Goal: Information Seeking & Learning: Learn about a topic

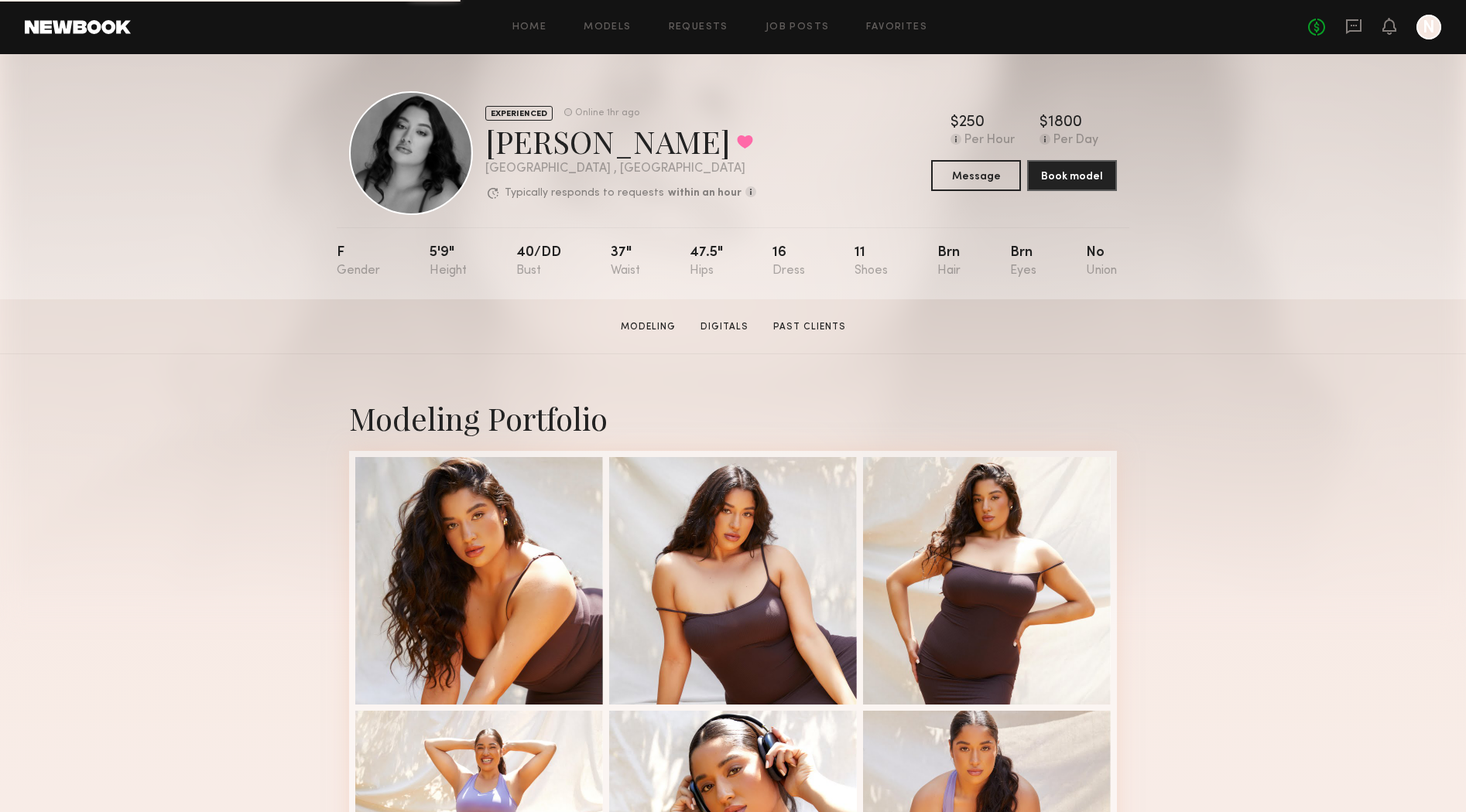
click at [1343, 25] on div "No fees up to $5,000 N" at bounding box center [1375, 26] width 133 height 25
click at [1351, 27] on icon at bounding box center [1354, 26] width 17 height 17
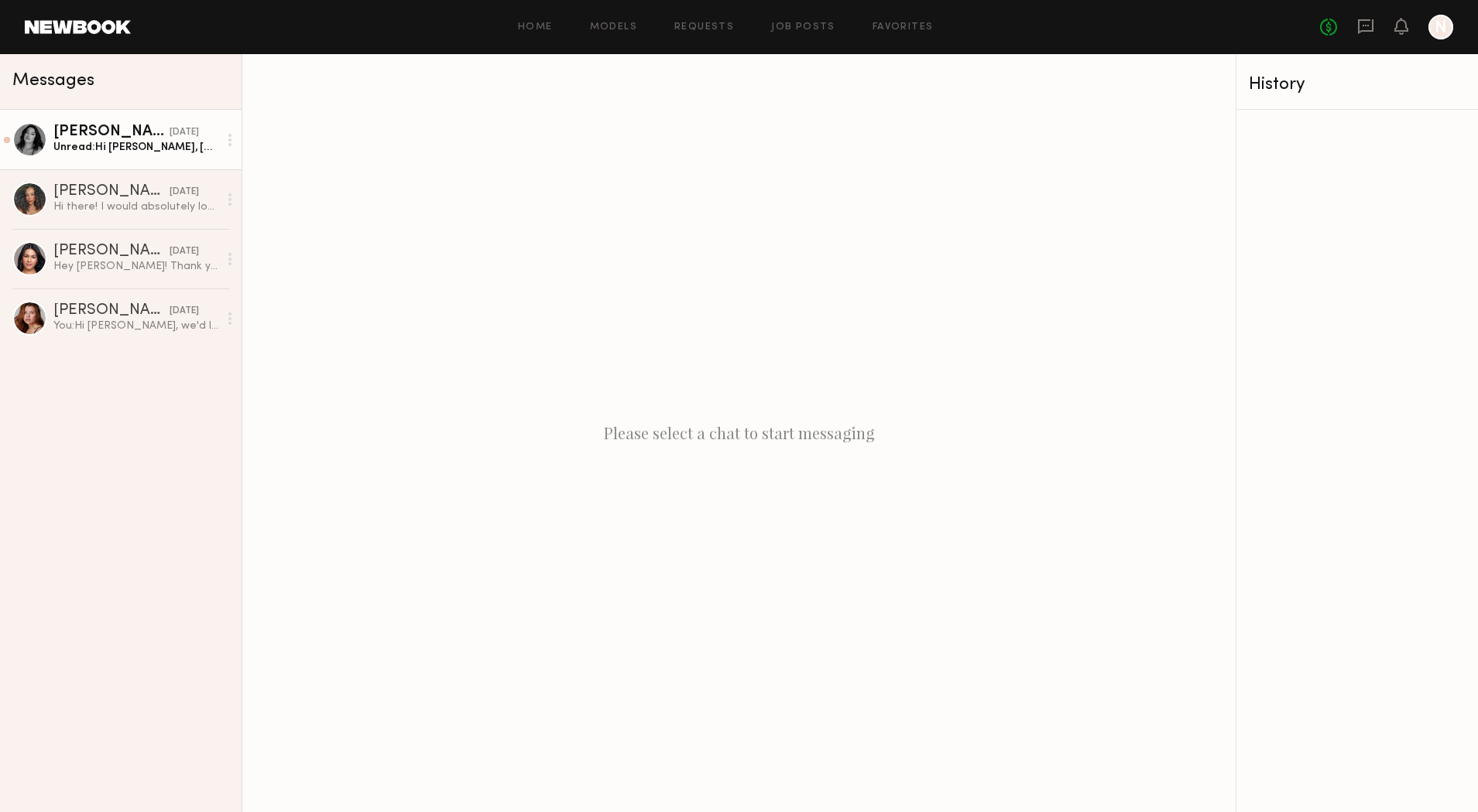
click at [124, 147] on div "Unread: Hi Natalie, tomorrow or Friday works well for me me" at bounding box center [136, 147] width 165 height 15
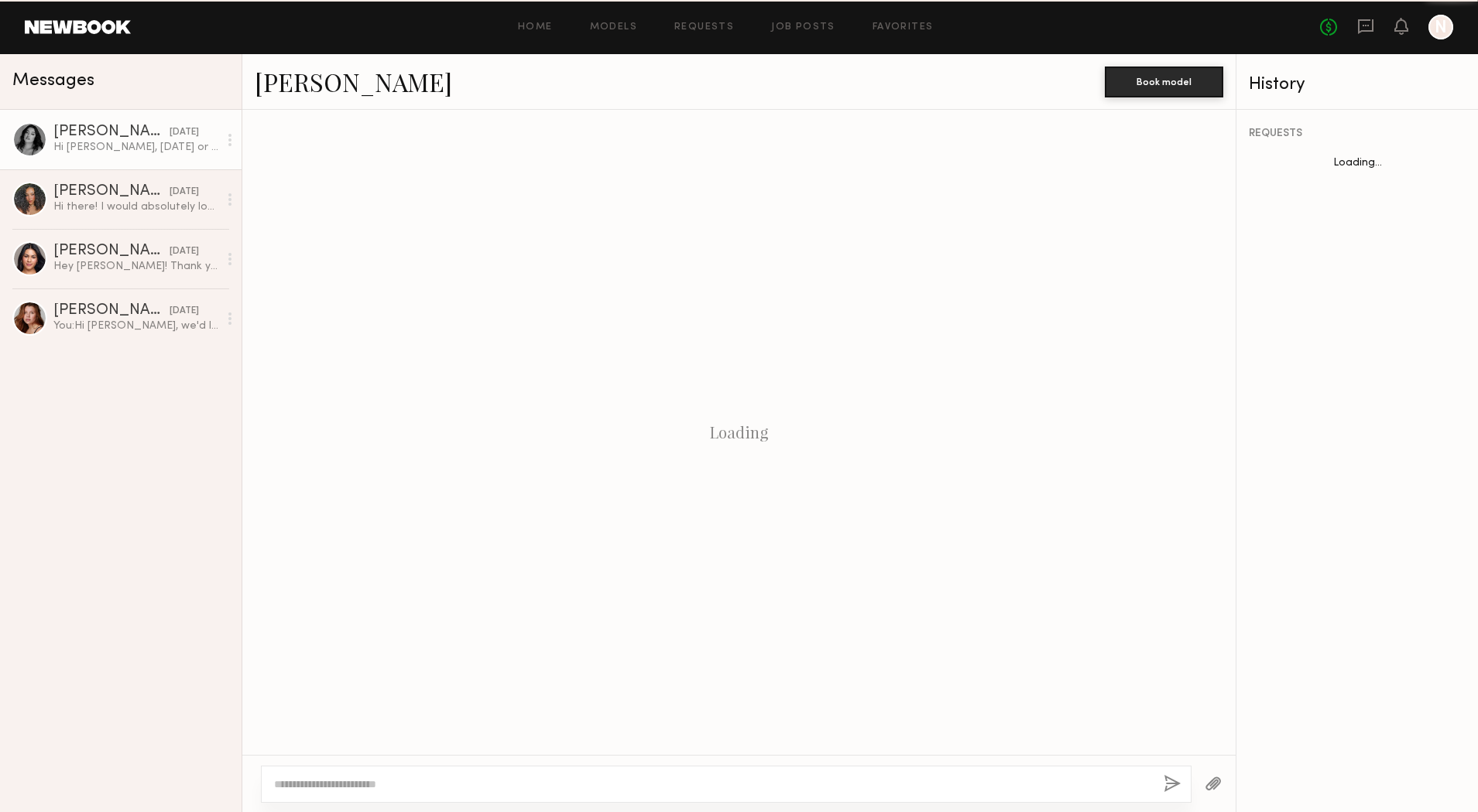
scroll to position [308, 0]
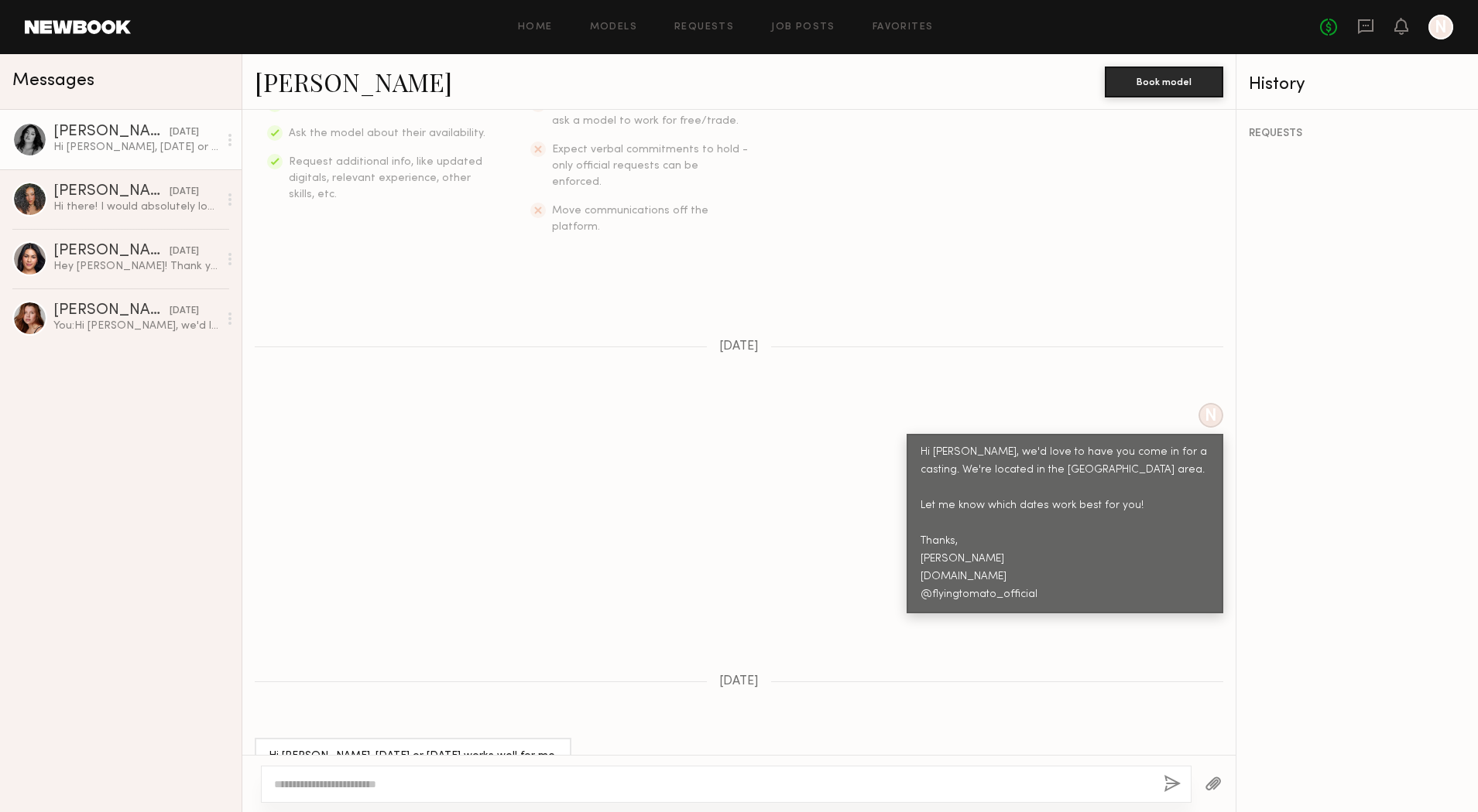
click at [612, 789] on textarea at bounding box center [712, 784] width 877 height 16
type textarea "**"
click at [104, 318] on div "You: Hi Eleena, we'd love to have you come in for a casting. We're located in t…" at bounding box center [136, 326] width 165 height 15
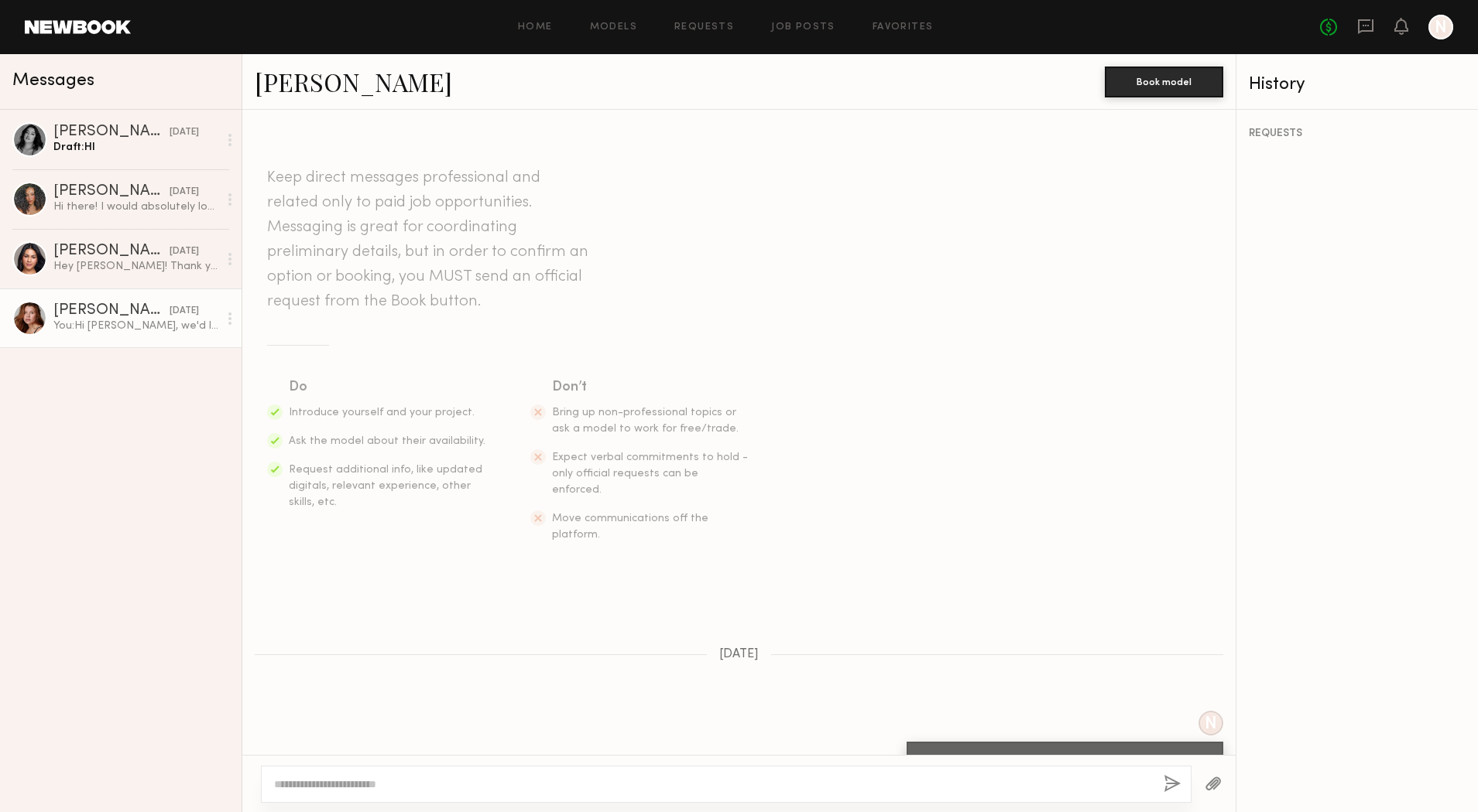
scroll to position [147, 0]
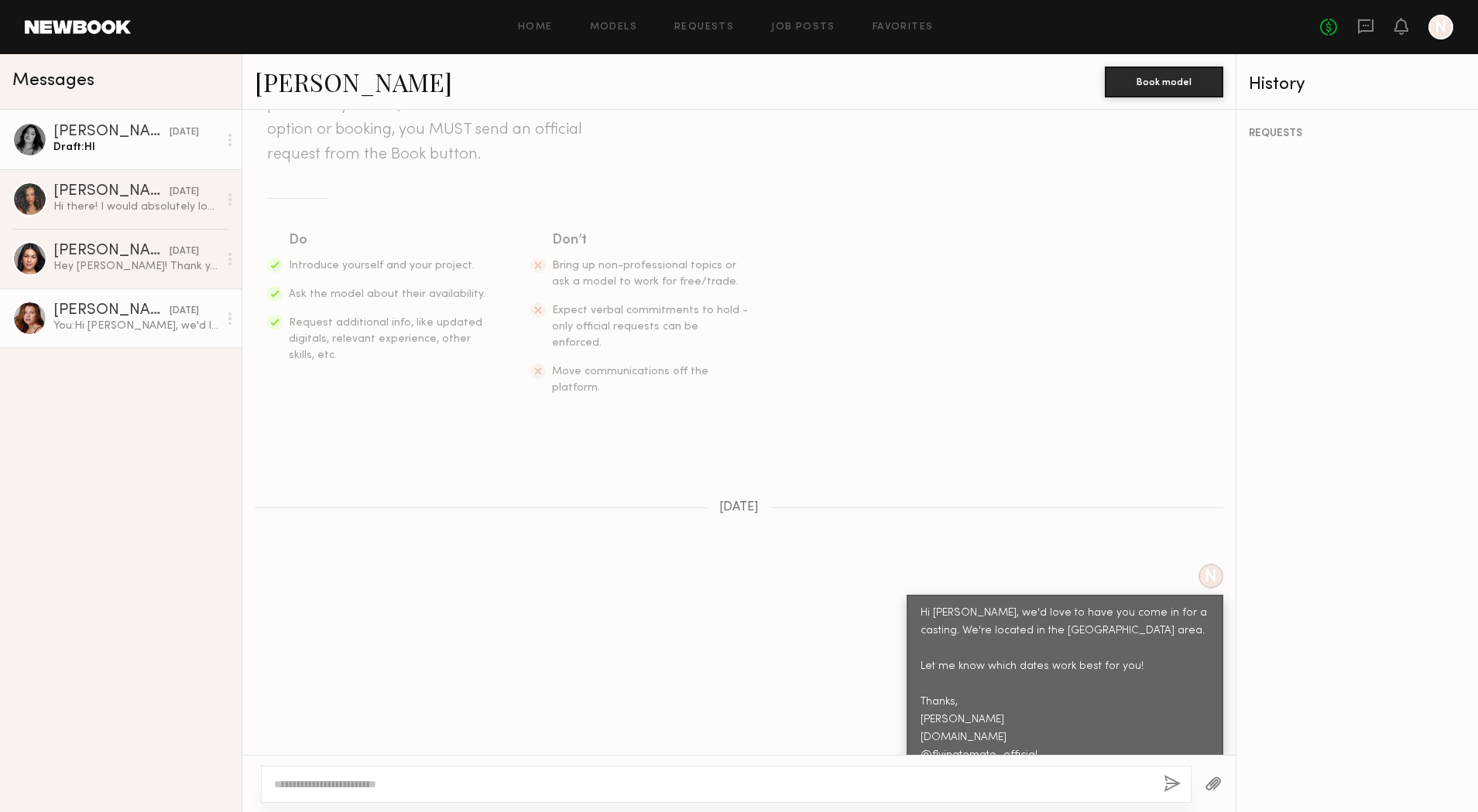
click at [109, 155] on link "Nicole S. 10/01/2025 Draft: HI" at bounding box center [121, 139] width 242 height 59
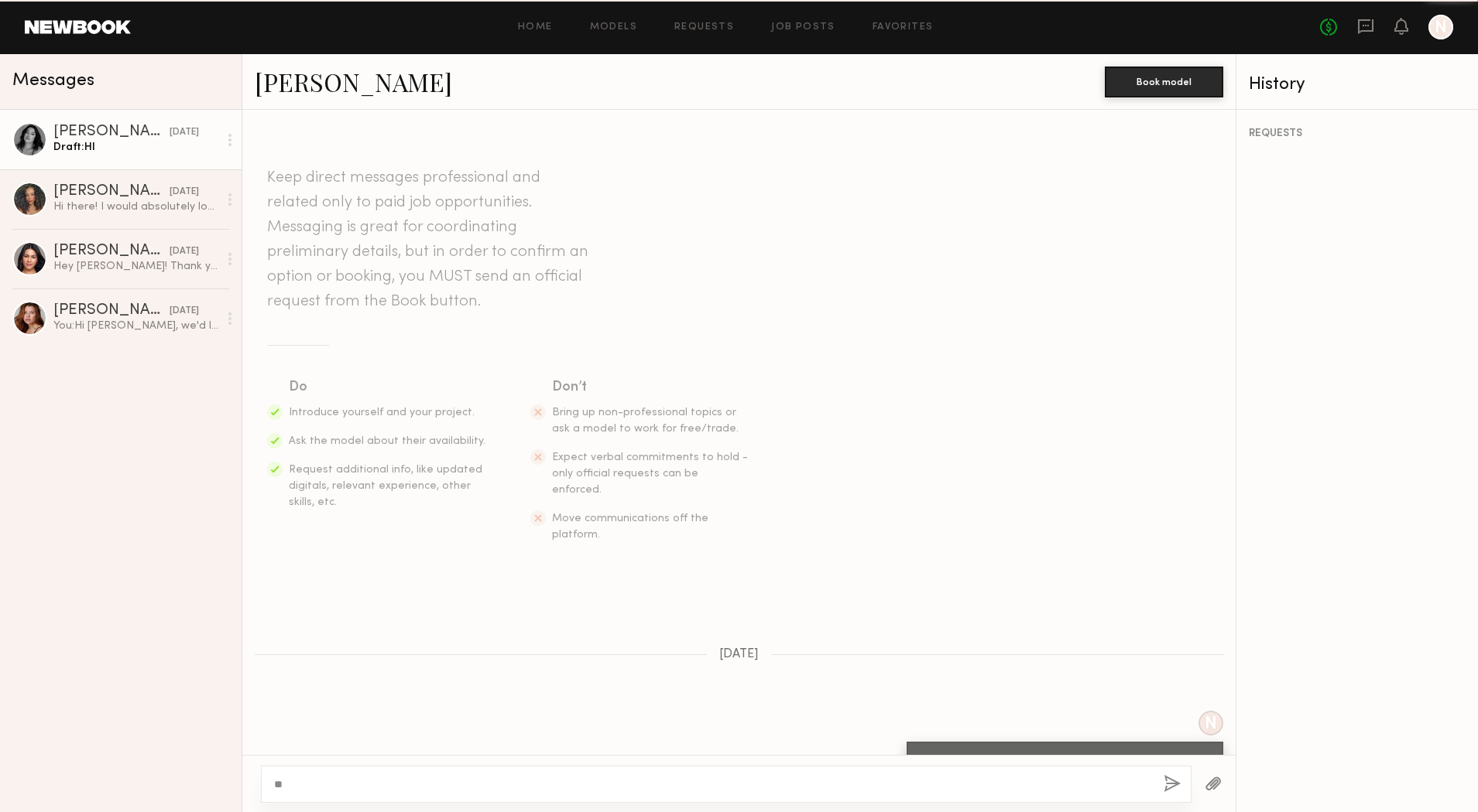
scroll to position [308, 0]
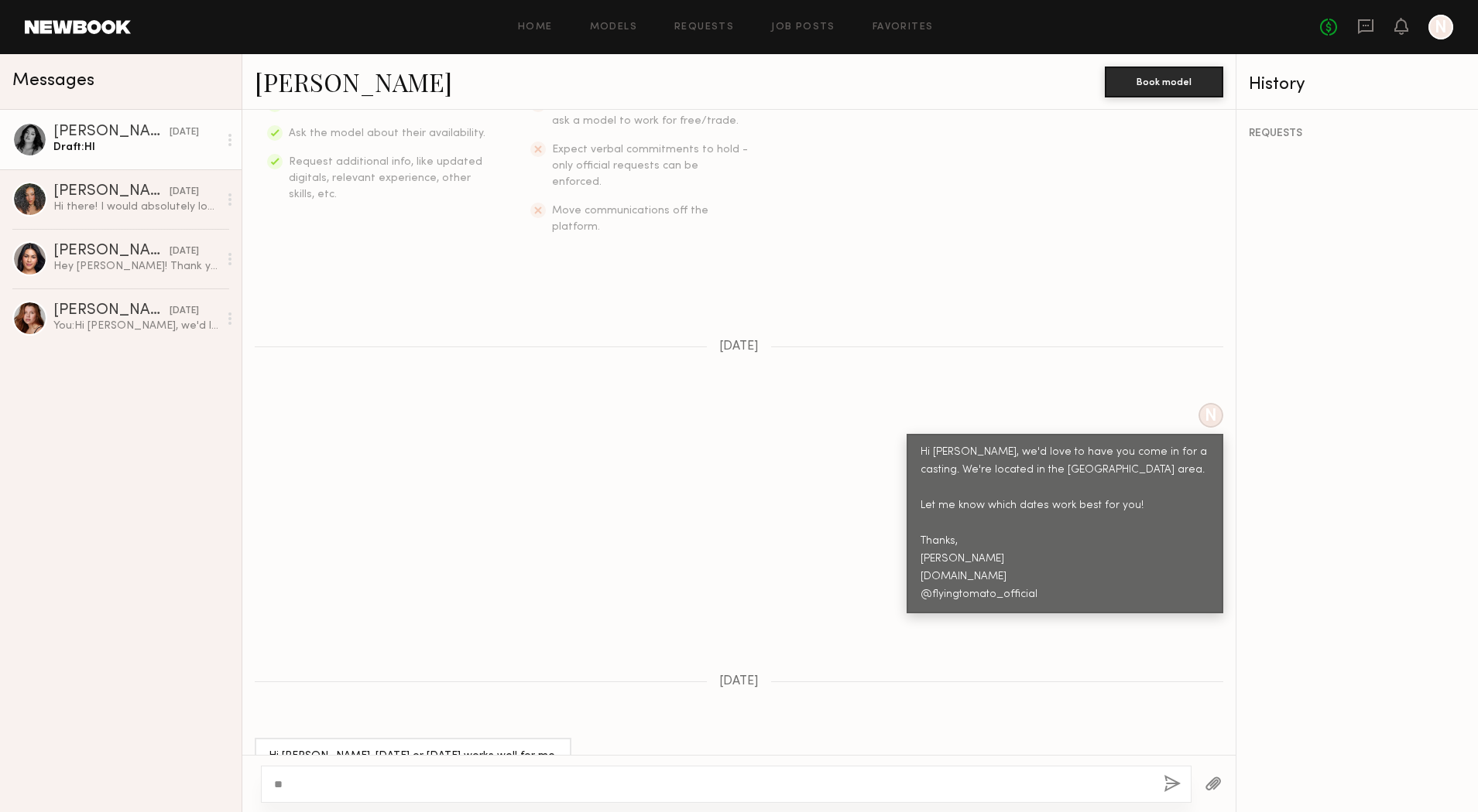
click at [420, 776] on div "**" at bounding box center [726, 785] width 930 height 37
click at [416, 784] on textarea "**" at bounding box center [712, 784] width 877 height 16
drag, startPoint x: 481, startPoint y: 786, endPoint x: 319, endPoint y: 787, distance: 162.0
click at [319, 787] on textarea "**********" at bounding box center [712, 784] width 877 height 16
click at [688, 791] on textarea "**********" at bounding box center [712, 784] width 877 height 16
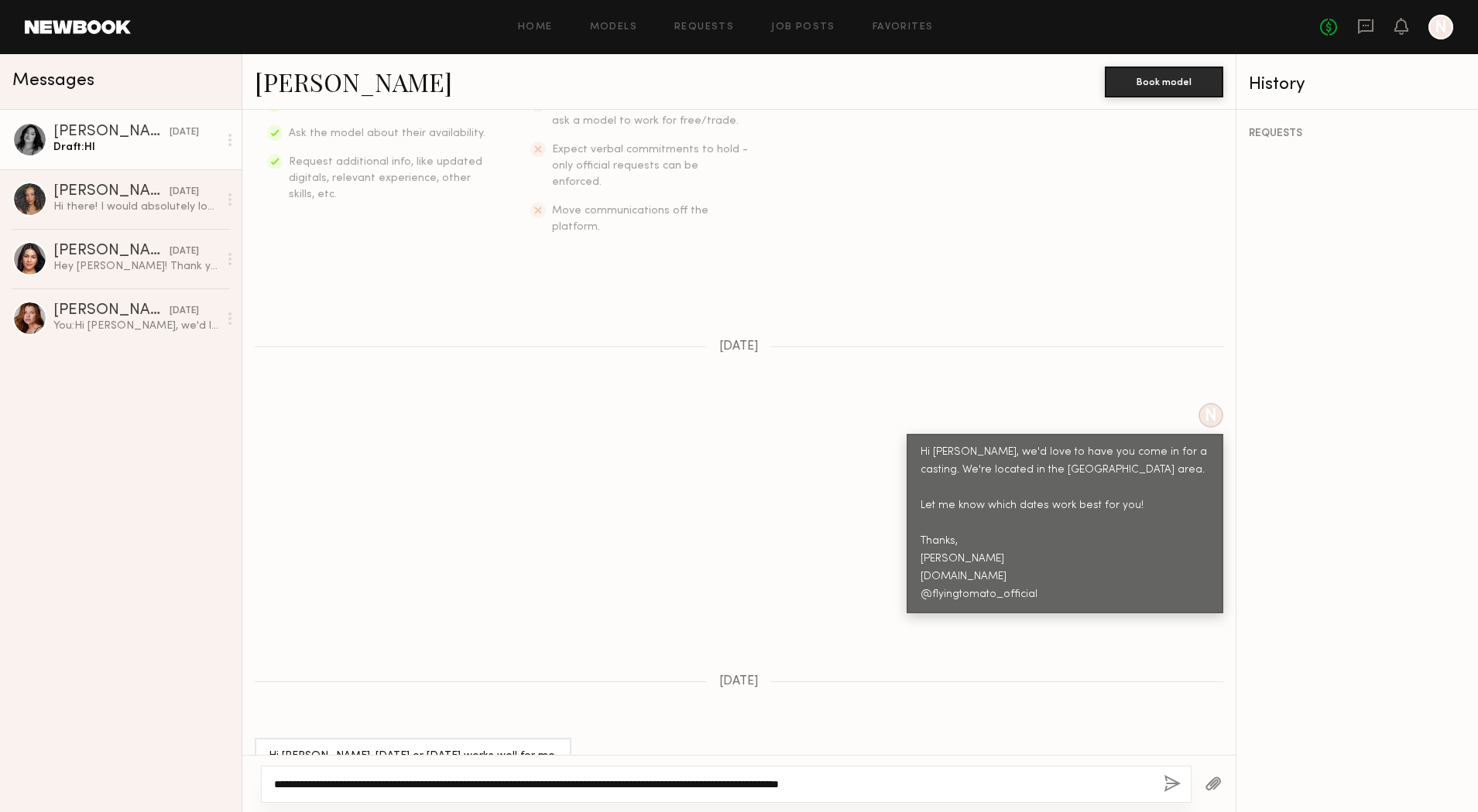
click at [688, 790] on textarea "**********" at bounding box center [712, 784] width 877 height 16
type textarea "**********"
click at [1177, 784] on button "button" at bounding box center [1172, 785] width 17 height 19
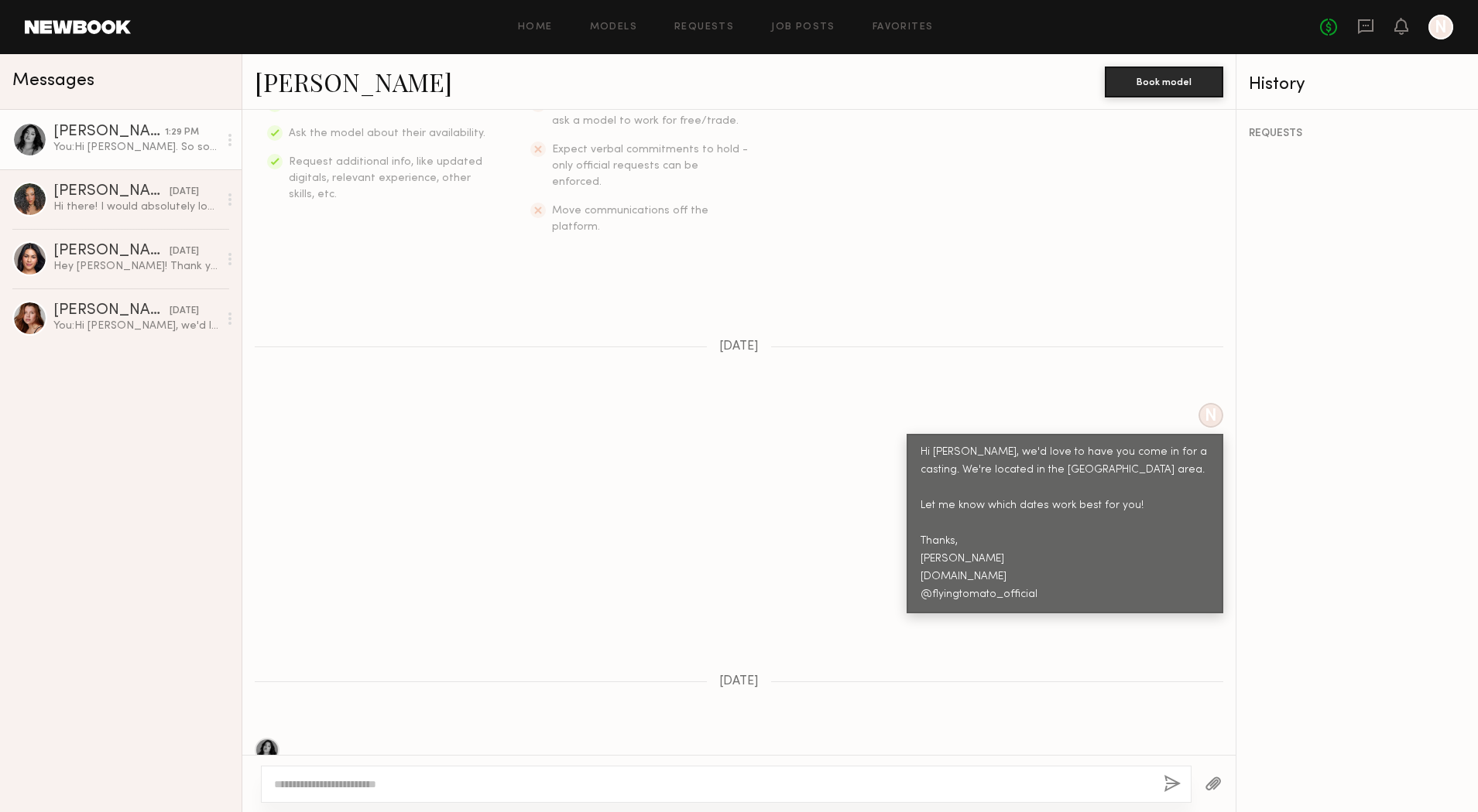
scroll to position [653, 0]
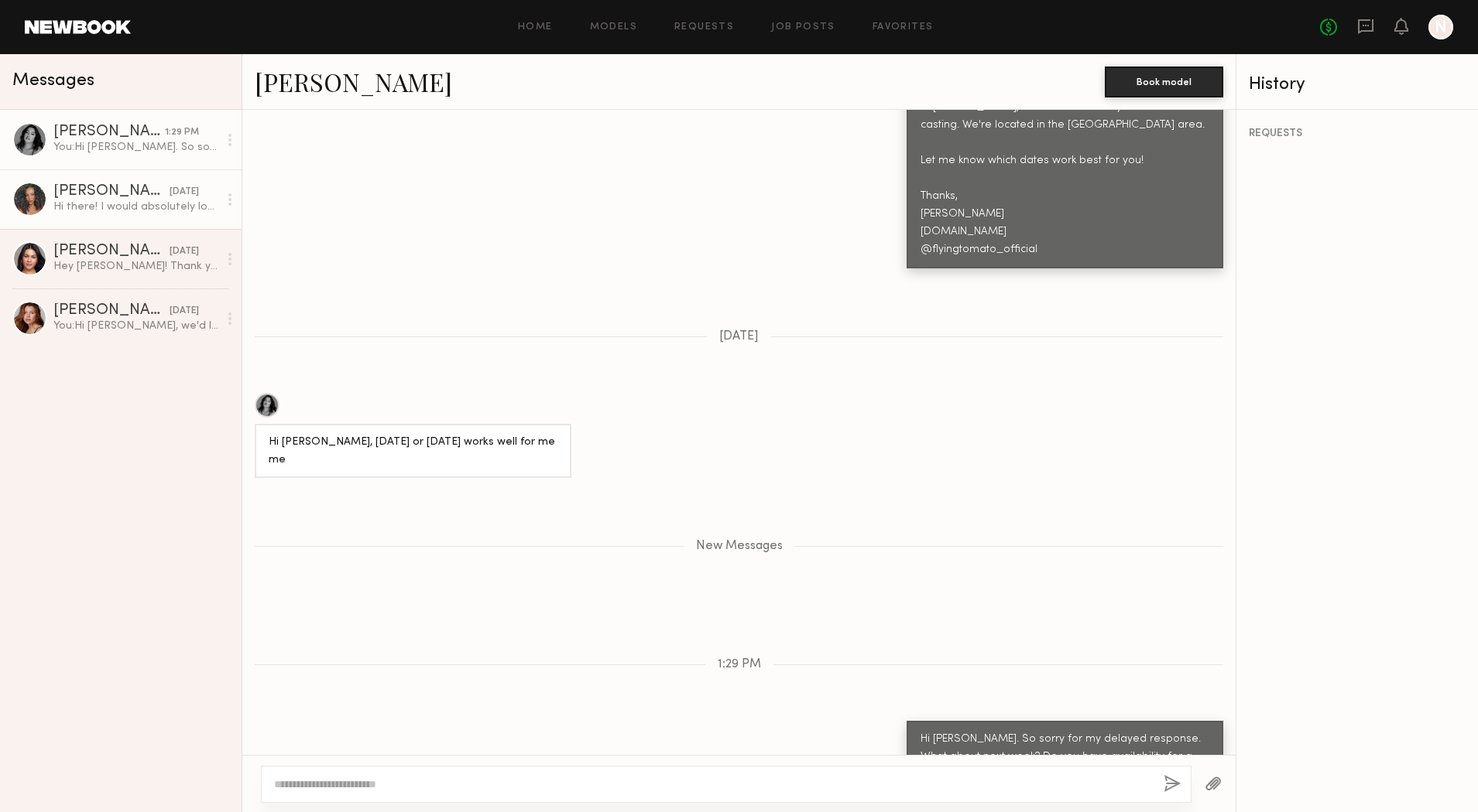
click at [140, 199] on div "Audrey L." at bounding box center [111, 192] width 116 height 16
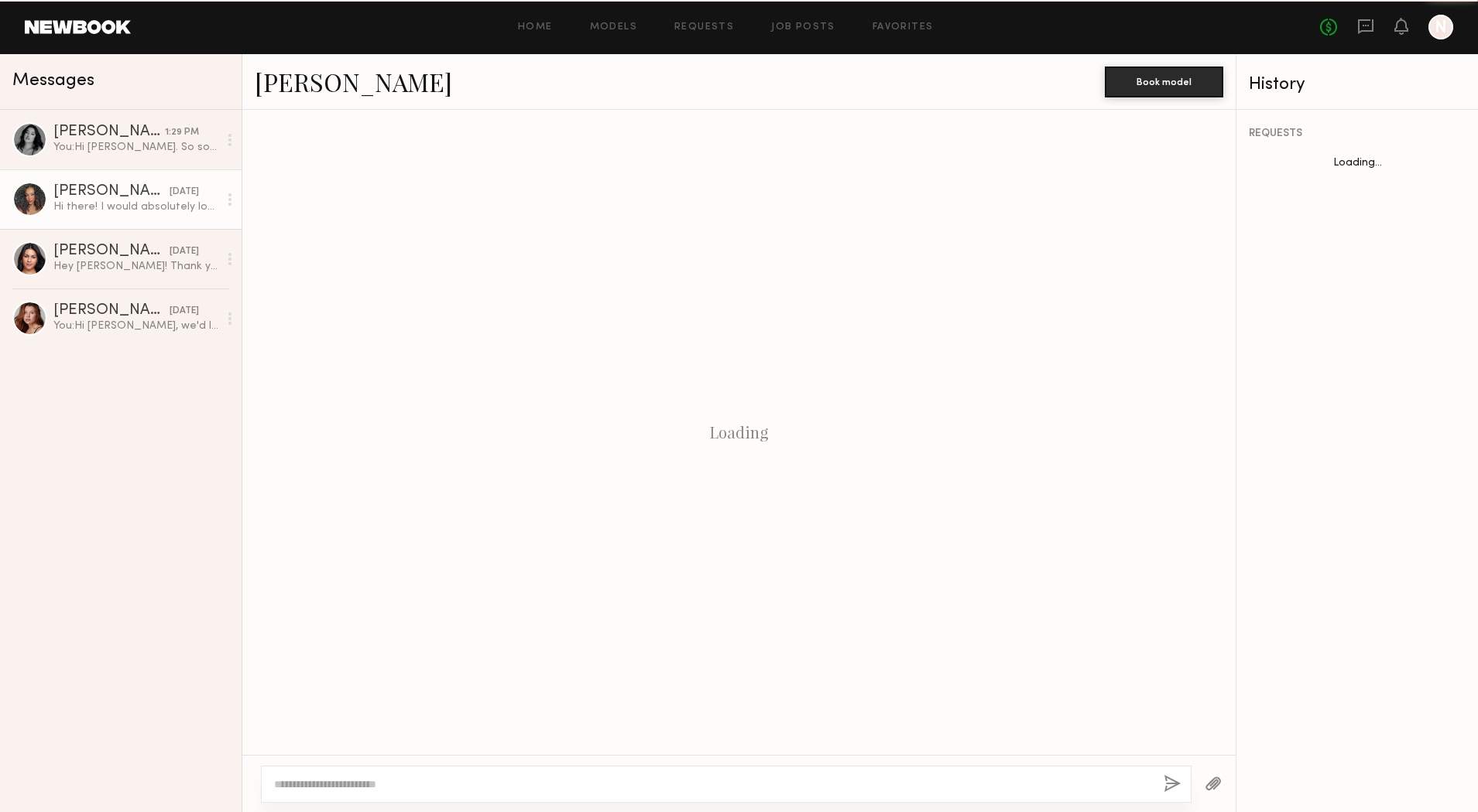
scroll to position [226, 0]
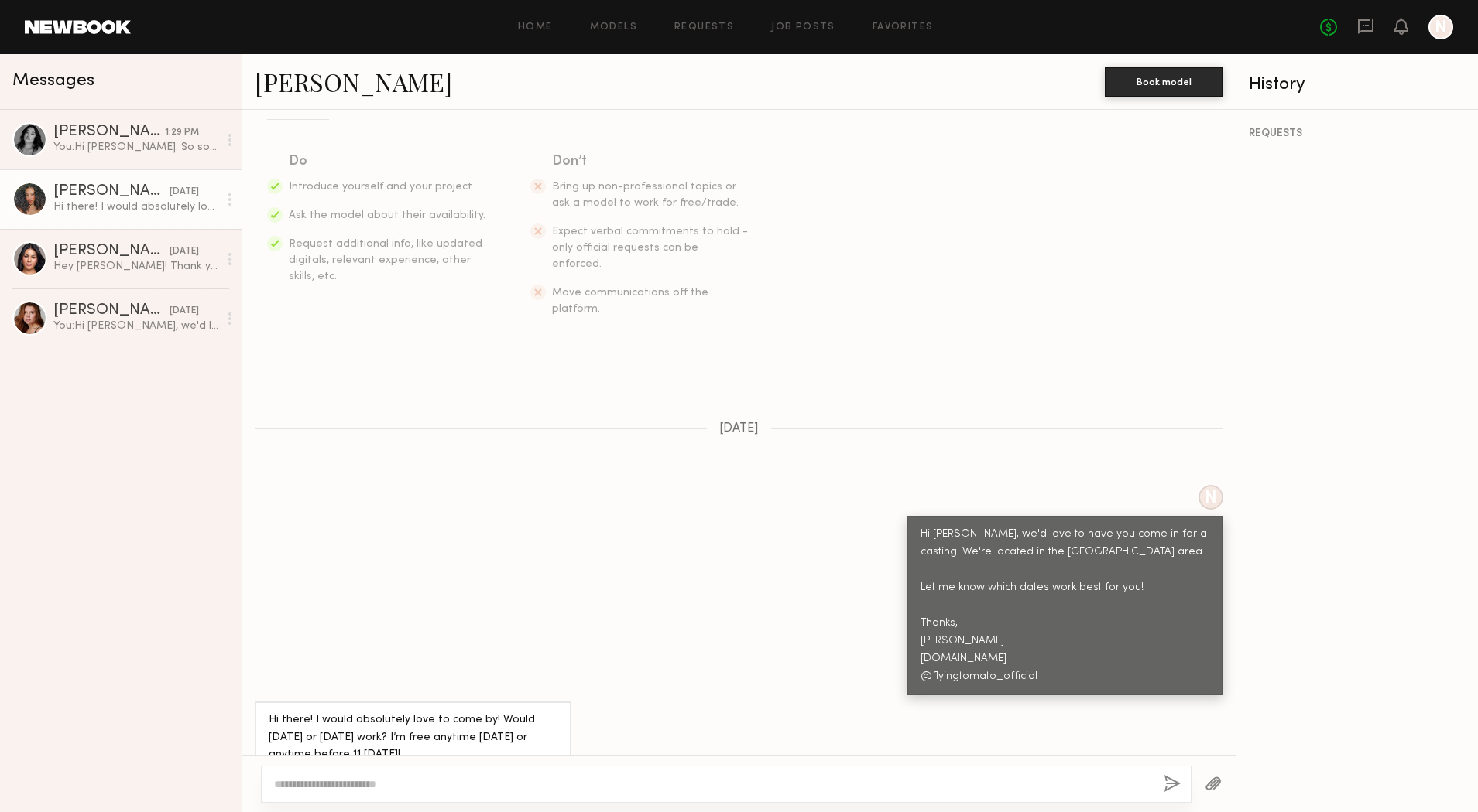
click at [436, 776] on textarea at bounding box center [712, 784] width 877 height 16
click at [850, 786] on textarea "**********" at bounding box center [712, 784] width 877 height 16
click at [853, 786] on textarea "**********" at bounding box center [712, 784] width 877 height 16
click at [955, 785] on textarea "**********" at bounding box center [712, 784] width 877 height 16
click at [997, 773] on div "**********" at bounding box center [726, 785] width 930 height 37
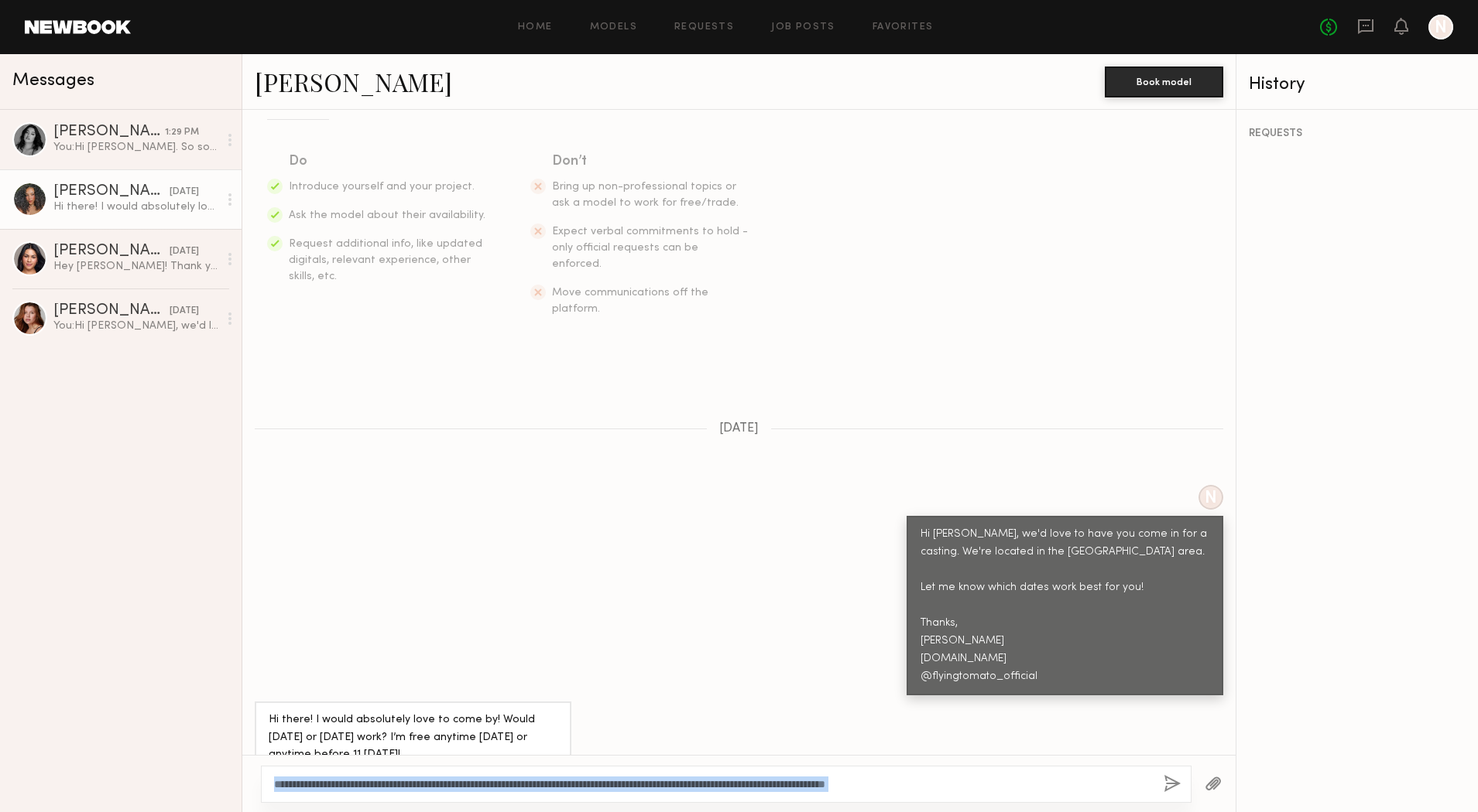
click at [997, 773] on div "**********" at bounding box center [726, 785] width 930 height 37
click at [983, 785] on textarea "**********" at bounding box center [712, 784] width 877 height 16
click at [297, 776] on textarea "**********" at bounding box center [712, 784] width 877 height 16
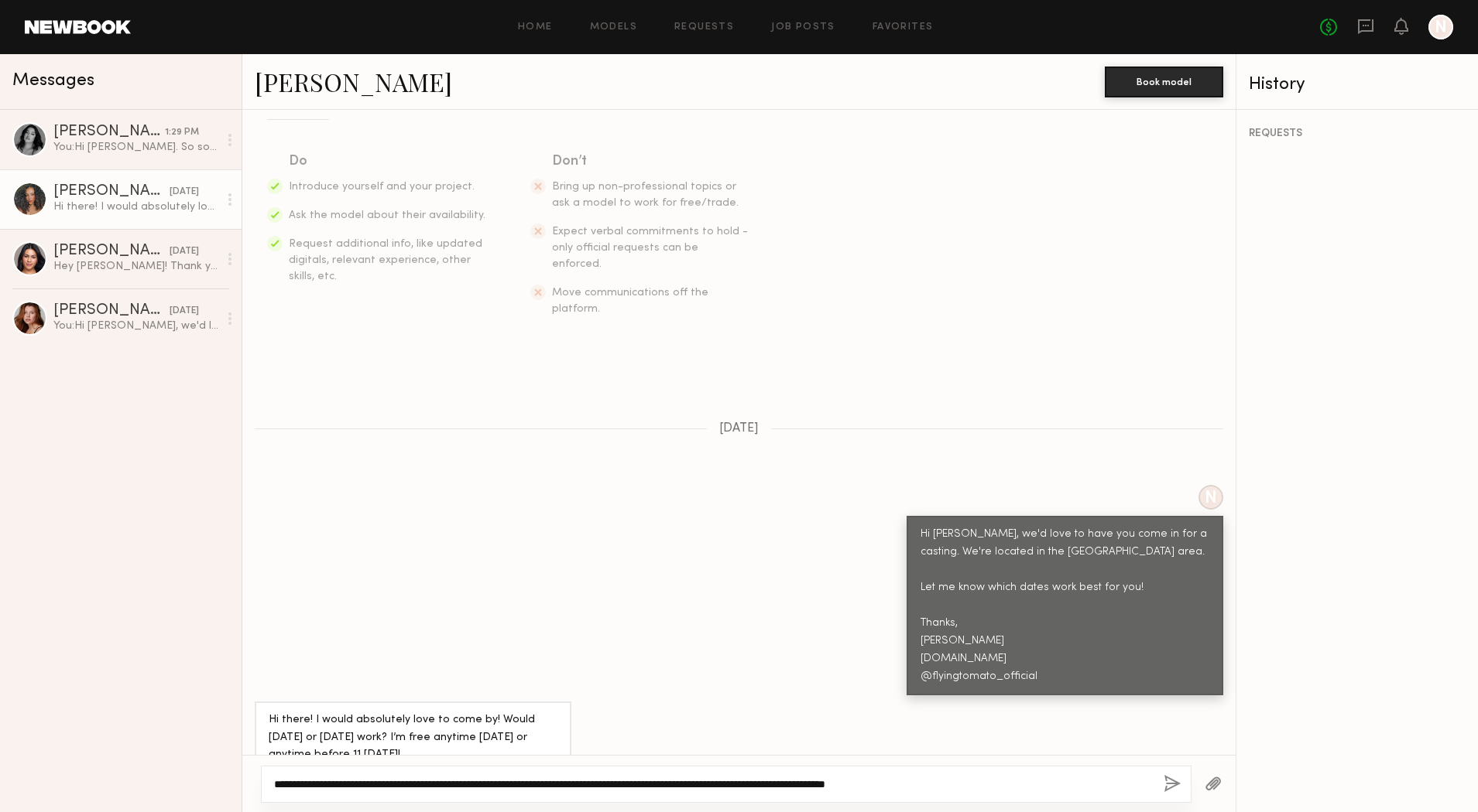
click at [297, 781] on textarea "**********" at bounding box center [712, 784] width 877 height 16
type textarea "**********"
click at [1167, 776] on button "button" at bounding box center [1172, 785] width 17 height 19
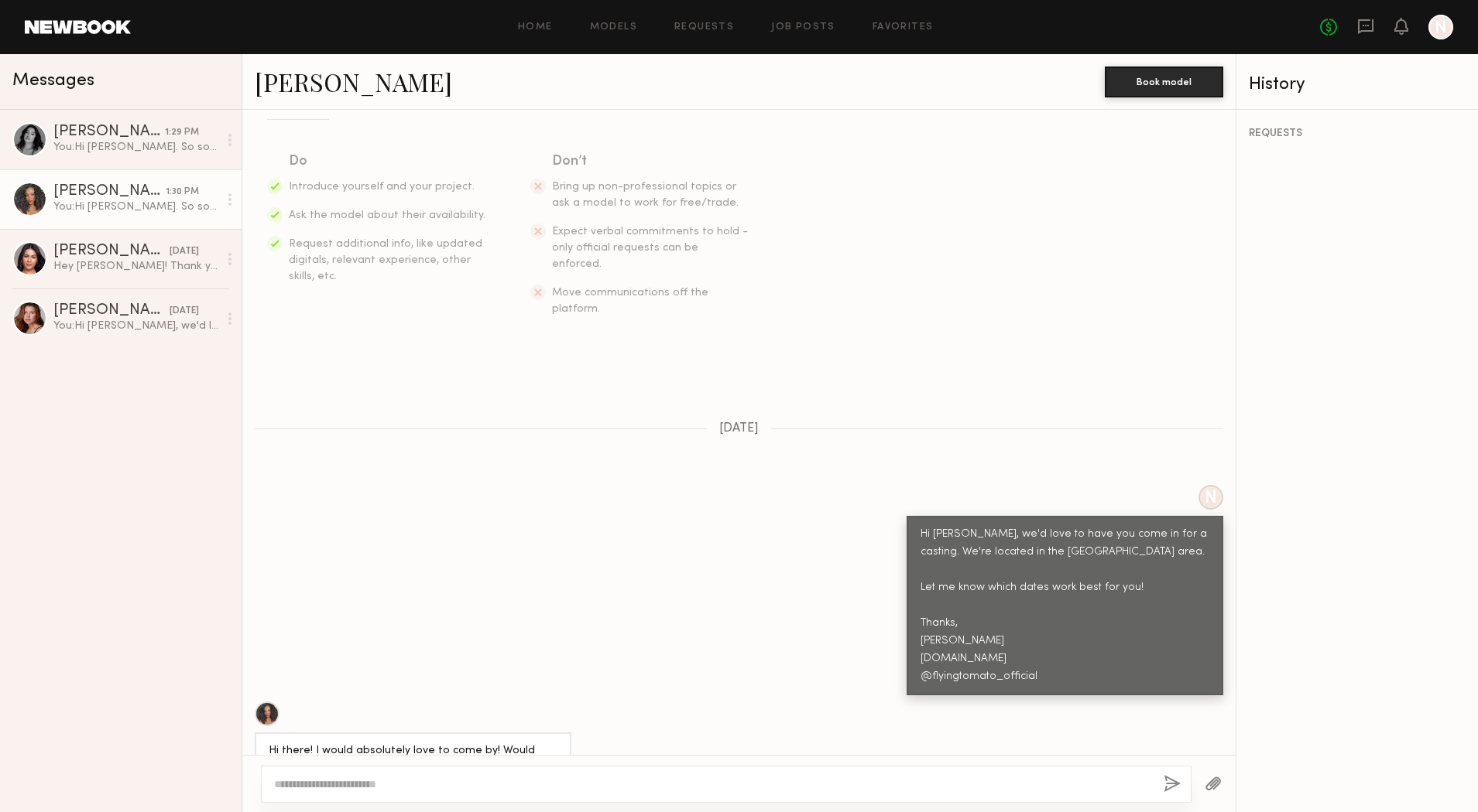
scroll to position [571, 0]
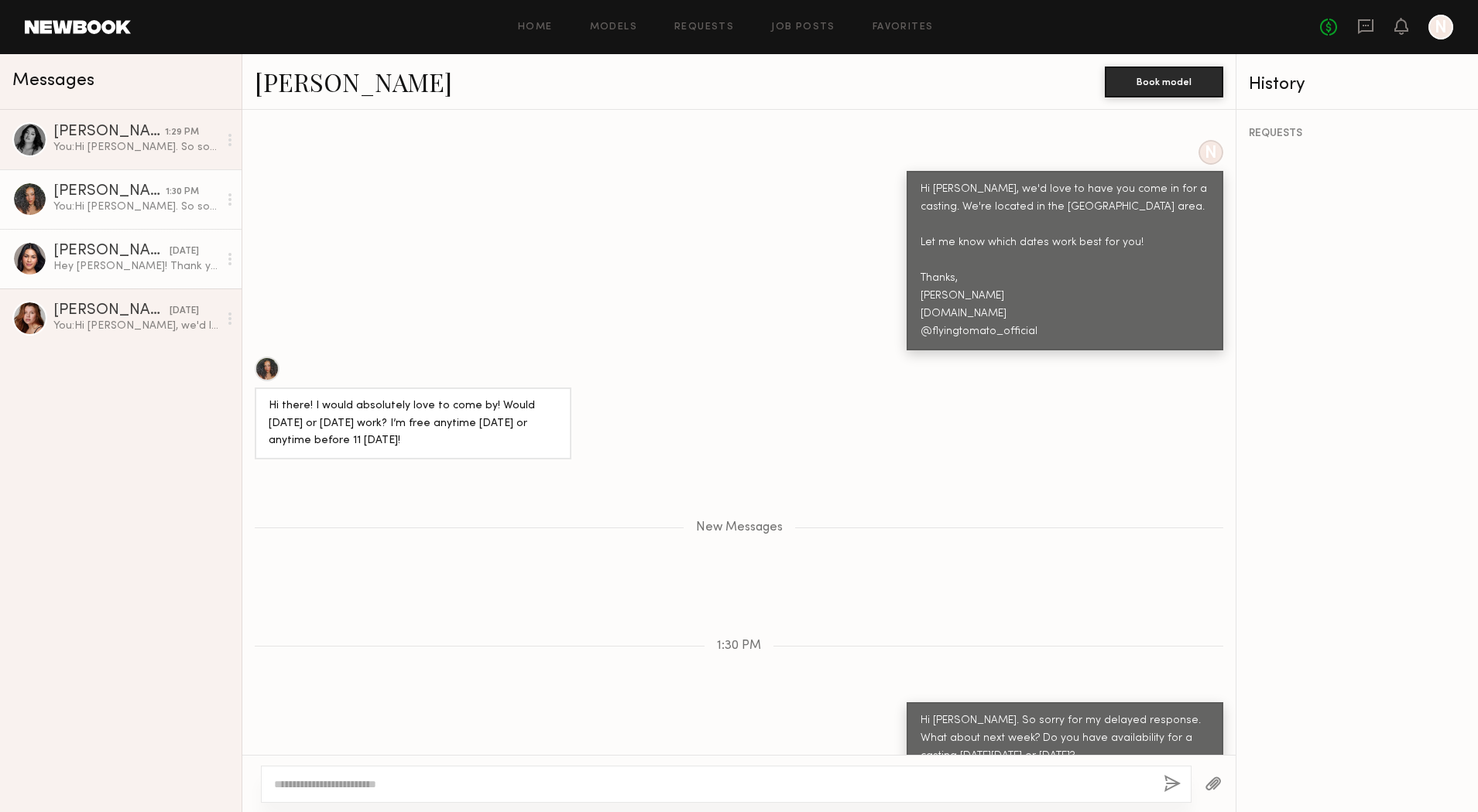
click at [112, 245] on div "Francesca L." at bounding box center [111, 251] width 116 height 16
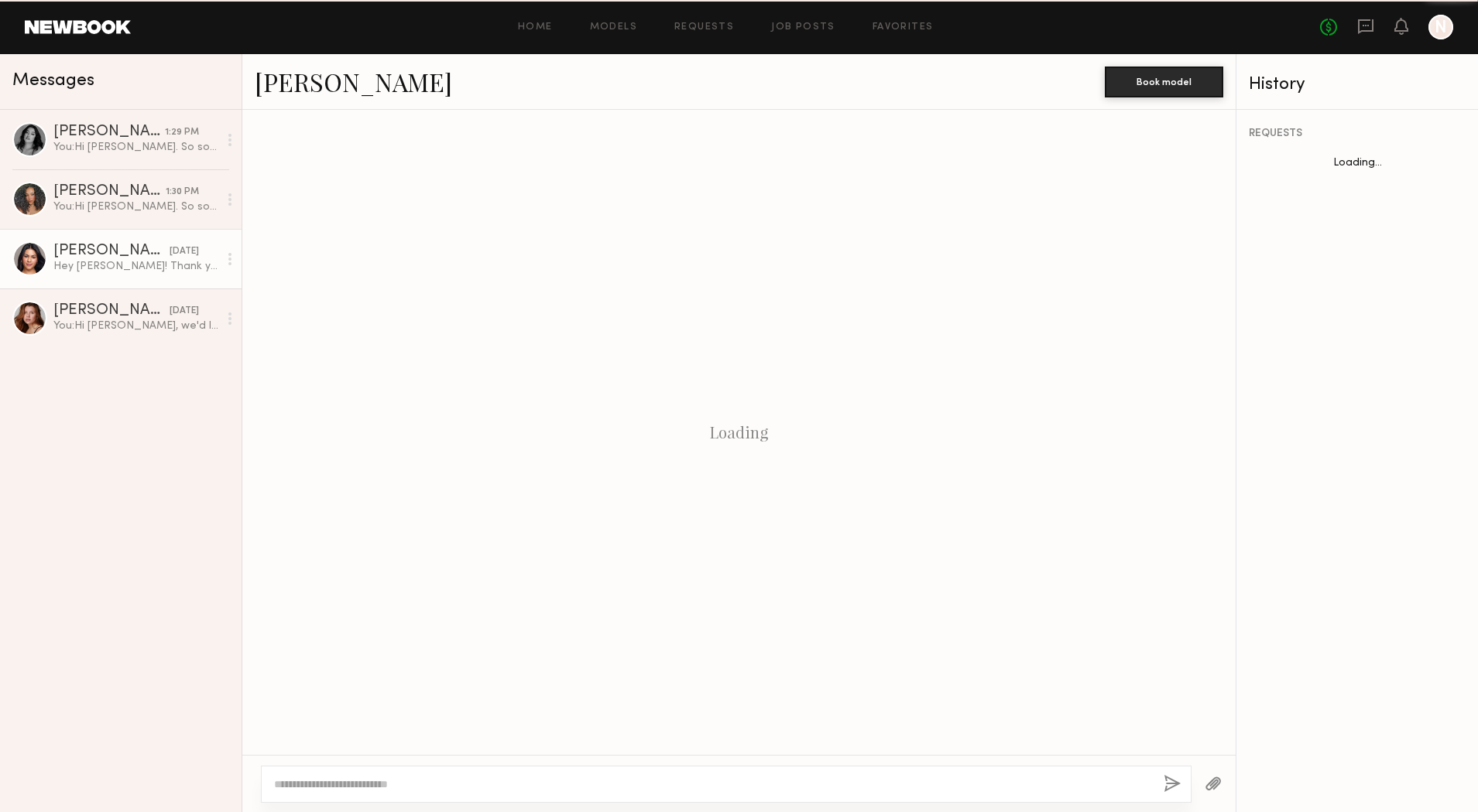
scroll to position [244, 0]
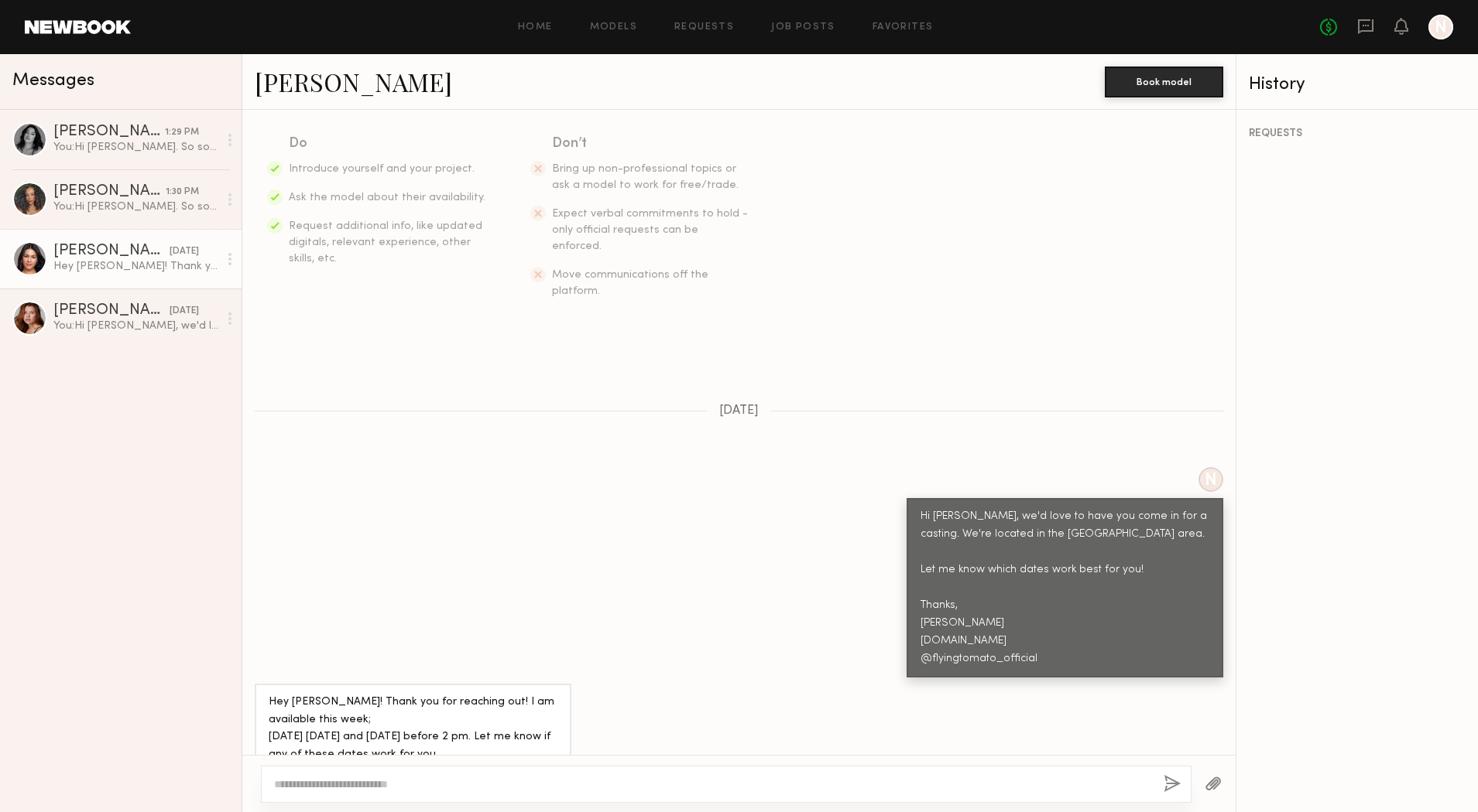
click at [466, 776] on textarea at bounding box center [712, 784] width 877 height 16
click at [305, 785] on textarea "**********" at bounding box center [712, 784] width 877 height 16
type textarea "**********"
click at [1174, 781] on button "button" at bounding box center [1172, 785] width 17 height 19
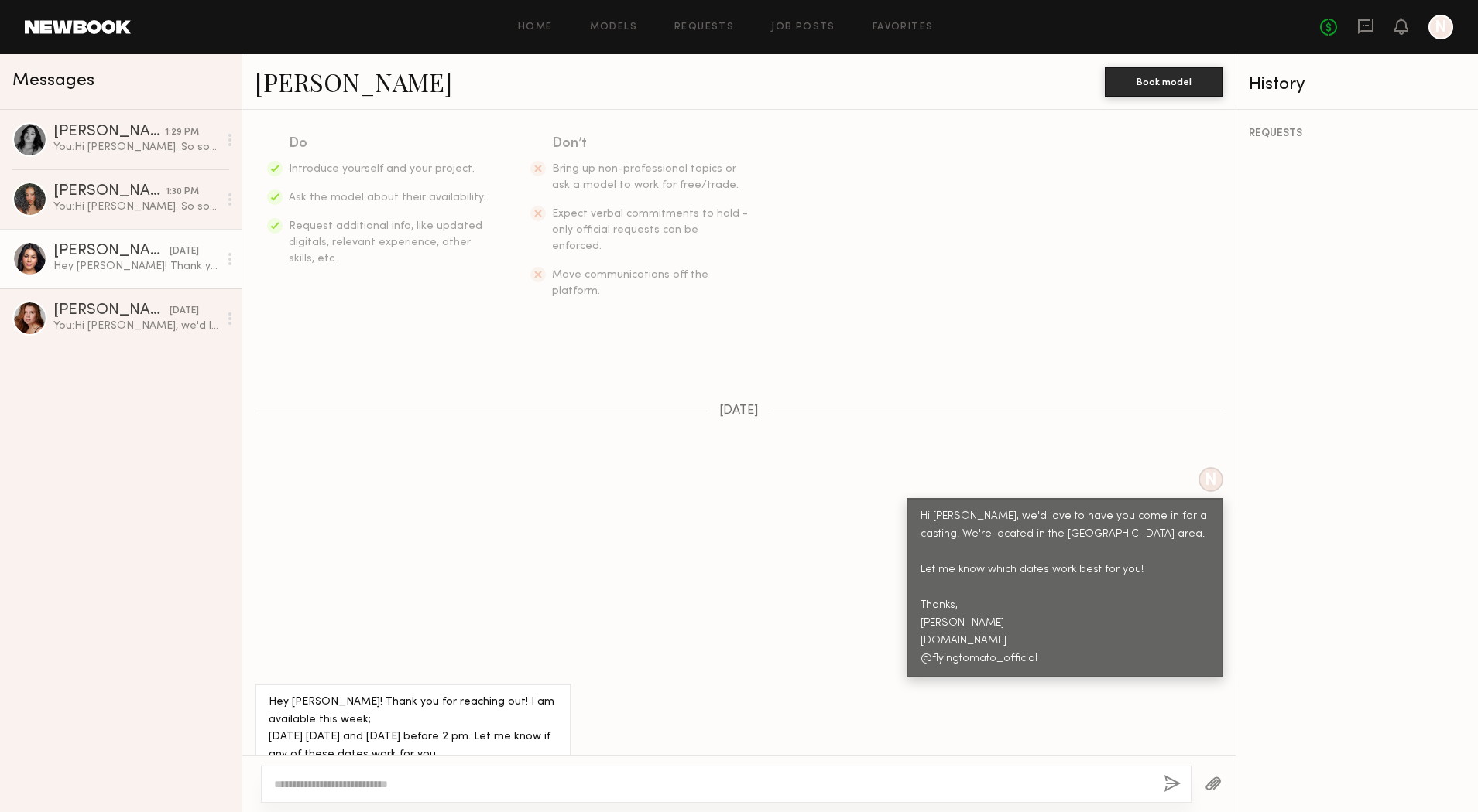
scroll to position [588, 0]
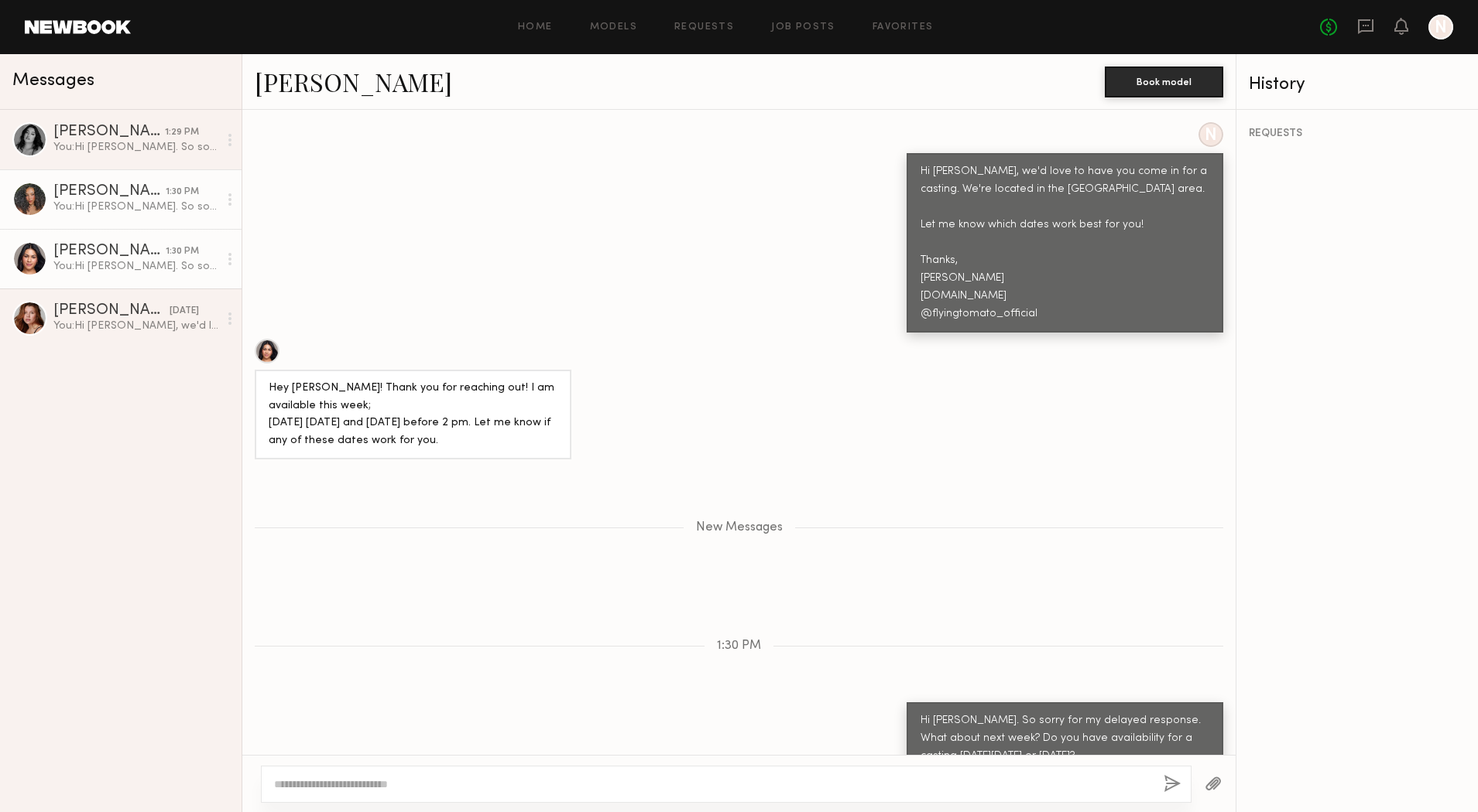
click at [110, 193] on div "Audrey L." at bounding box center [110, 192] width 112 height 16
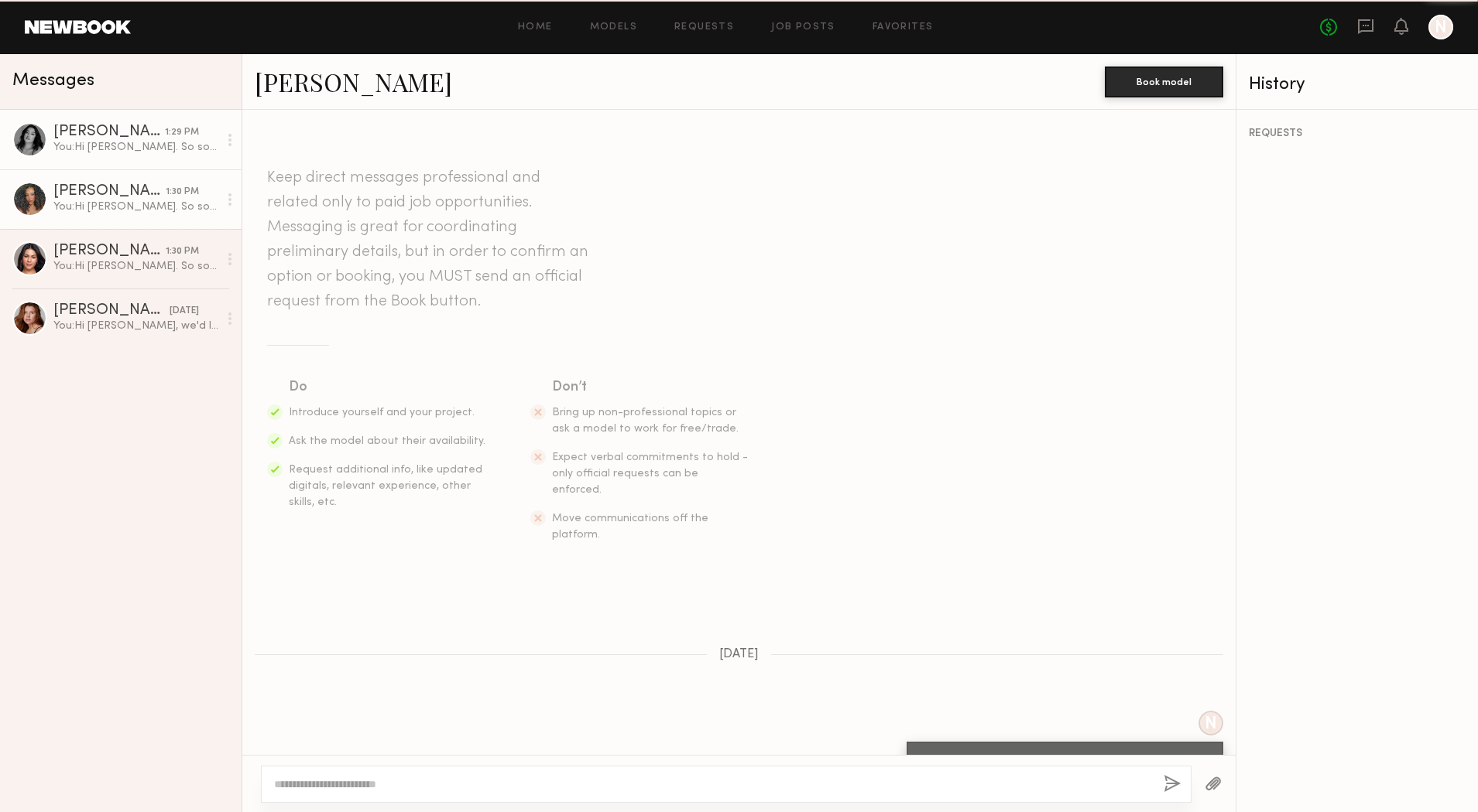
scroll to position [453, 0]
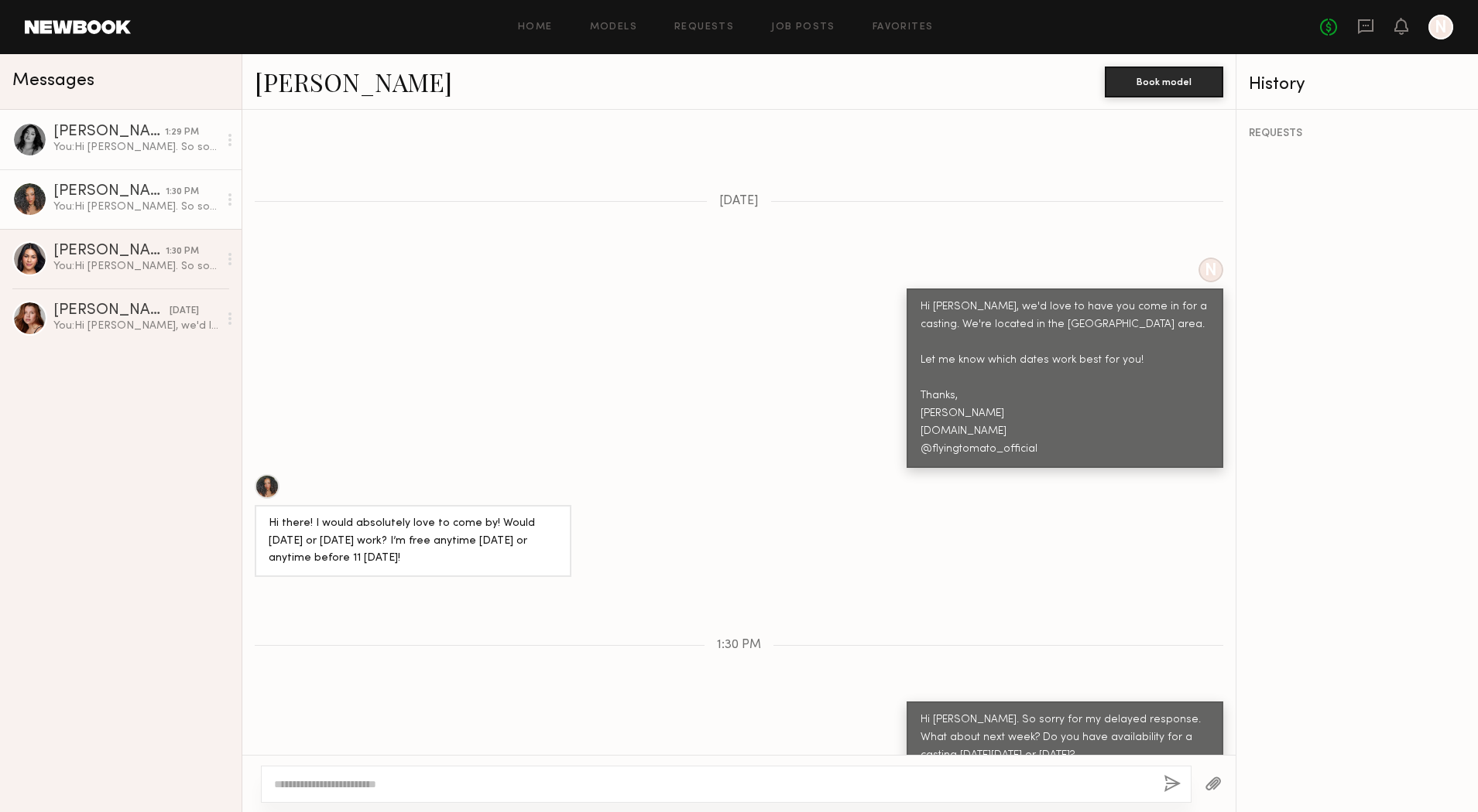
click at [91, 140] on div "You: Hi Nicole. So sorry for my delayed response. What about next week? Do you …" at bounding box center [136, 147] width 165 height 15
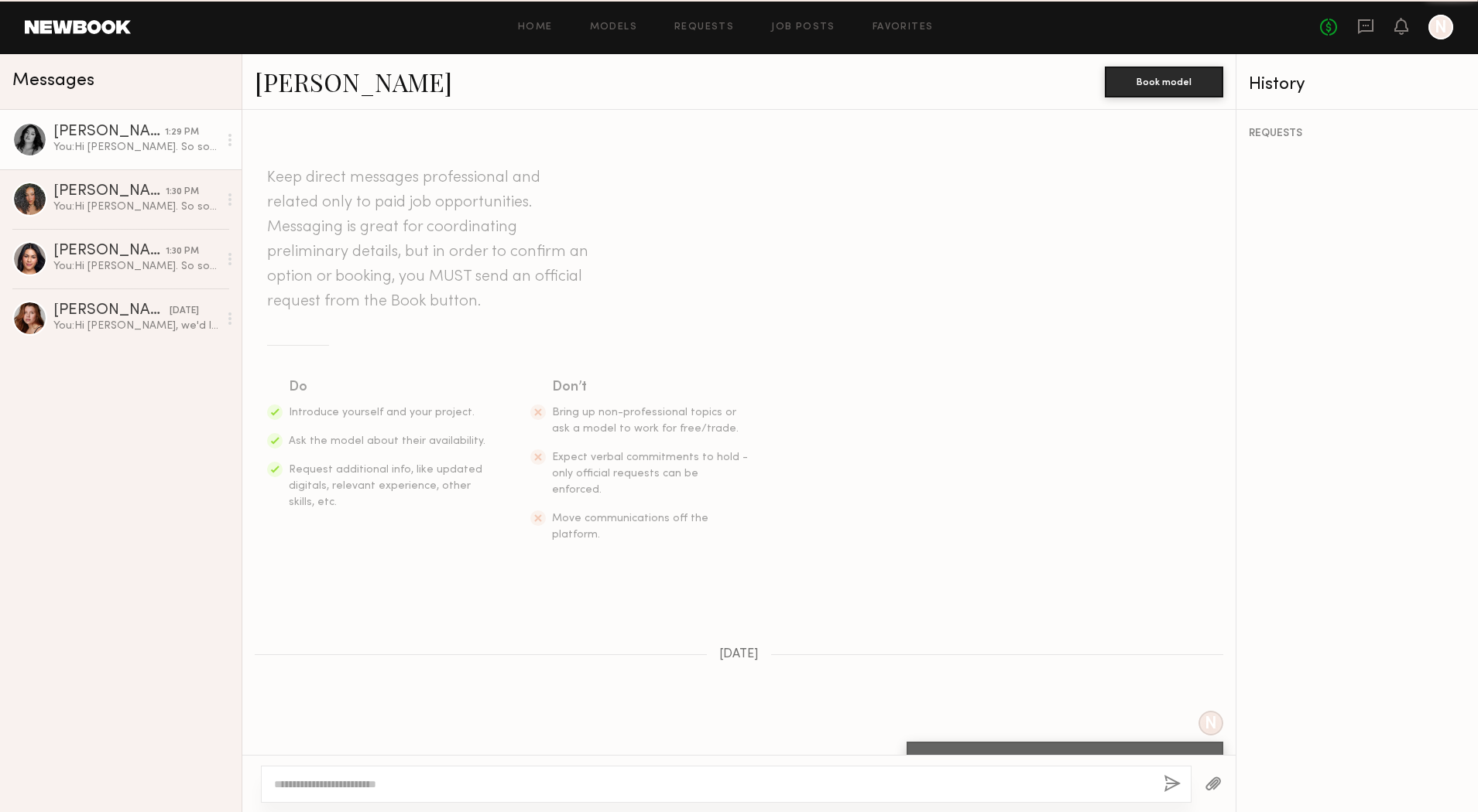
scroll to position [536, 0]
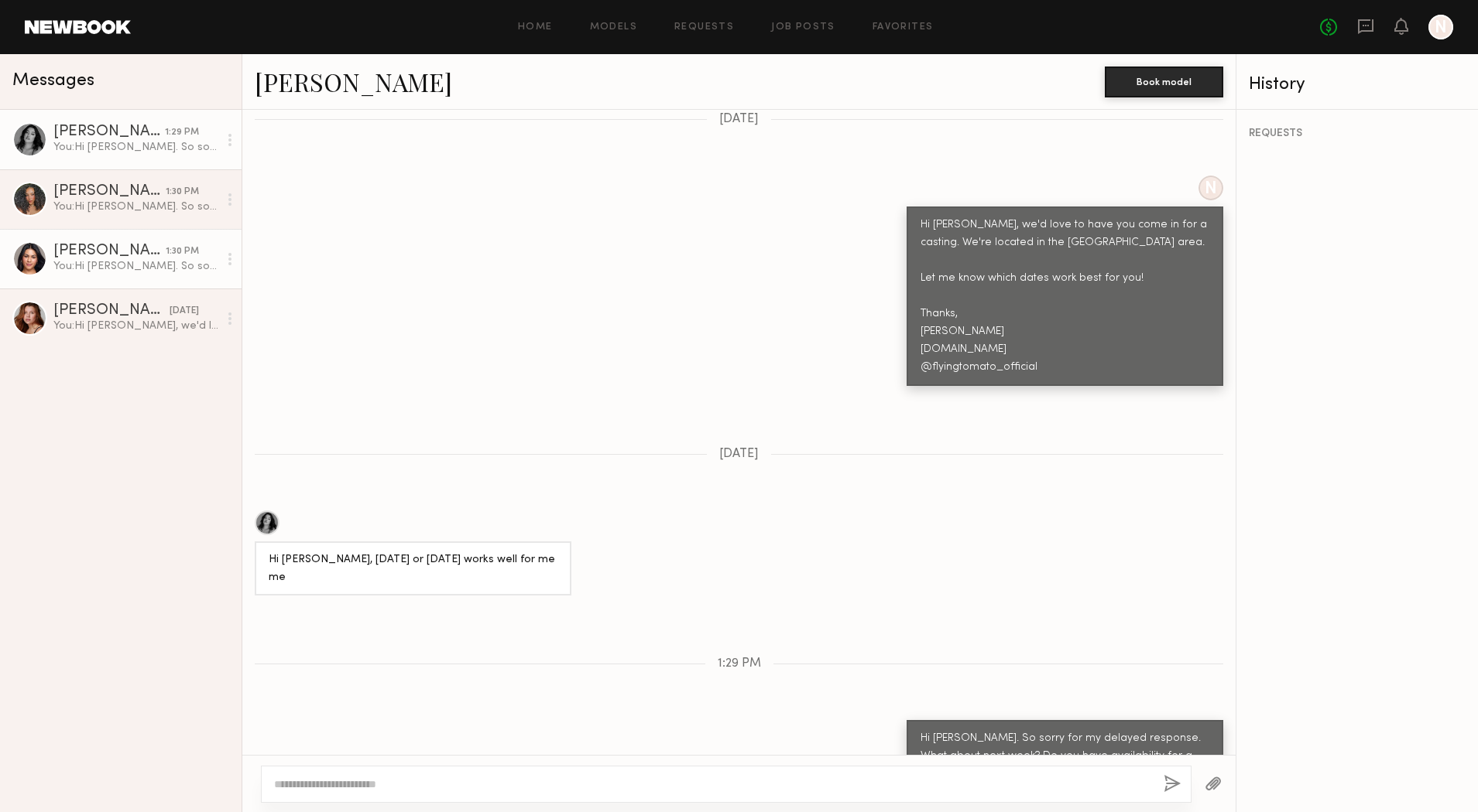
click at [125, 273] on div "You: Hi Francesca. So sorry for my delayed response. What about next week? Do y…" at bounding box center [136, 266] width 165 height 15
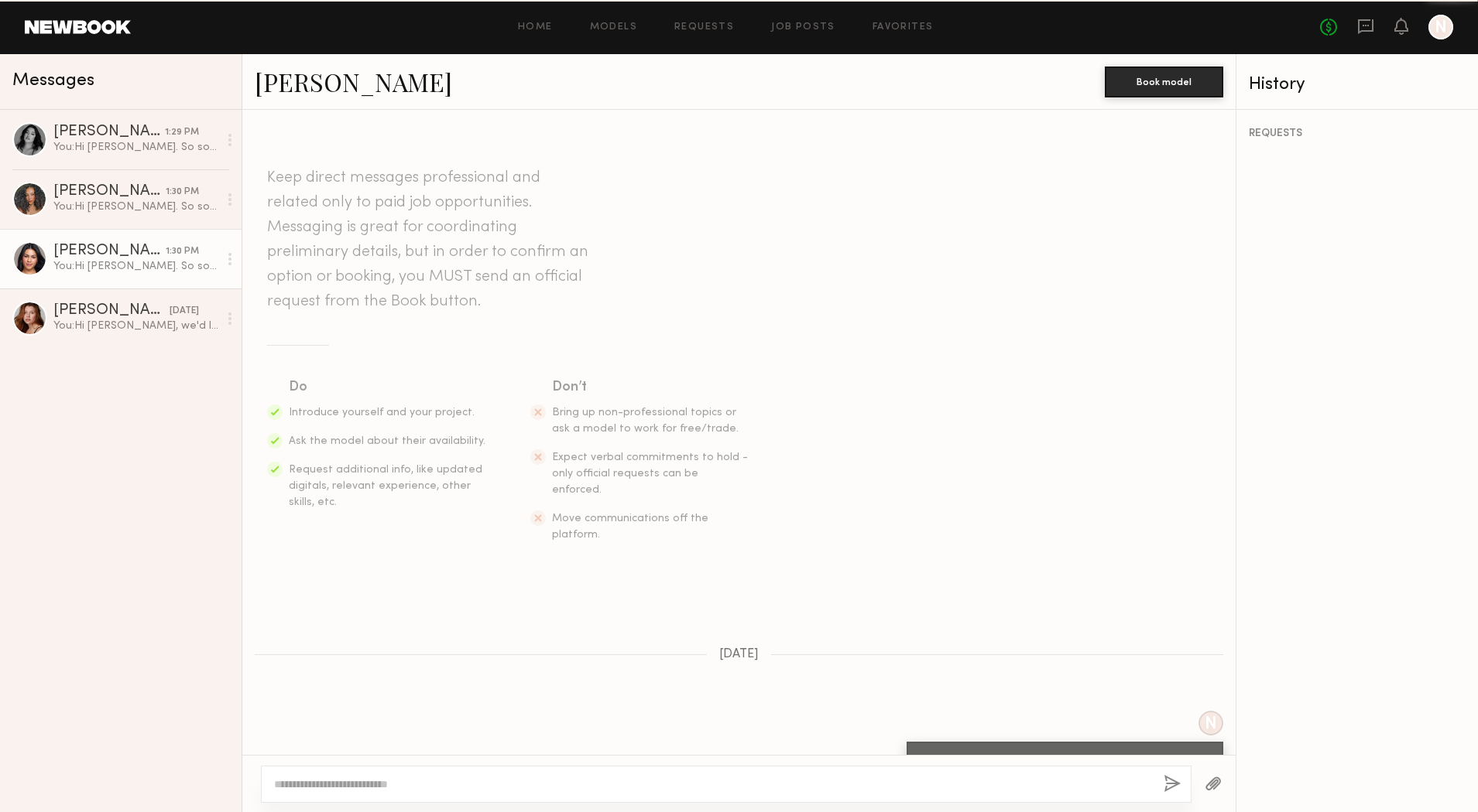
scroll to position [471, 0]
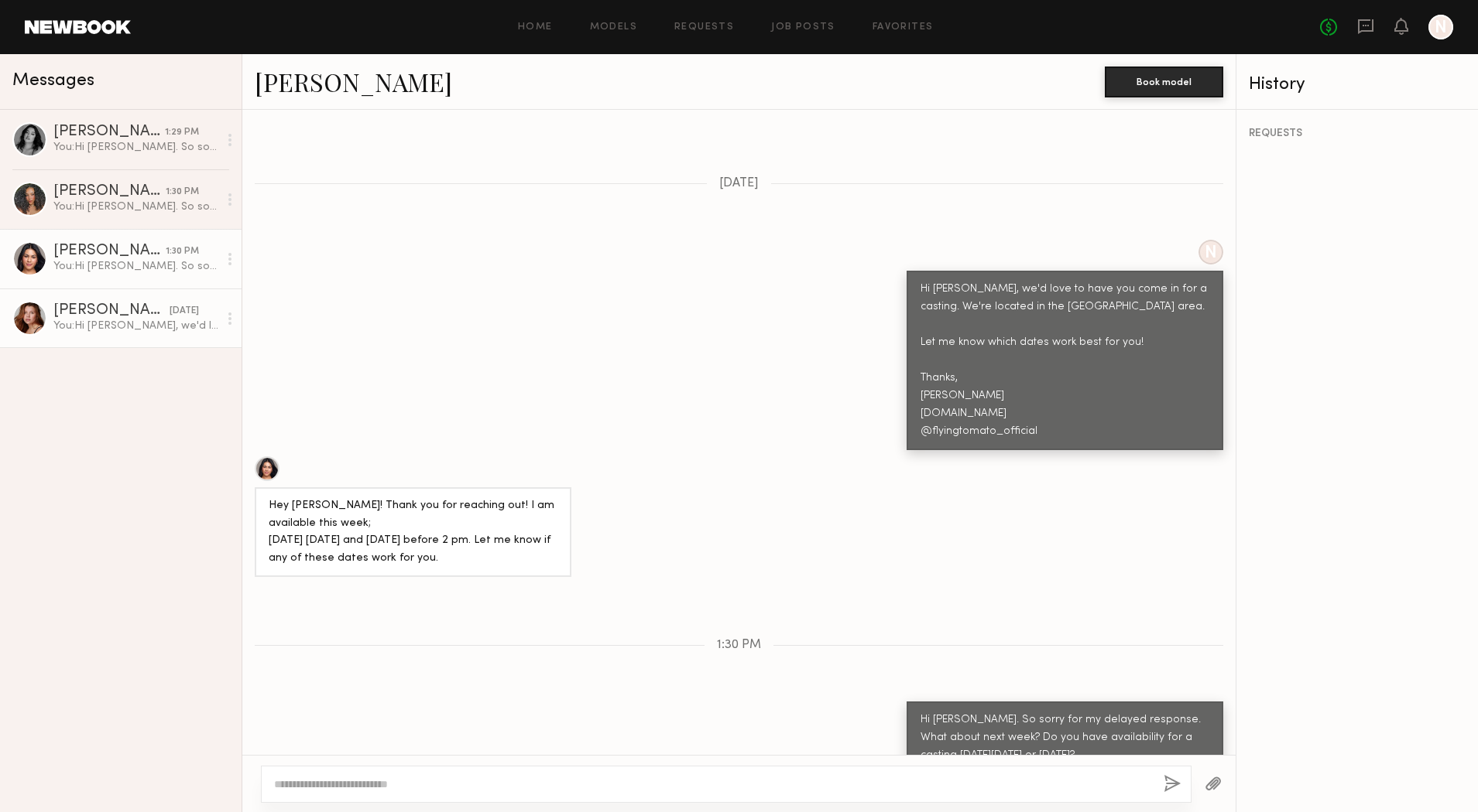
click at [100, 298] on link "Eleena M. 09/30/2025 You: Hi Eleena, we'd love to have you come in for a castin…" at bounding box center [121, 318] width 242 height 59
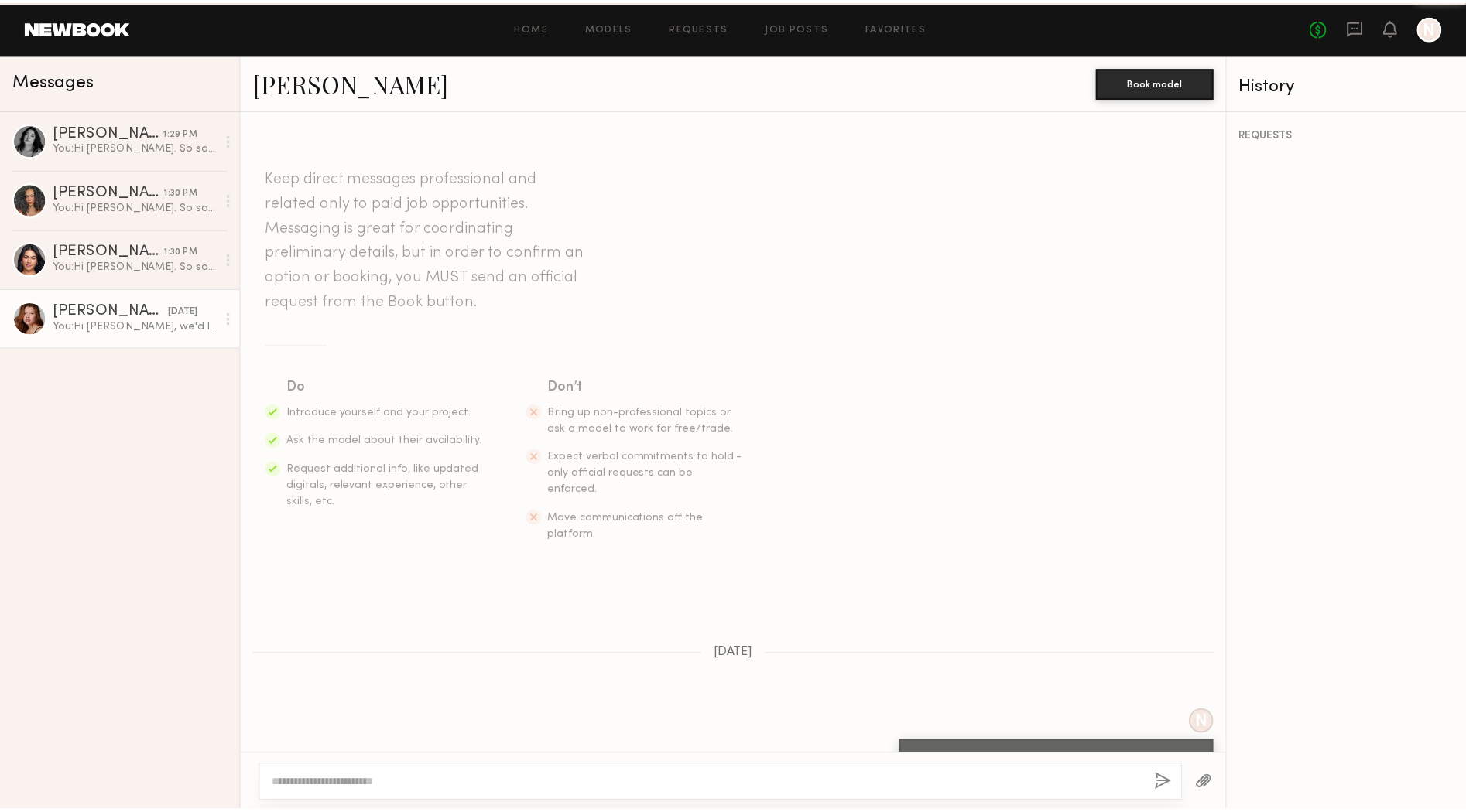
scroll to position [147, 0]
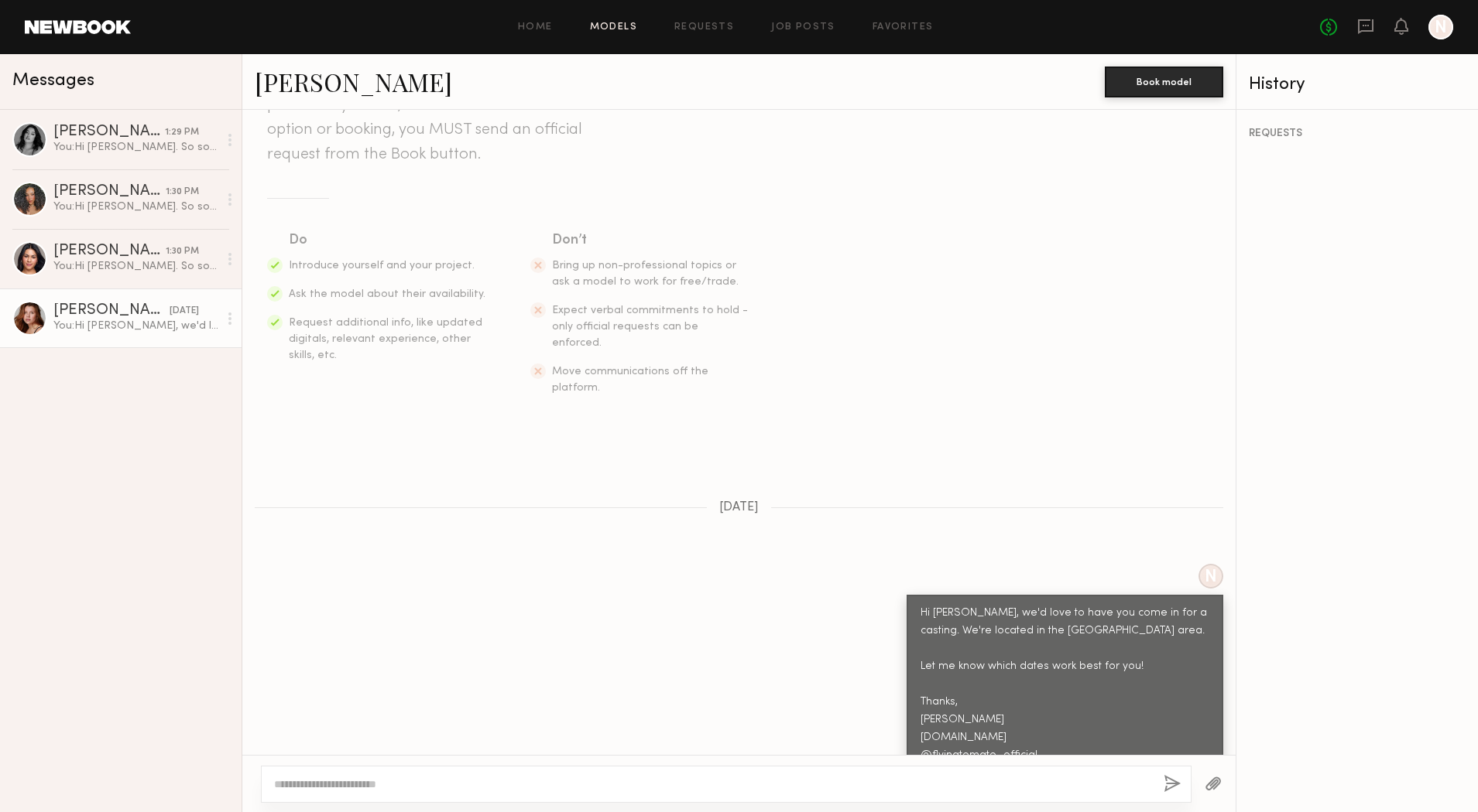
click at [620, 23] on link "Models" at bounding box center [613, 27] width 47 height 10
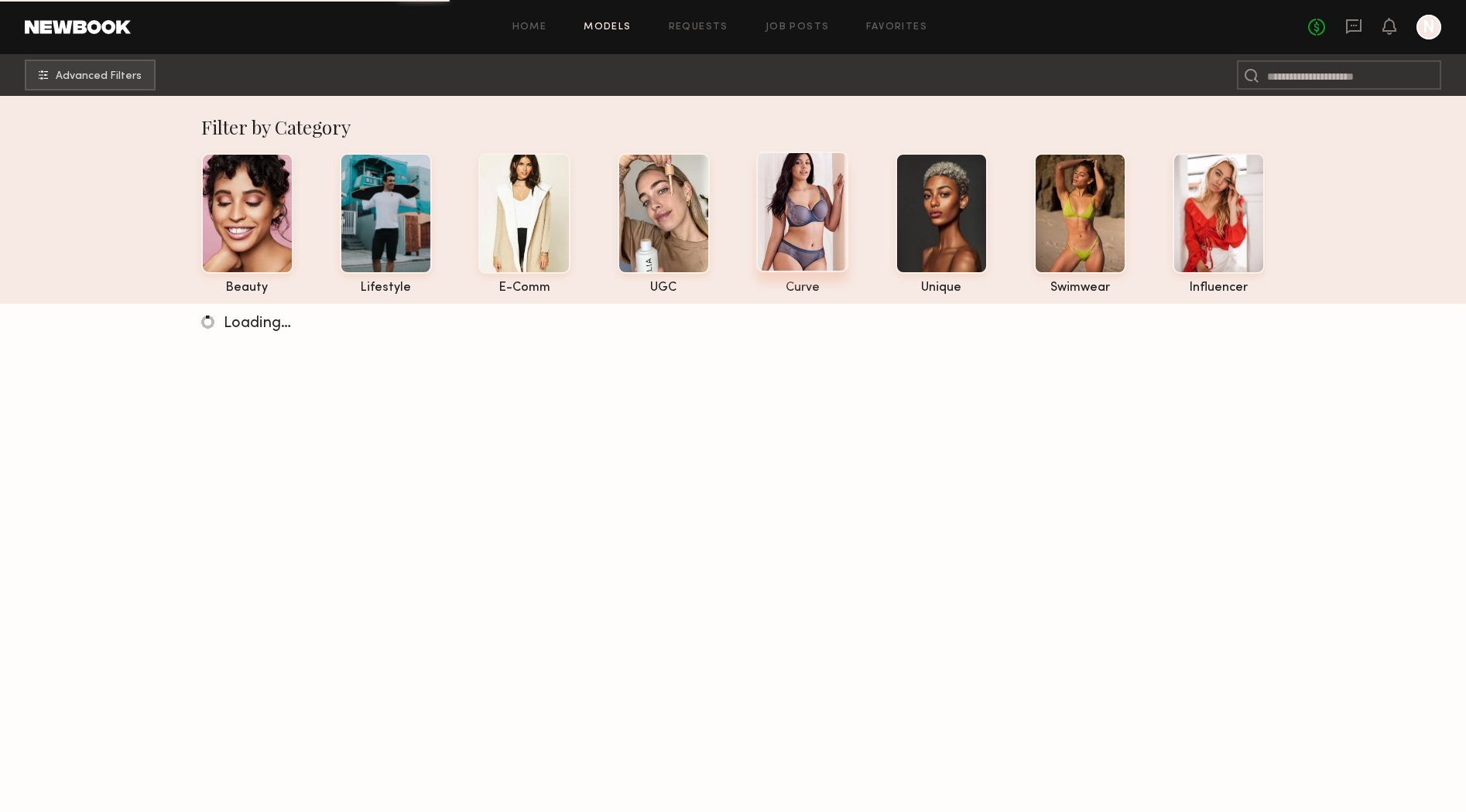
click at [801, 261] on div at bounding box center [802, 212] width 92 height 120
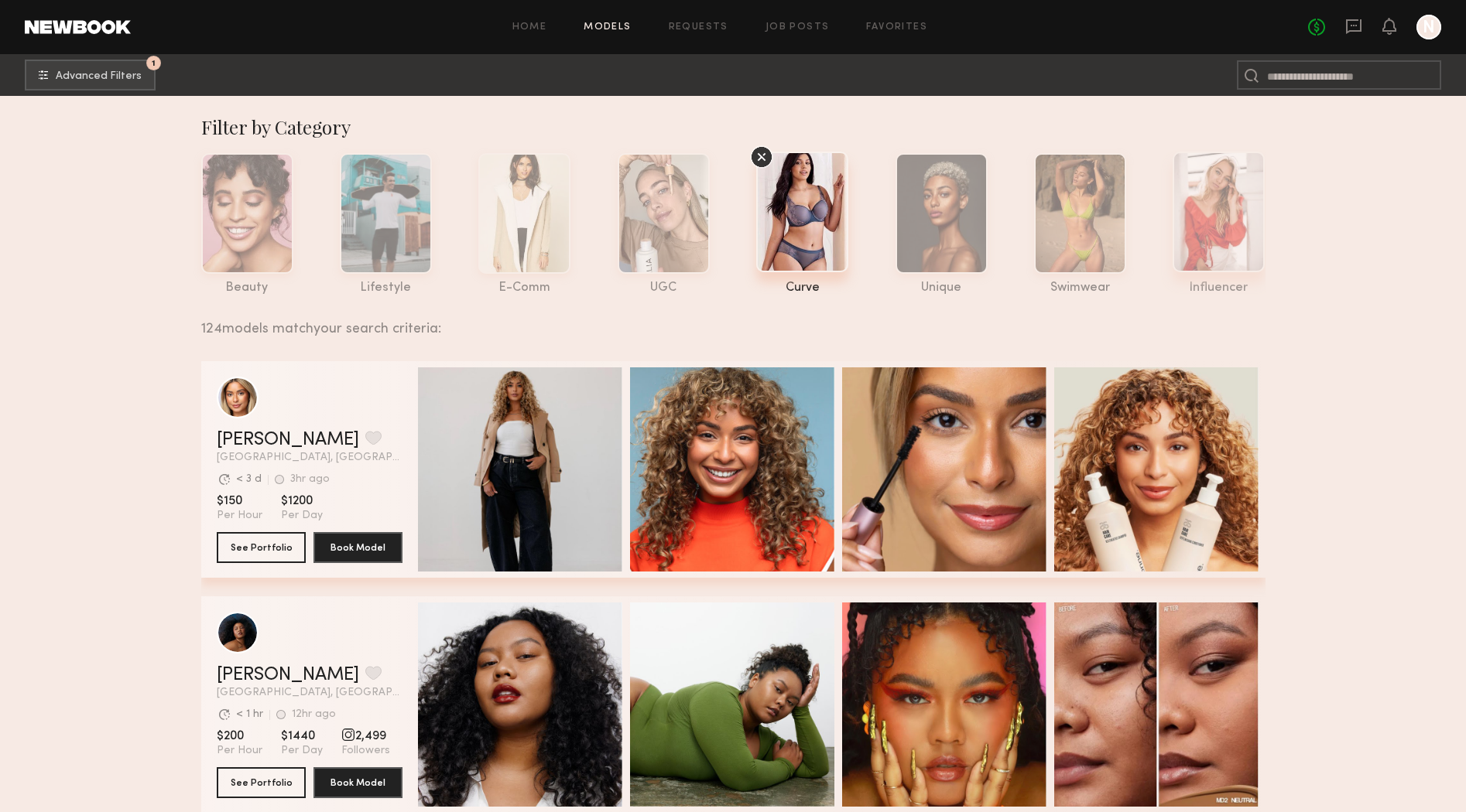
click at [1207, 196] on div at bounding box center [1219, 212] width 92 height 120
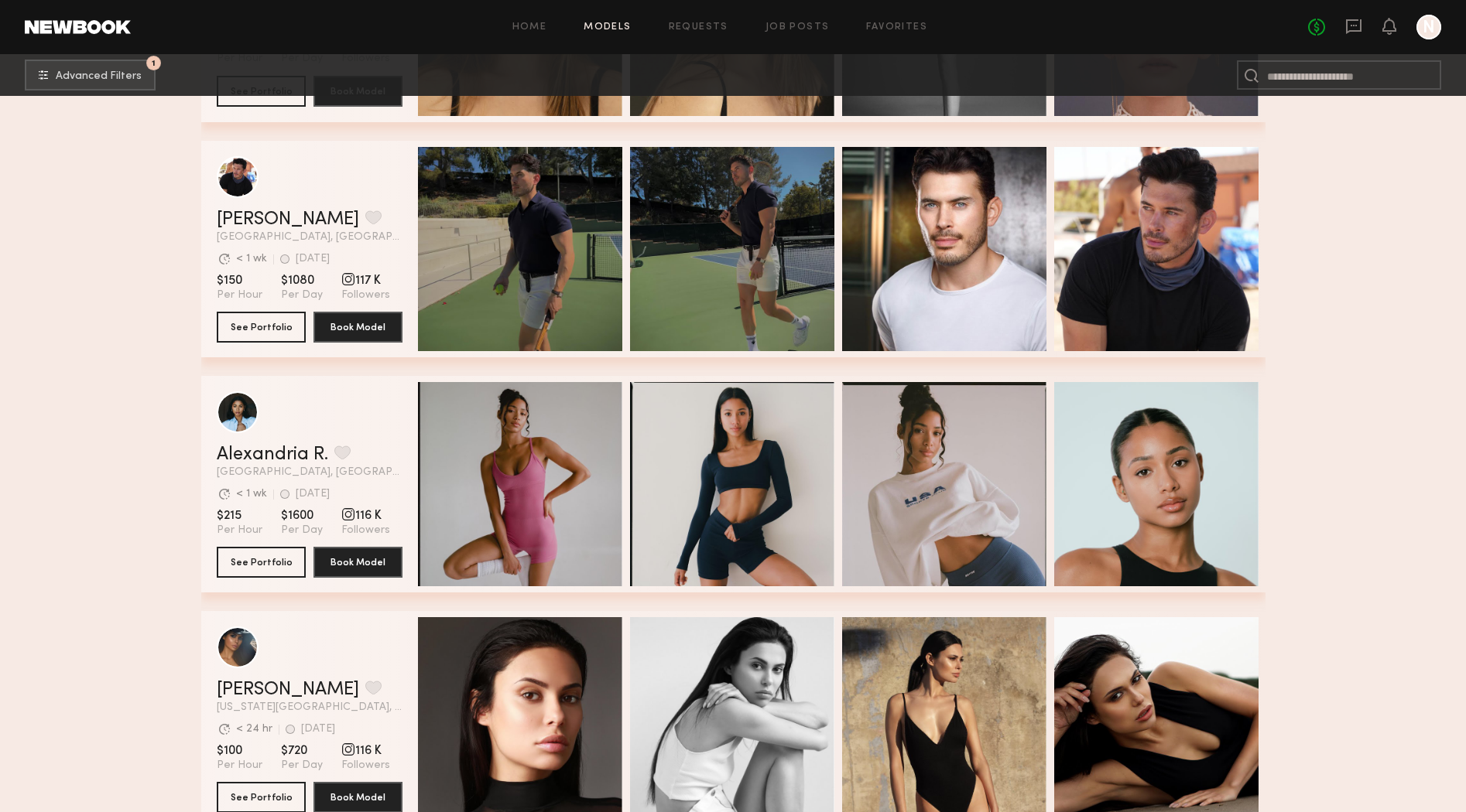
scroll to position [23598, 0]
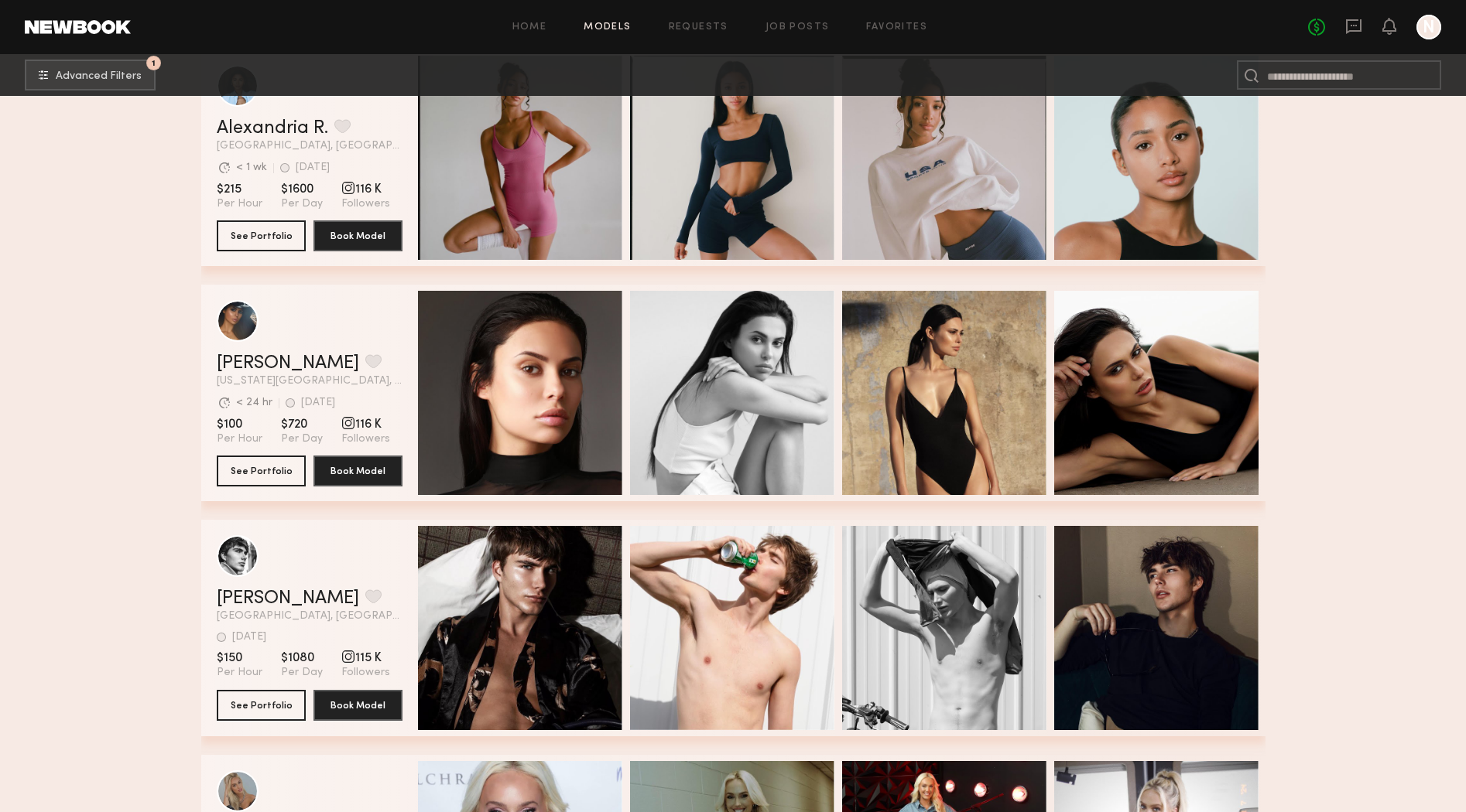
click at [615, 31] on link "Models" at bounding box center [607, 27] width 47 height 10
click at [616, 31] on link "Models" at bounding box center [607, 27] width 47 height 10
click at [526, 25] on link "Home" at bounding box center [529, 27] width 35 height 10
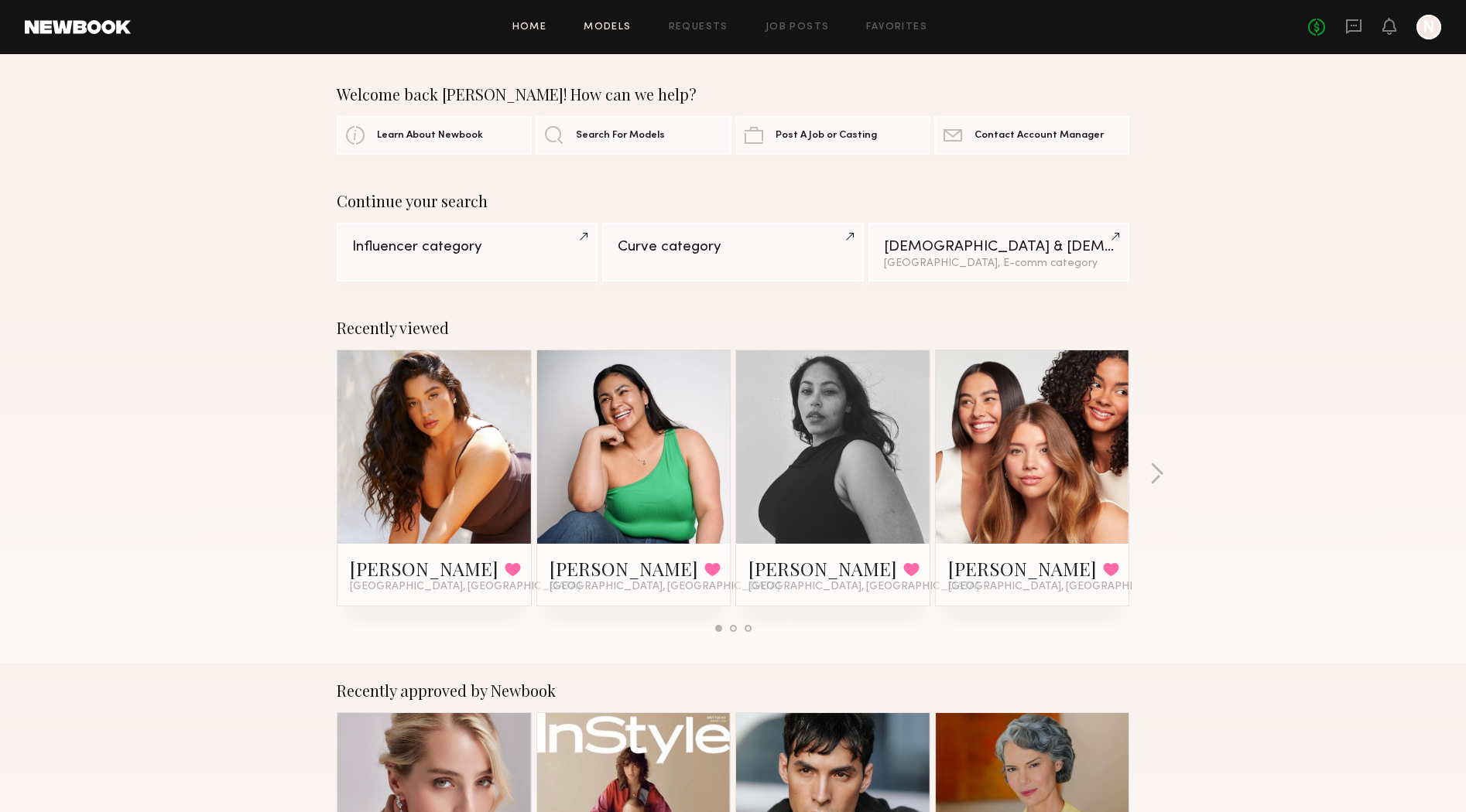
click at [619, 31] on link "Models" at bounding box center [607, 27] width 47 height 10
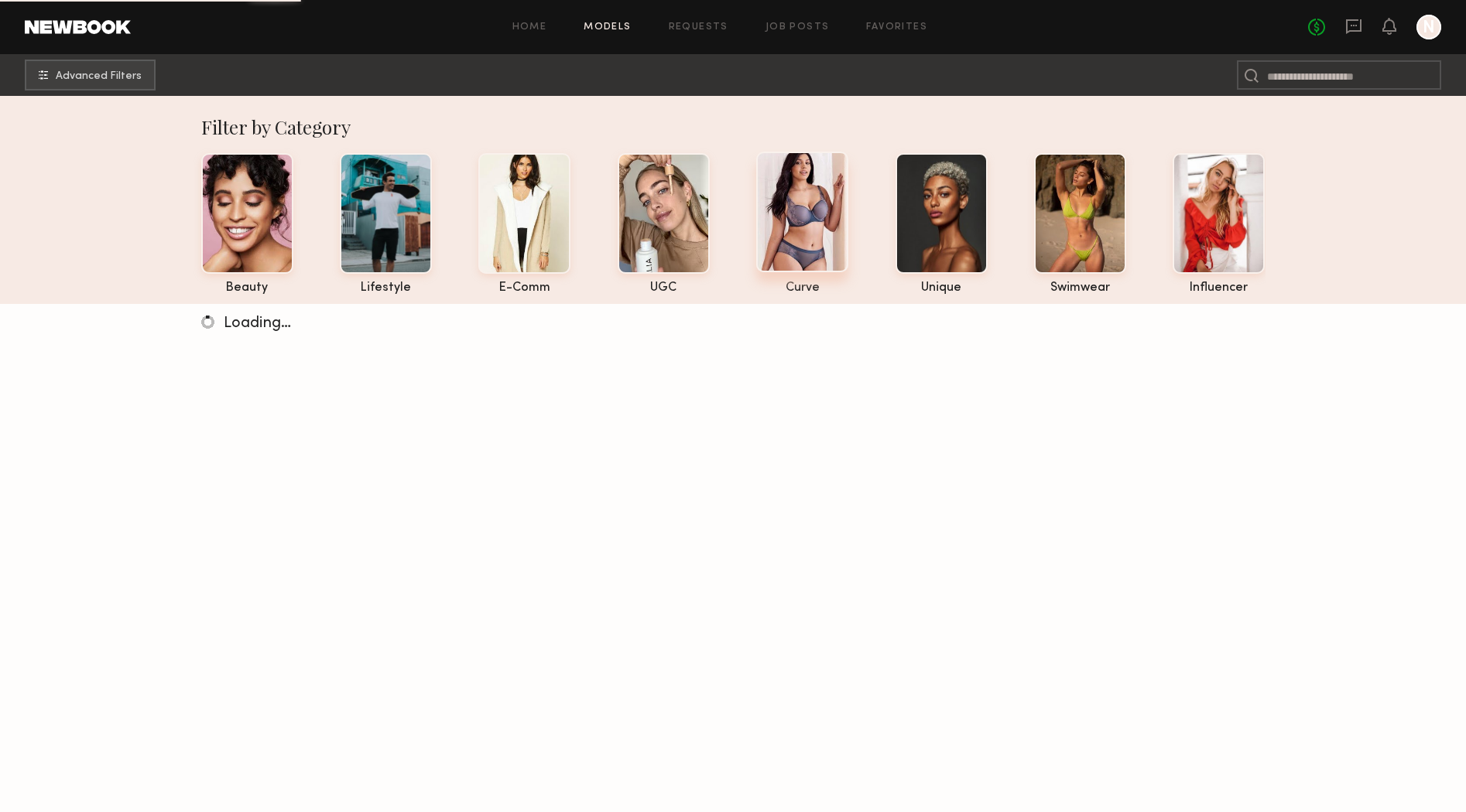
click at [843, 222] on div at bounding box center [802, 212] width 92 height 120
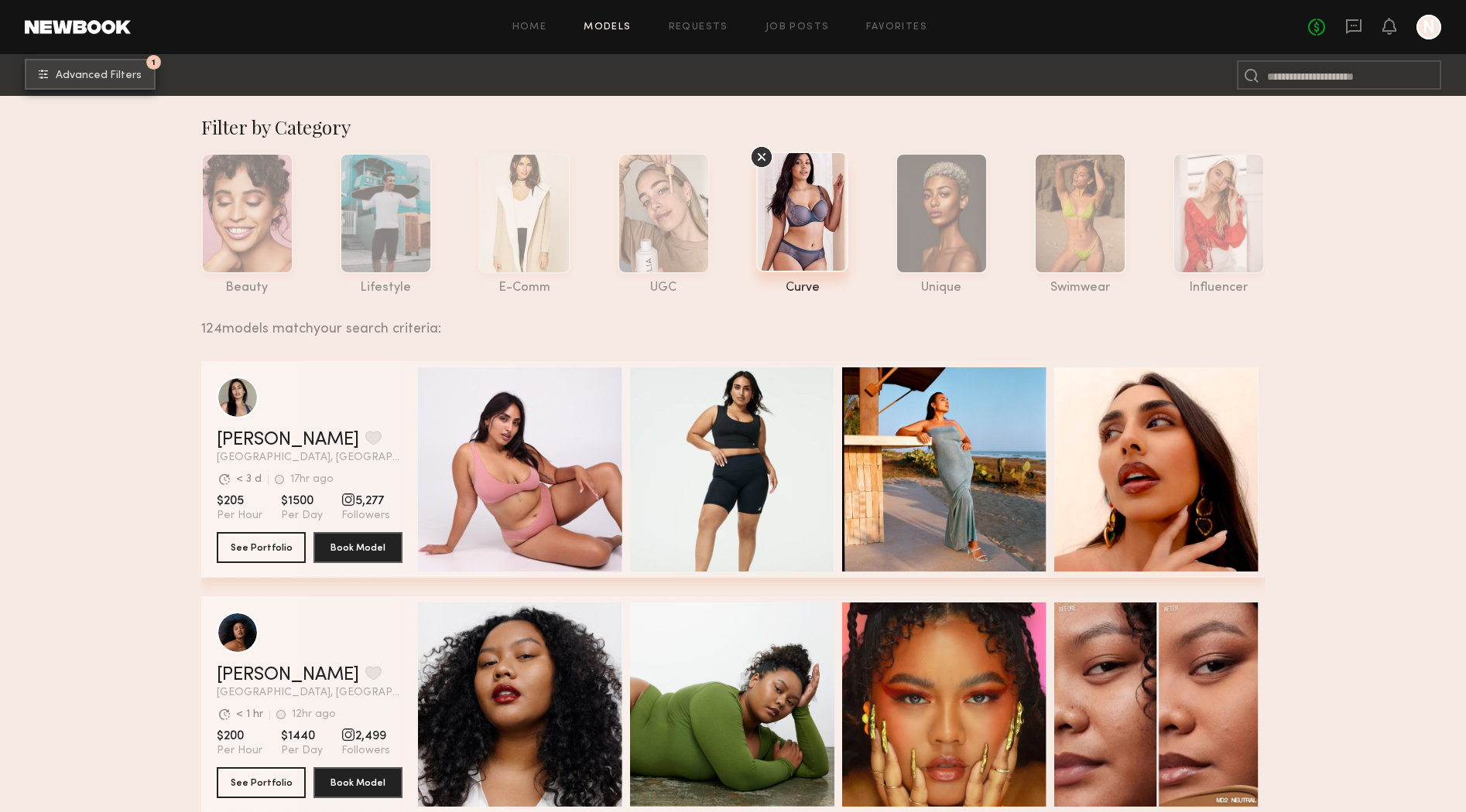
click at [70, 88] on button "1 Advanced Filters" at bounding box center [89, 74] width 131 height 31
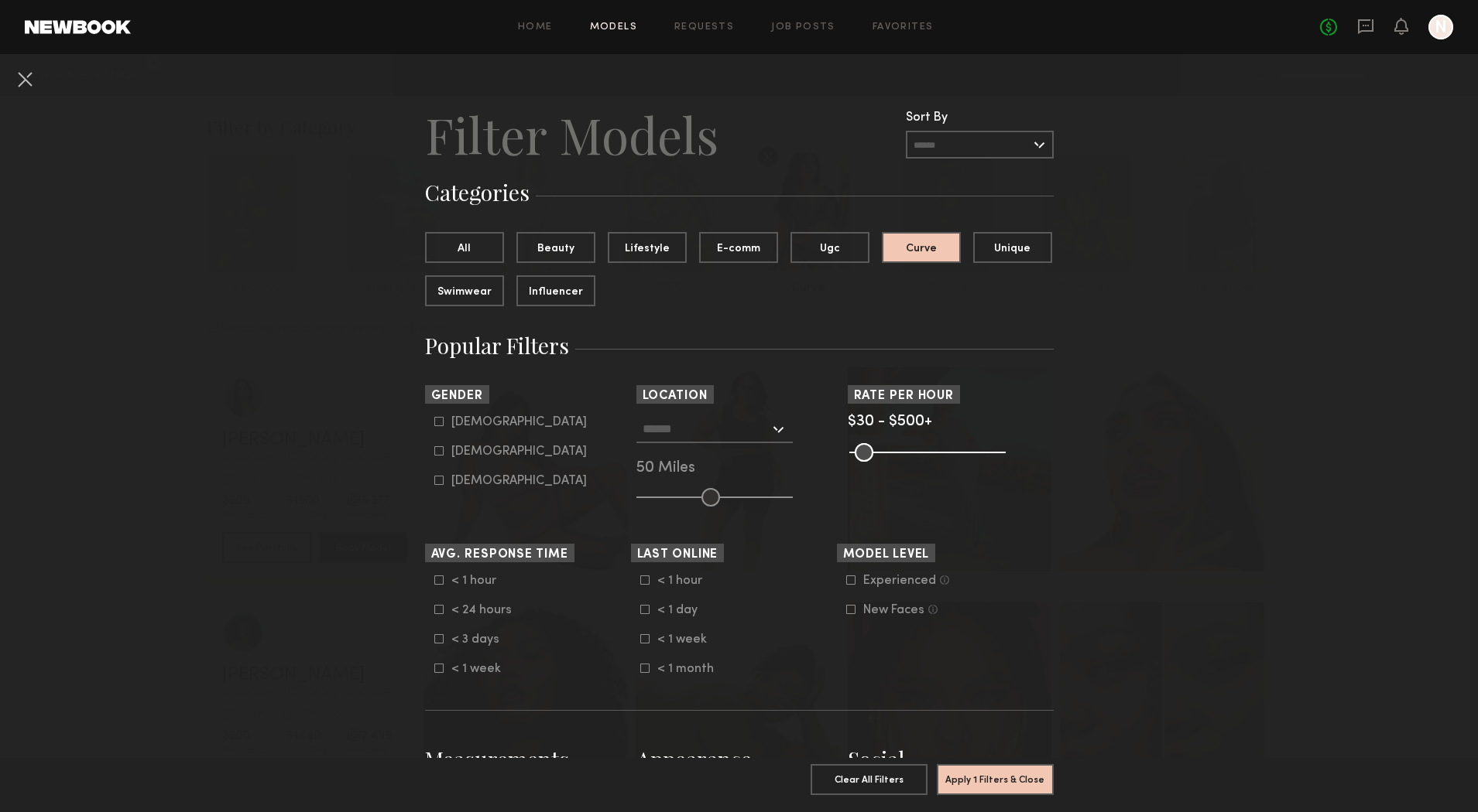
click at [742, 426] on input "text" at bounding box center [706, 428] width 127 height 26
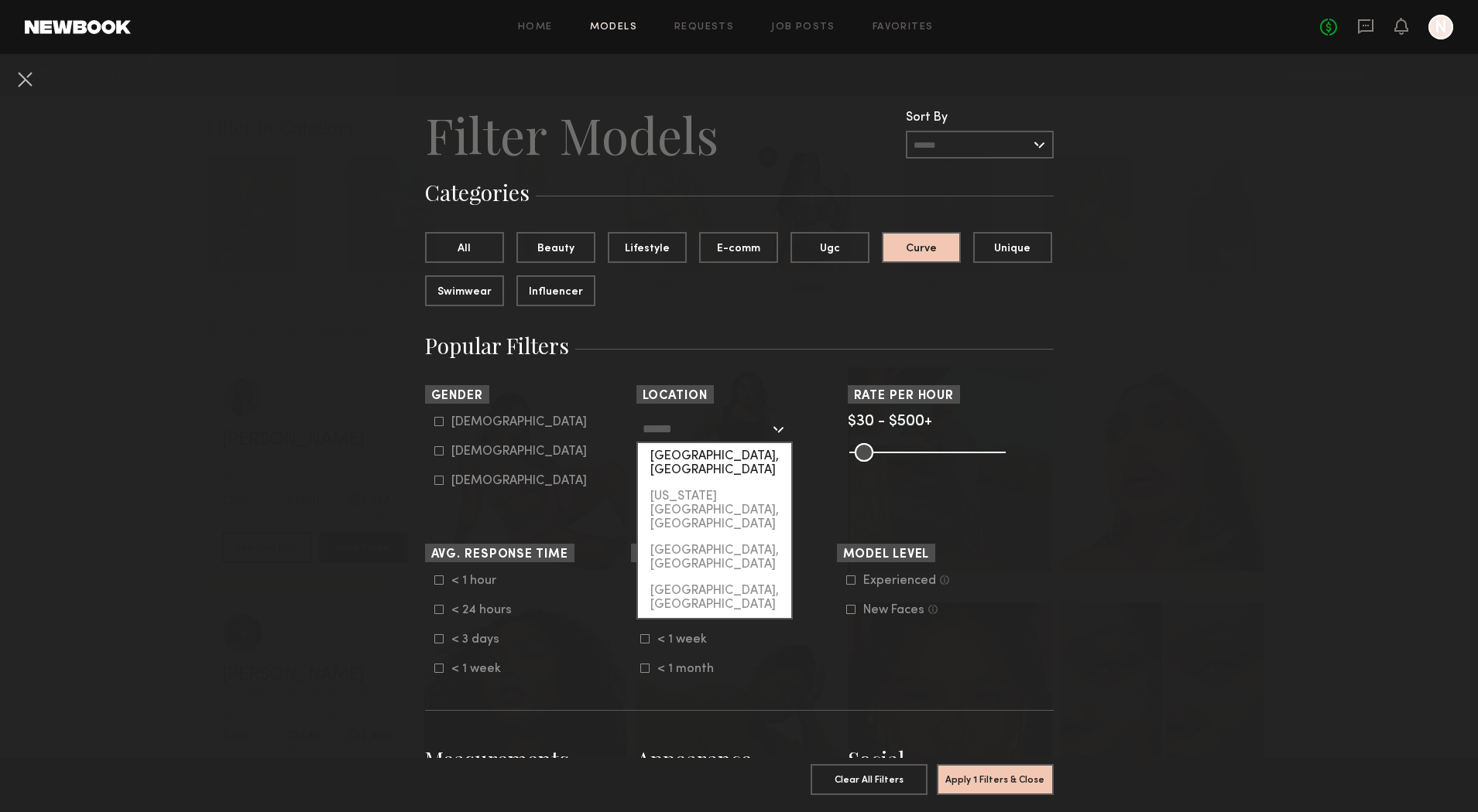
click at [743, 448] on div "[GEOGRAPHIC_DATA], [GEOGRAPHIC_DATA]" at bounding box center [715, 463] width 153 height 40
type input "**********"
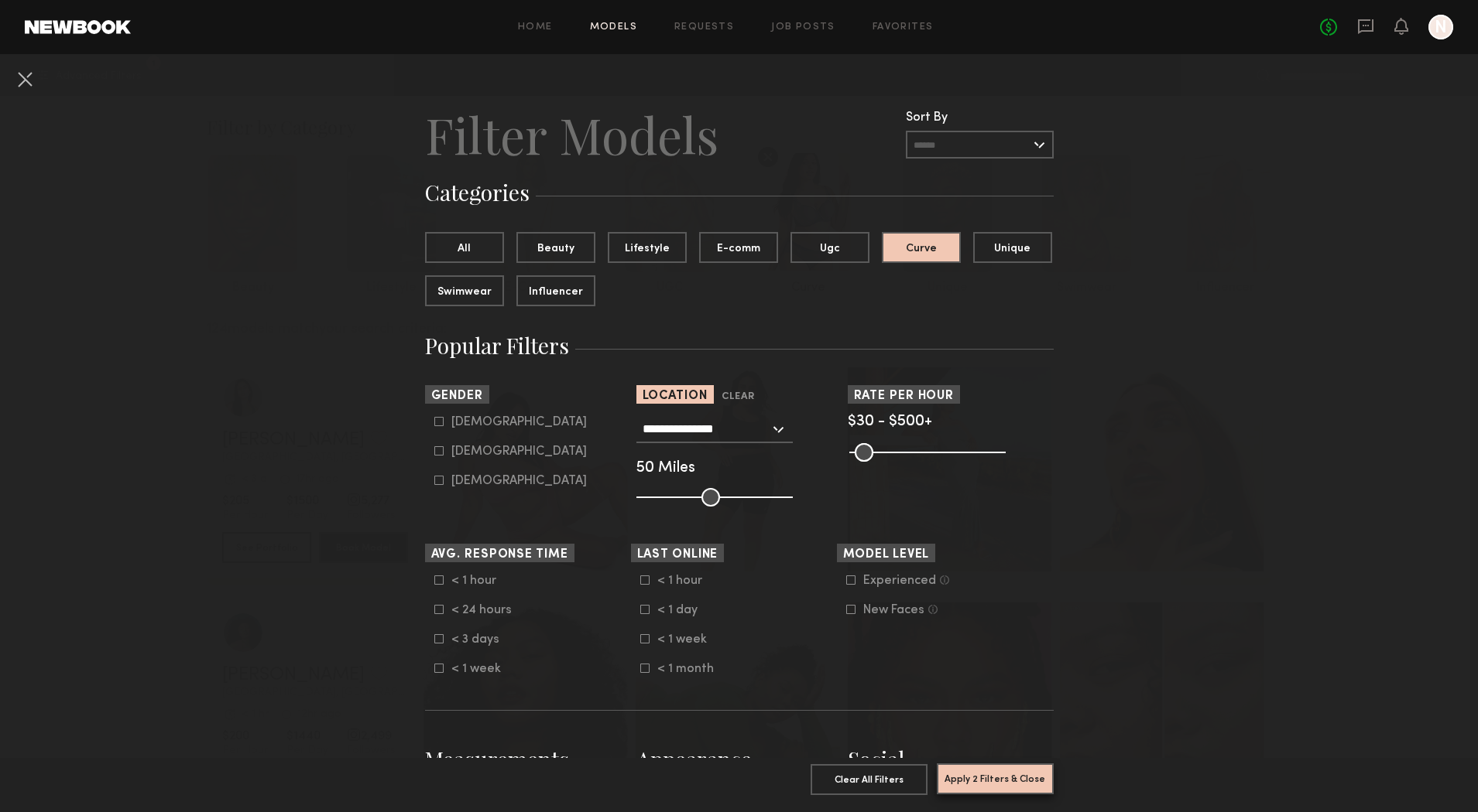
click at [1010, 764] on button "Apply 2 Filters & Close" at bounding box center [995, 779] width 117 height 31
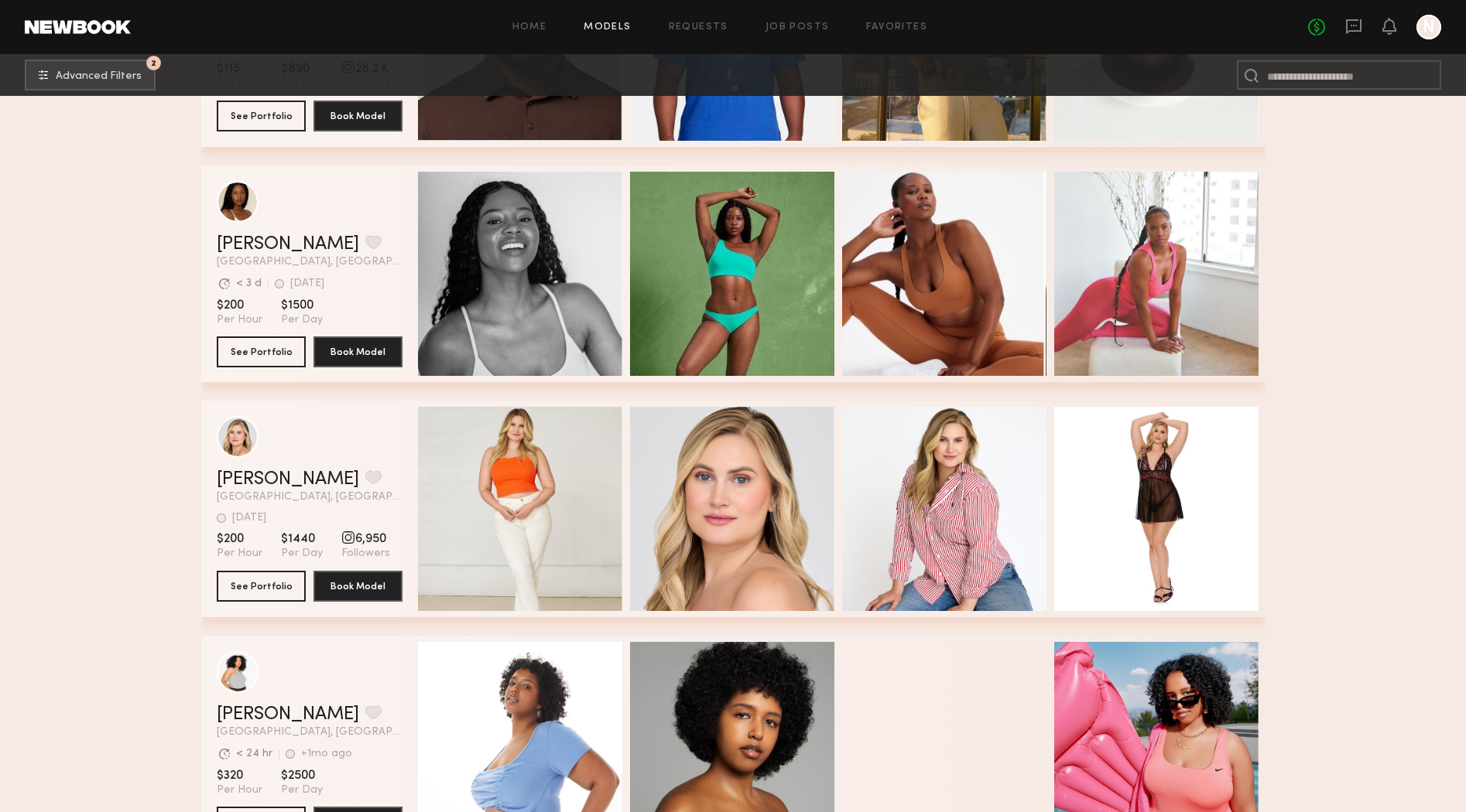
scroll to position [8899, 0]
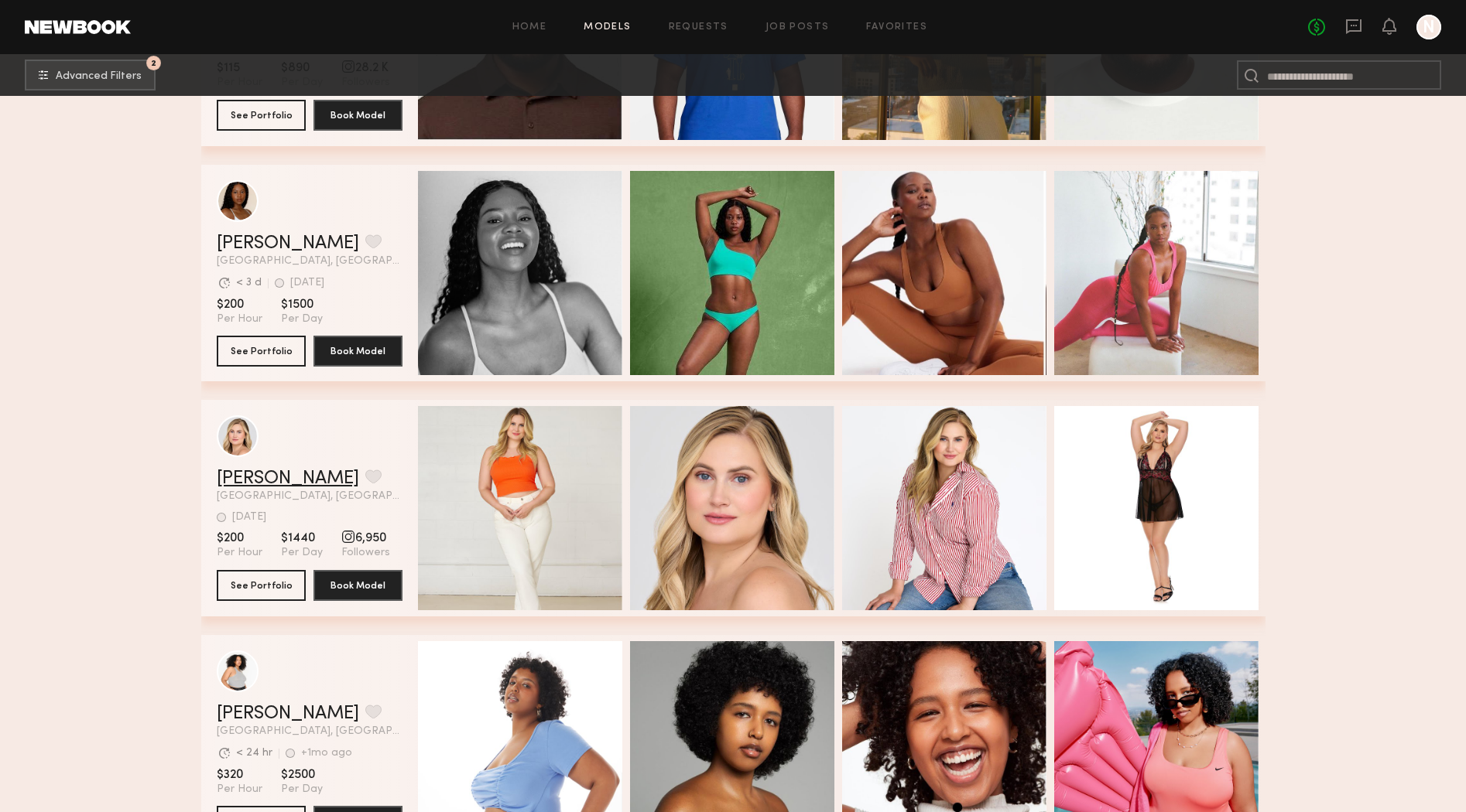
click at [245, 484] on link "Liz M." at bounding box center [288, 479] width 142 height 18
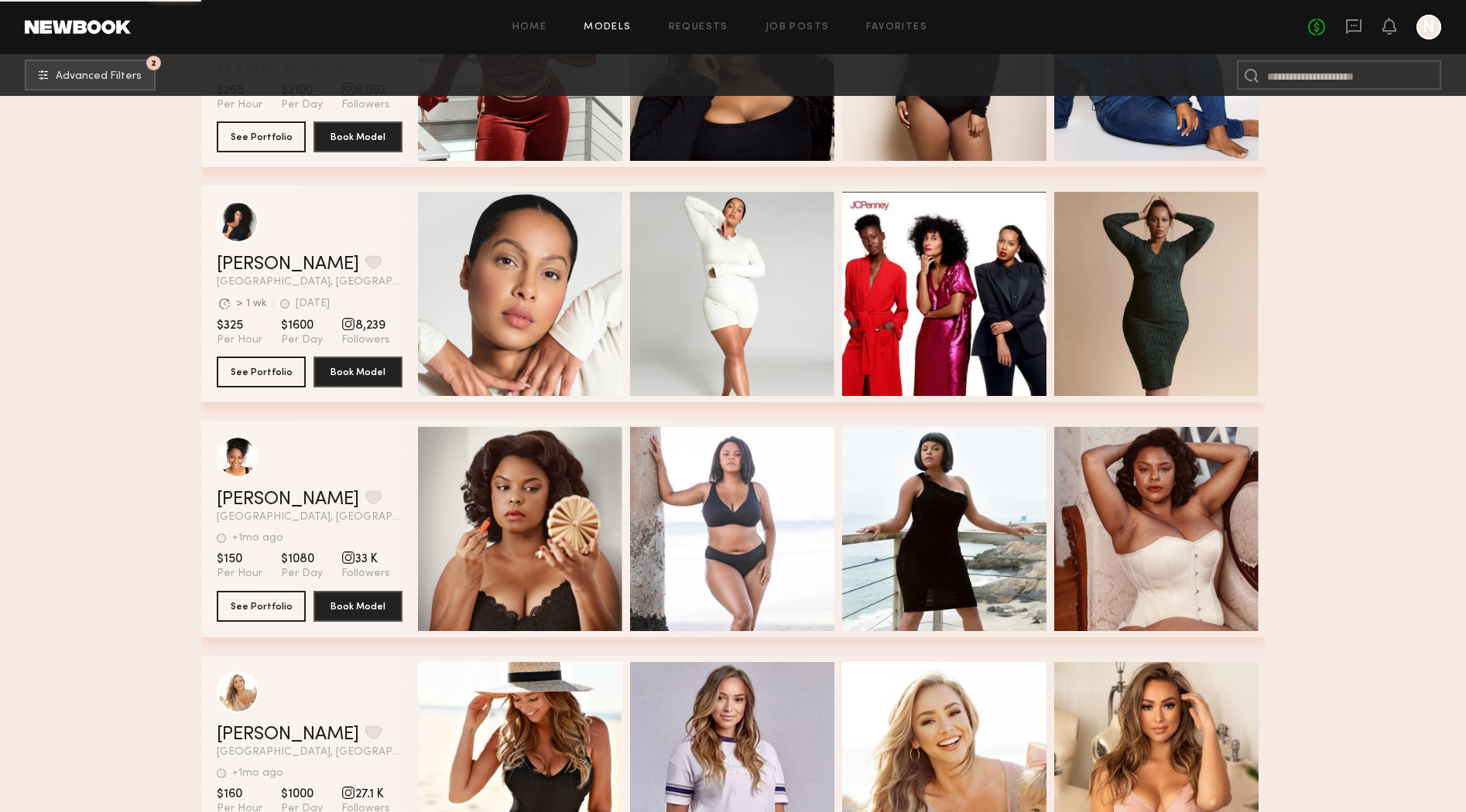
scroll to position [10590, 0]
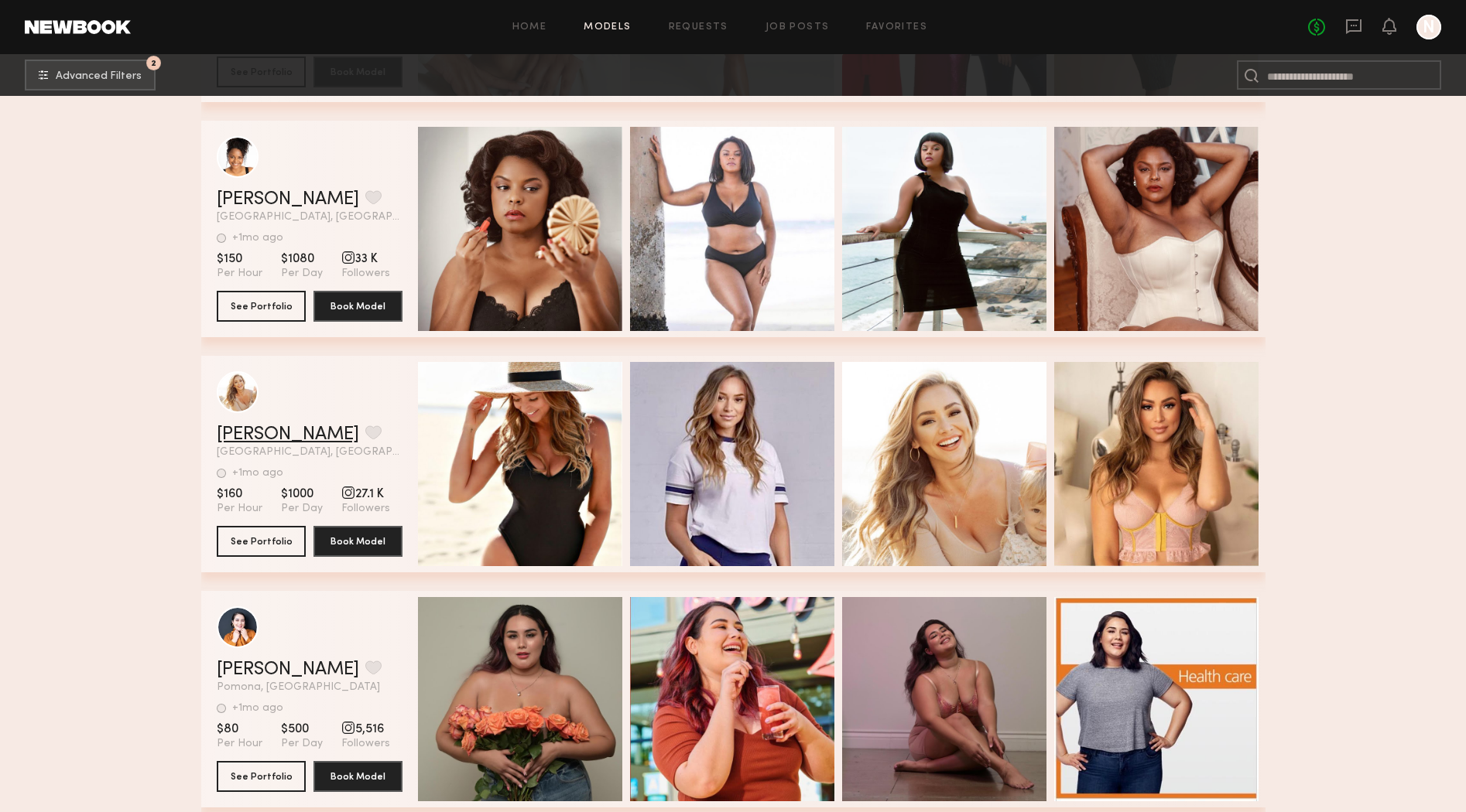
click at [277, 431] on link "Rachel W." at bounding box center [288, 434] width 142 height 18
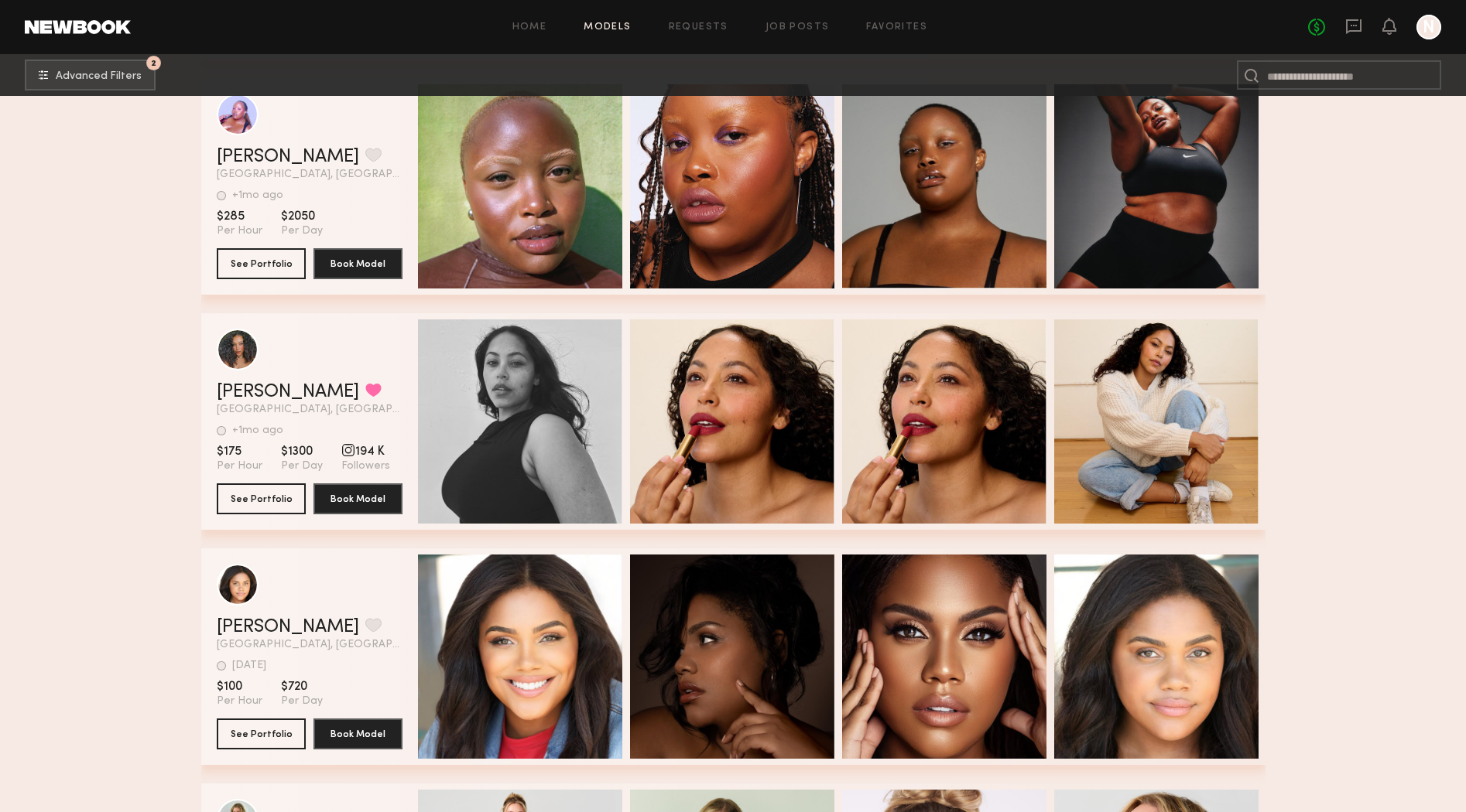
scroll to position [12333, 0]
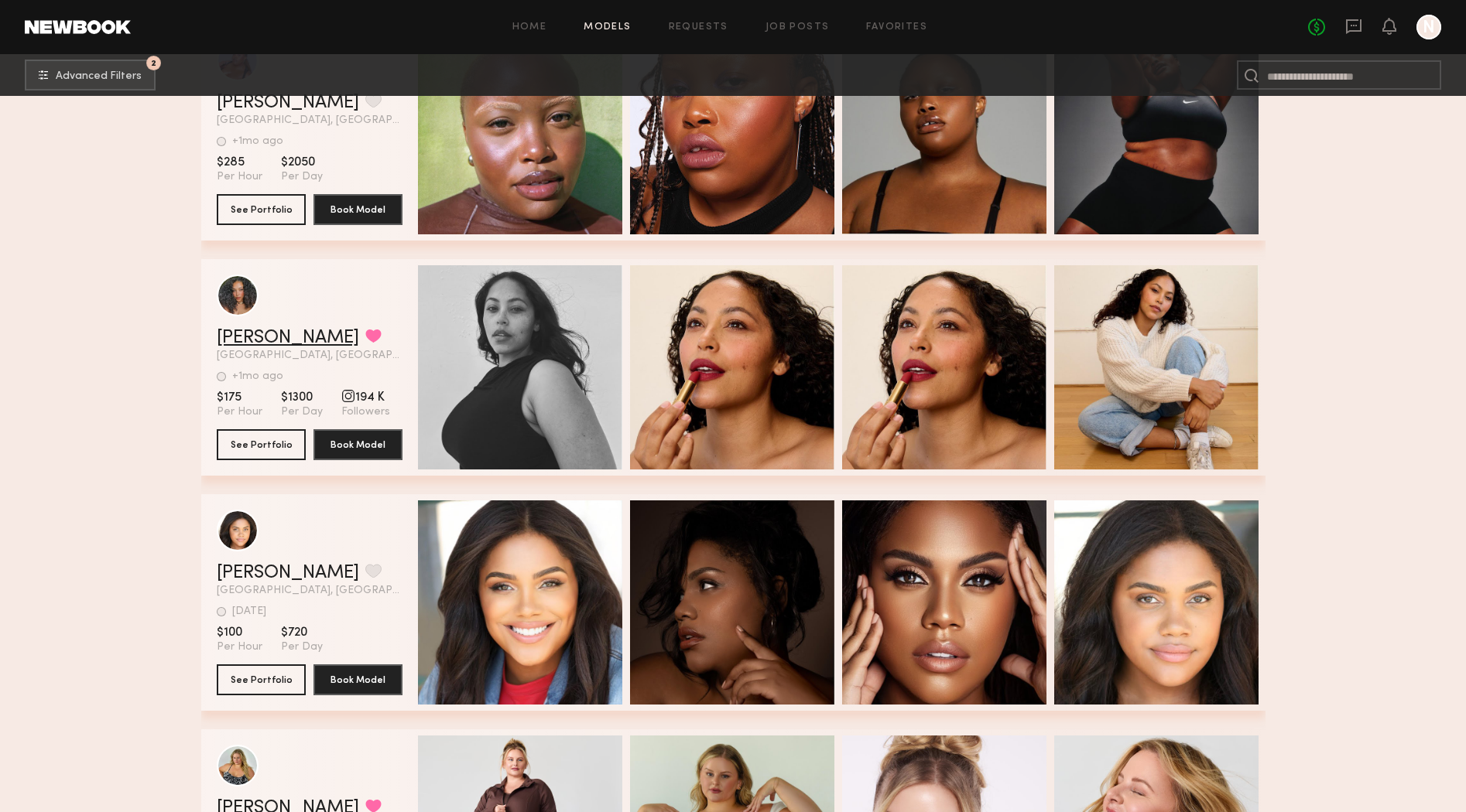
click at [237, 336] on link "Audrey L." at bounding box center [288, 338] width 142 height 18
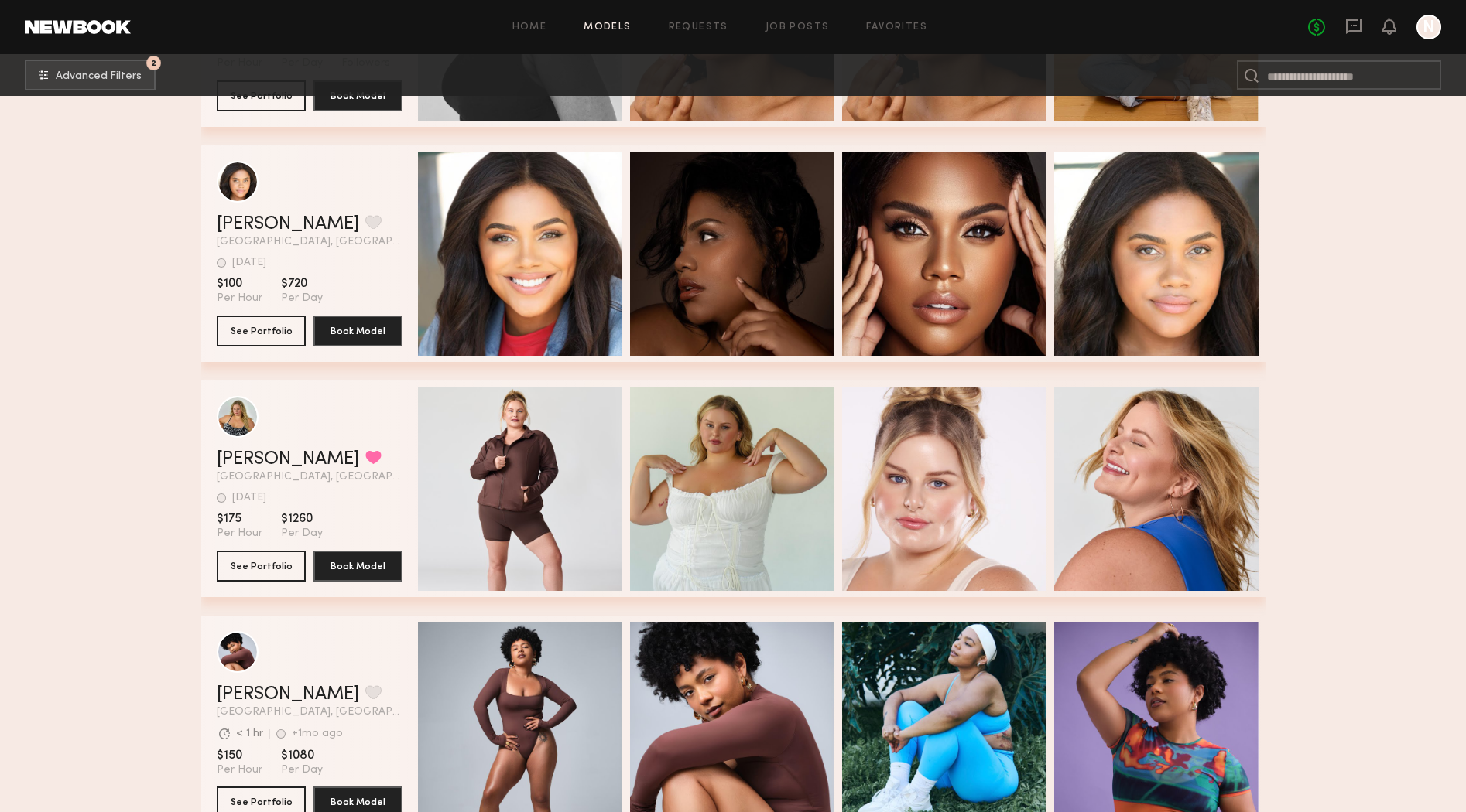
scroll to position [12761, 0]
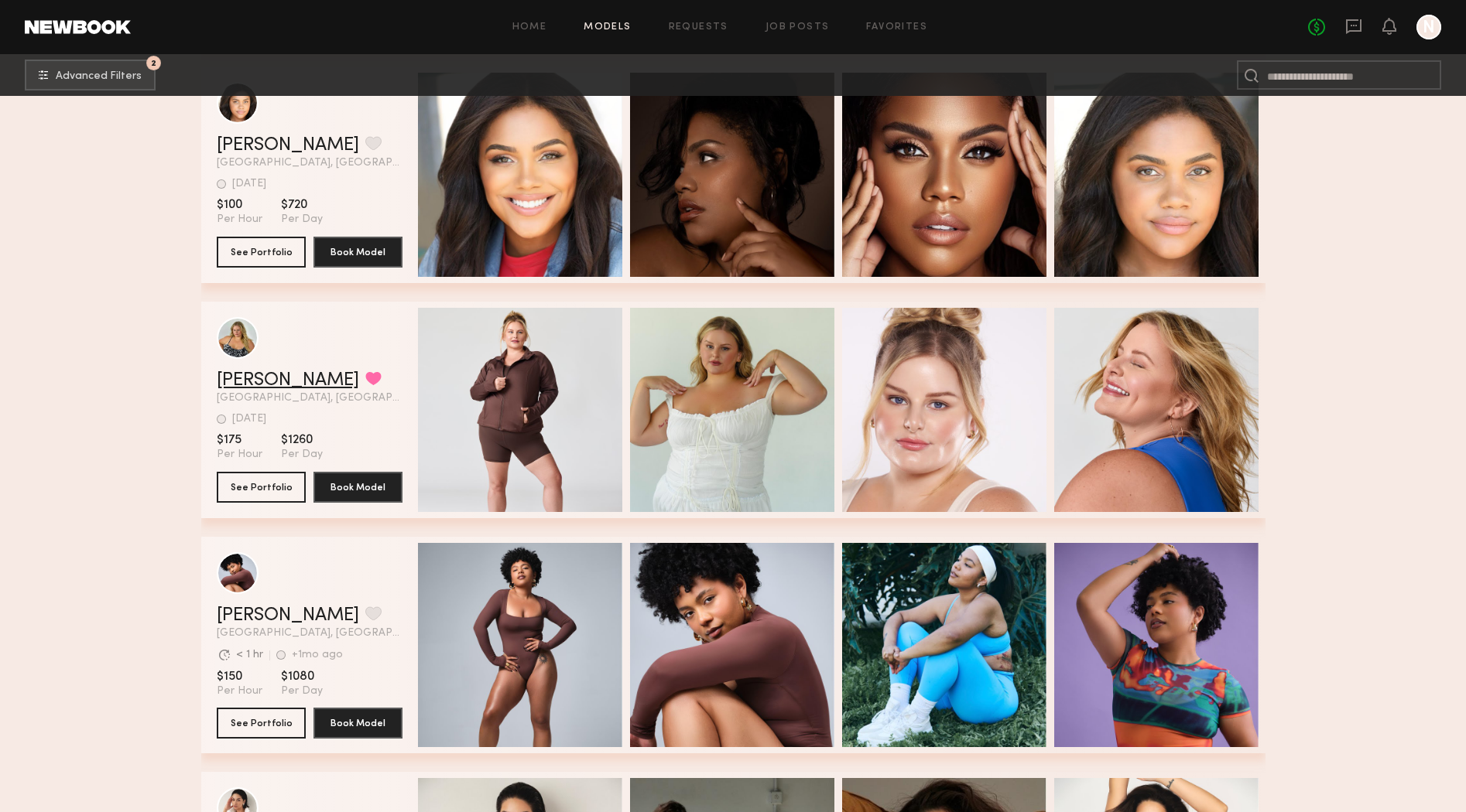
click at [247, 389] on link "Jo S." at bounding box center [288, 380] width 142 height 18
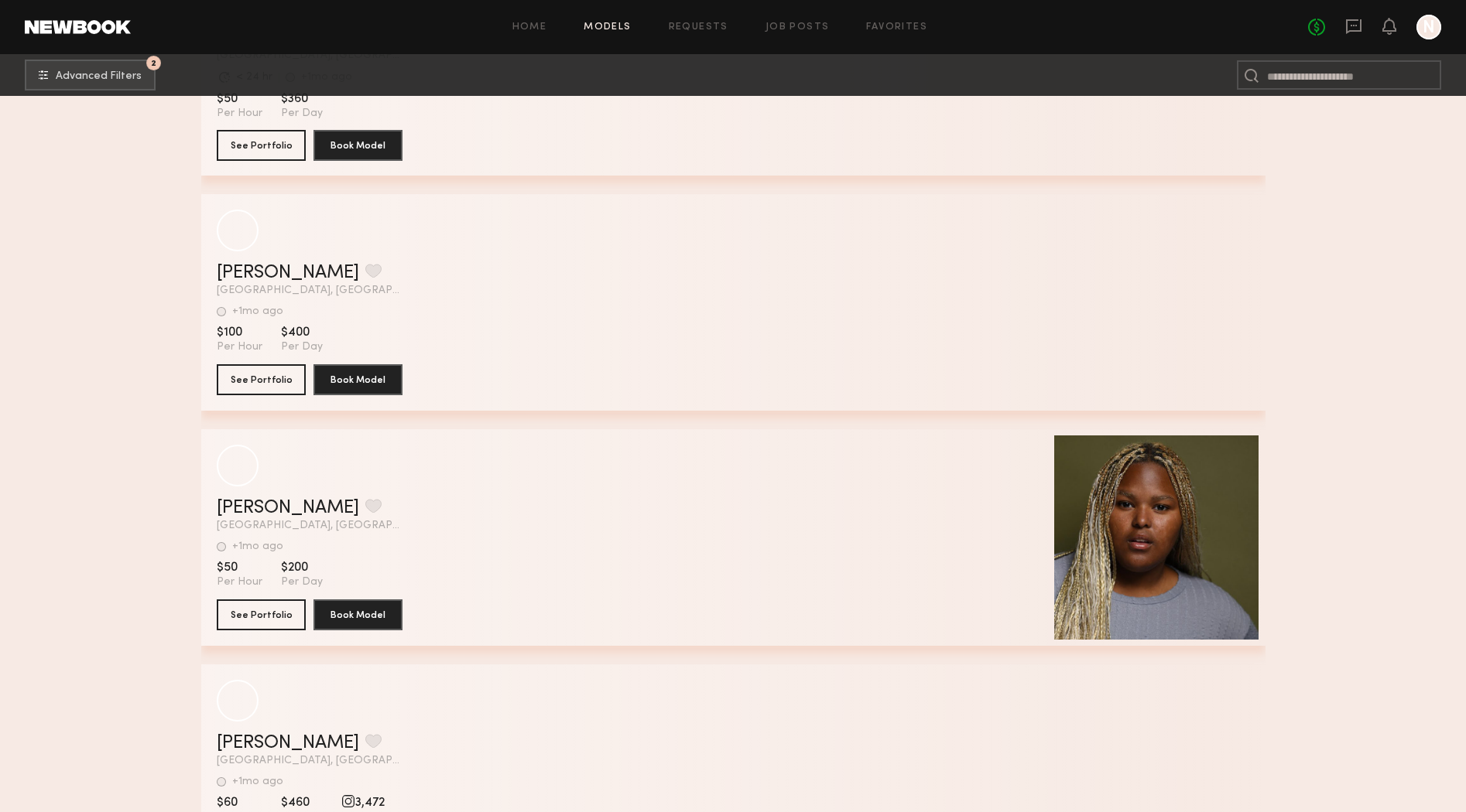
scroll to position [14476, 0]
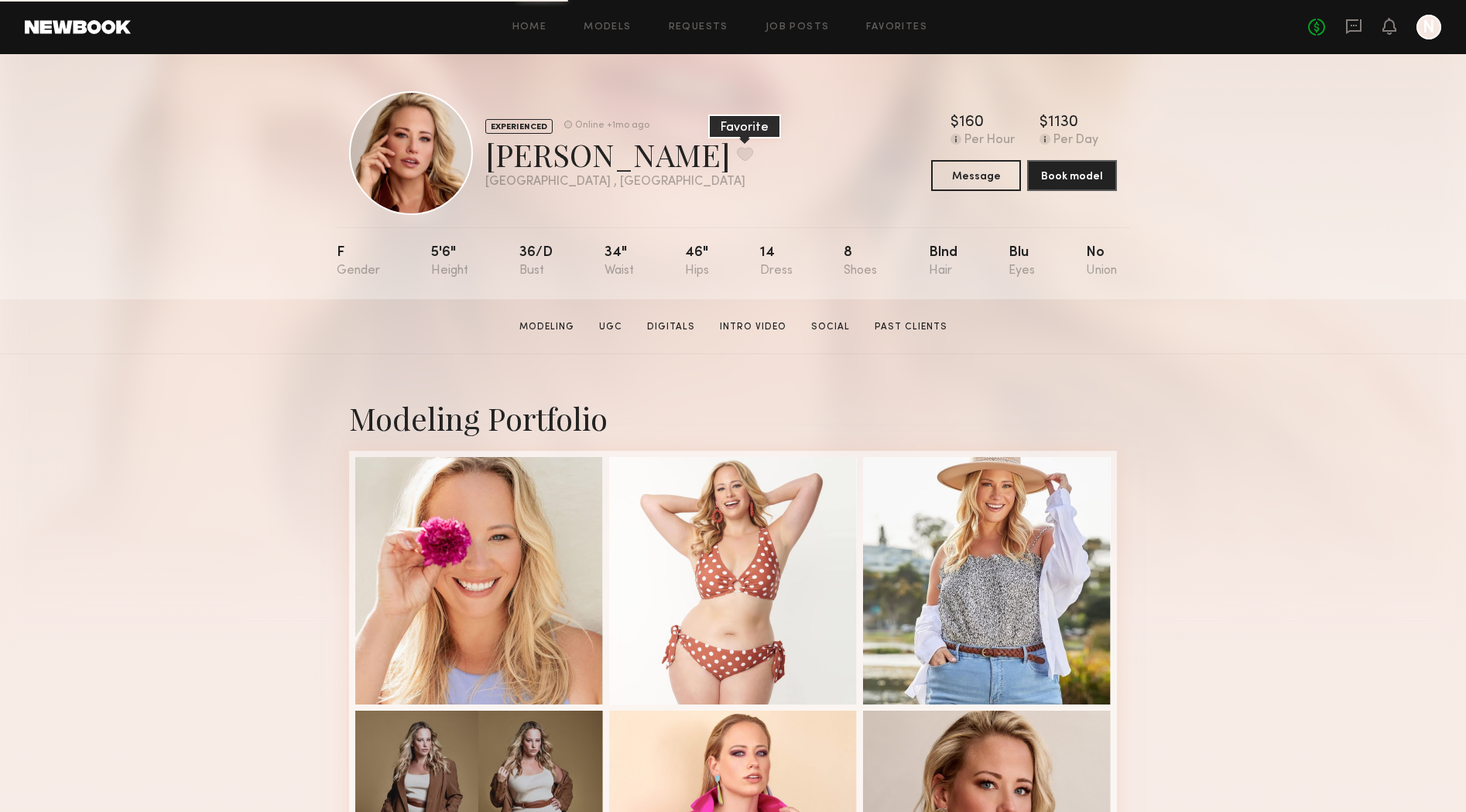
click at [737, 152] on button at bounding box center [745, 153] width 16 height 14
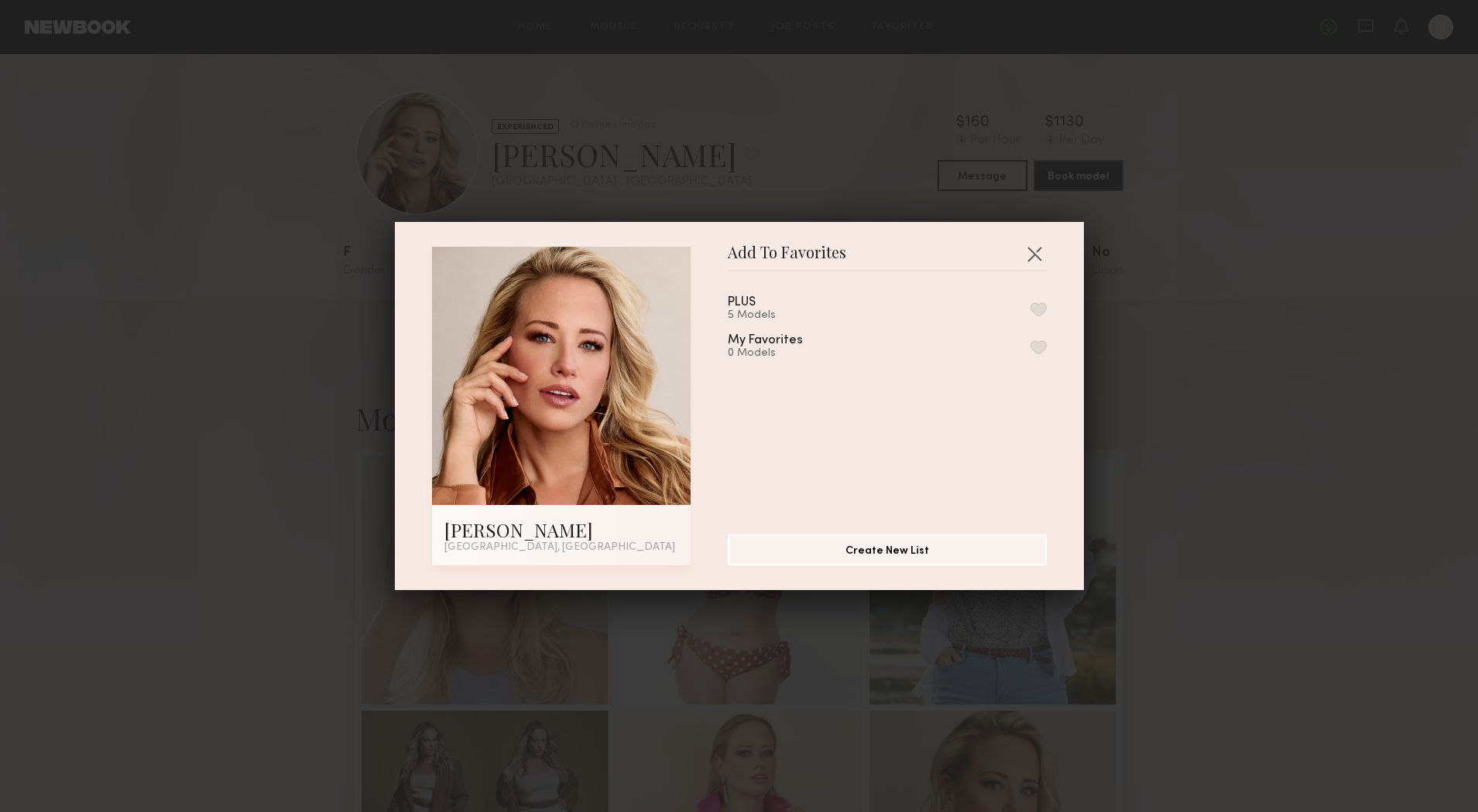
click at [773, 303] on div "PLUS 5 Models" at bounding box center [760, 309] width 65 height 26
click at [1031, 303] on button "button" at bounding box center [1039, 309] width 16 height 14
click at [1037, 257] on button "button" at bounding box center [1033, 254] width 25 height 25
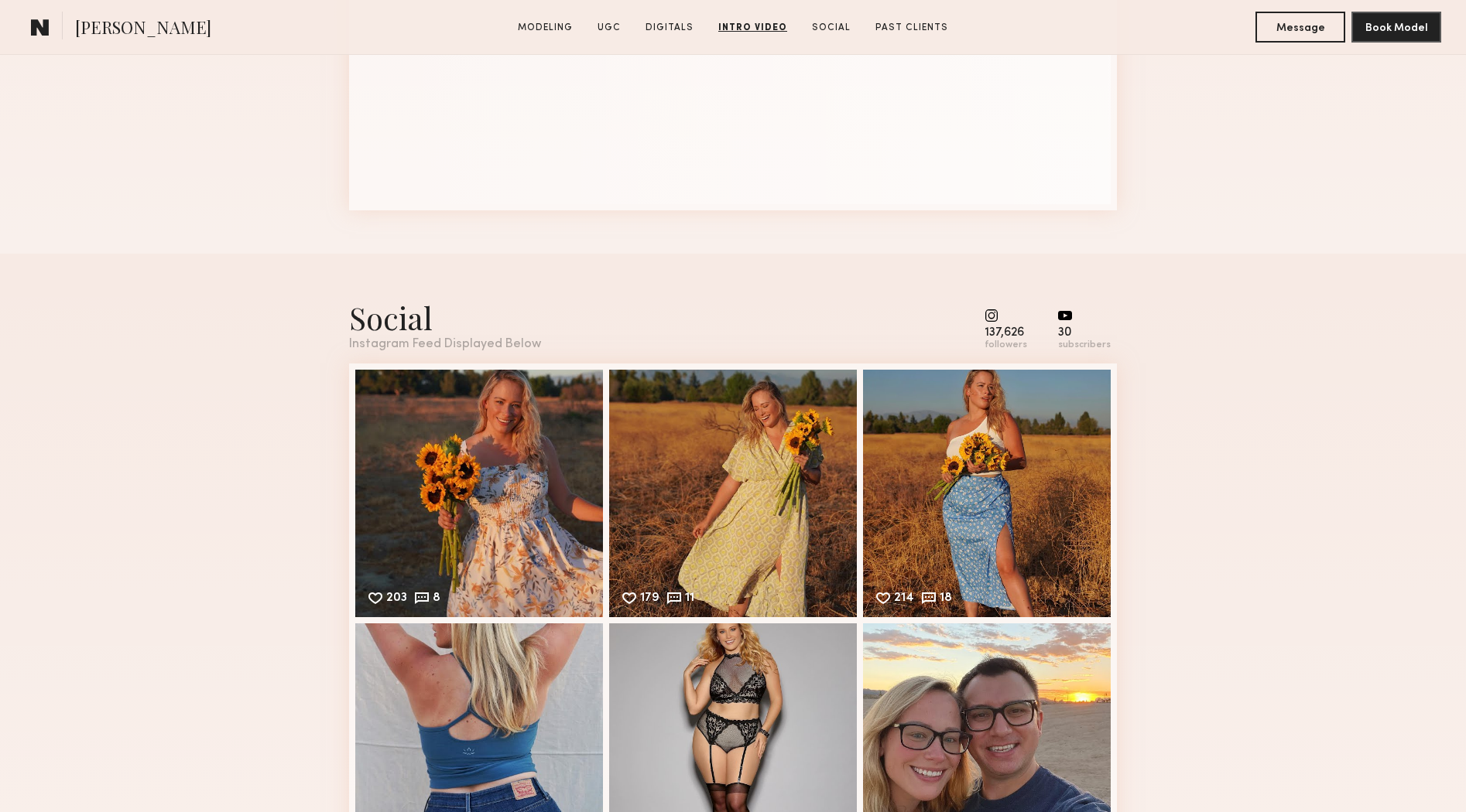
scroll to position [4061, 0]
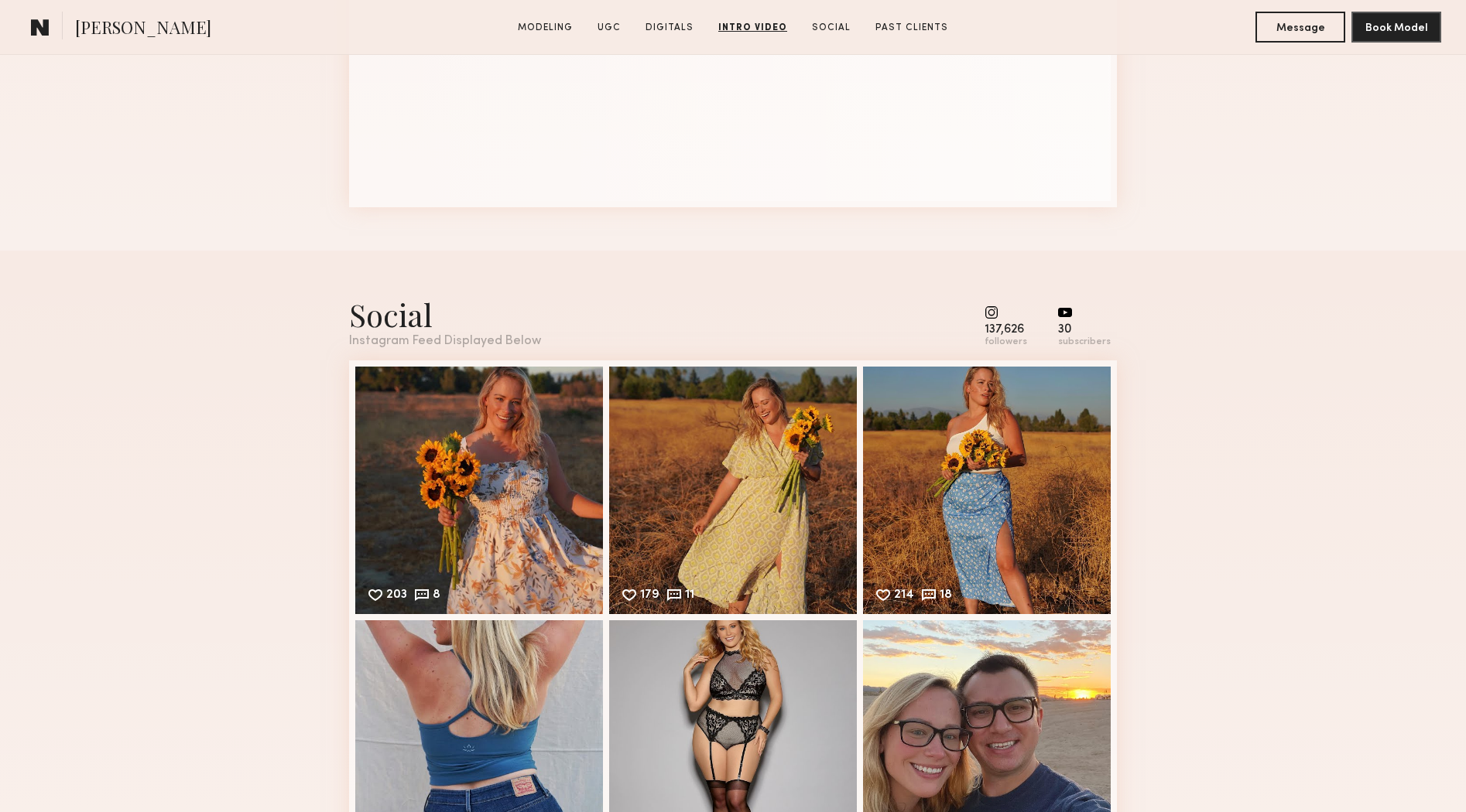
click at [1000, 318] on common-icon at bounding box center [1006, 312] width 43 height 14
click at [489, 338] on div "Instagram Feed Displayed Below" at bounding box center [445, 341] width 192 height 13
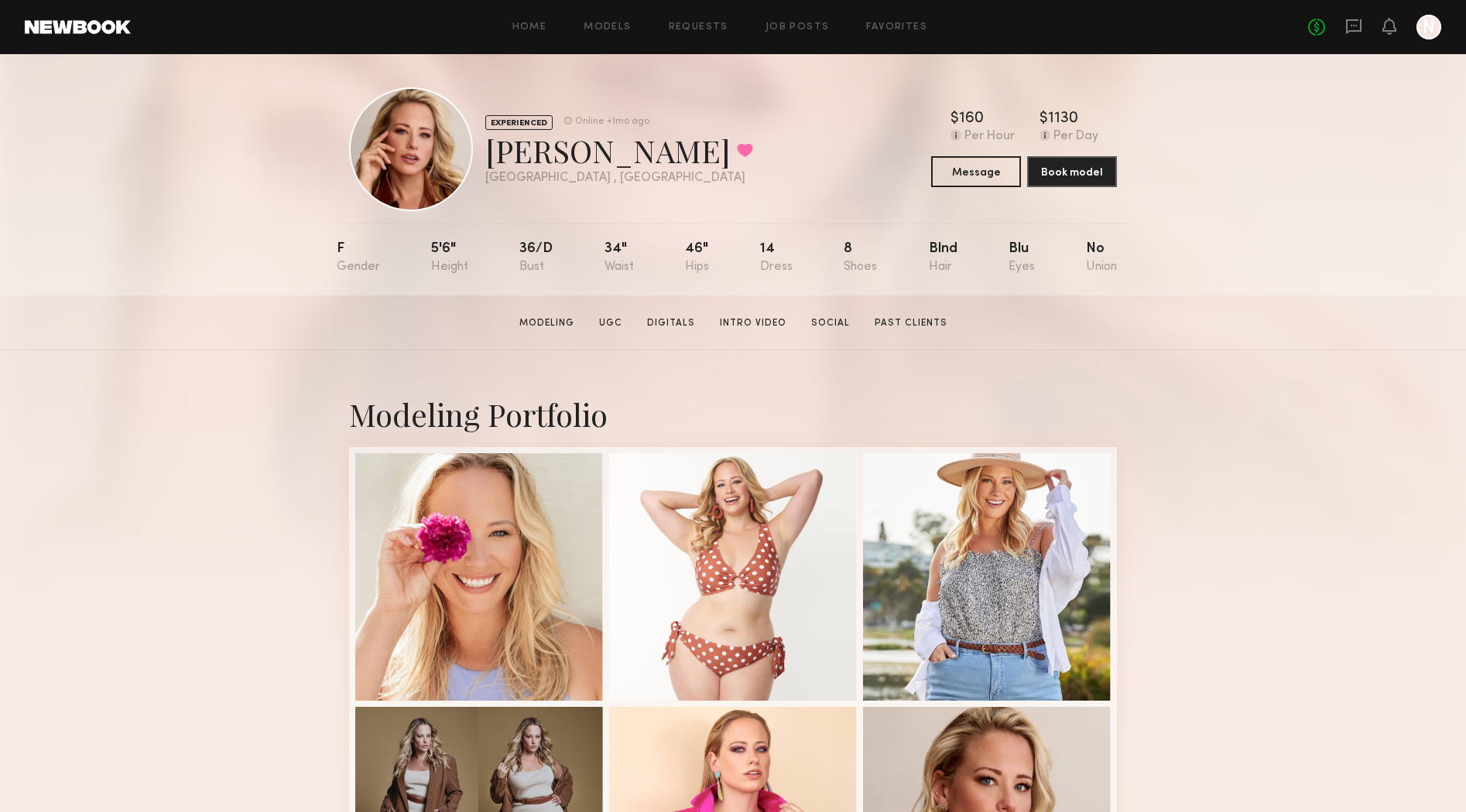
scroll to position [0, 0]
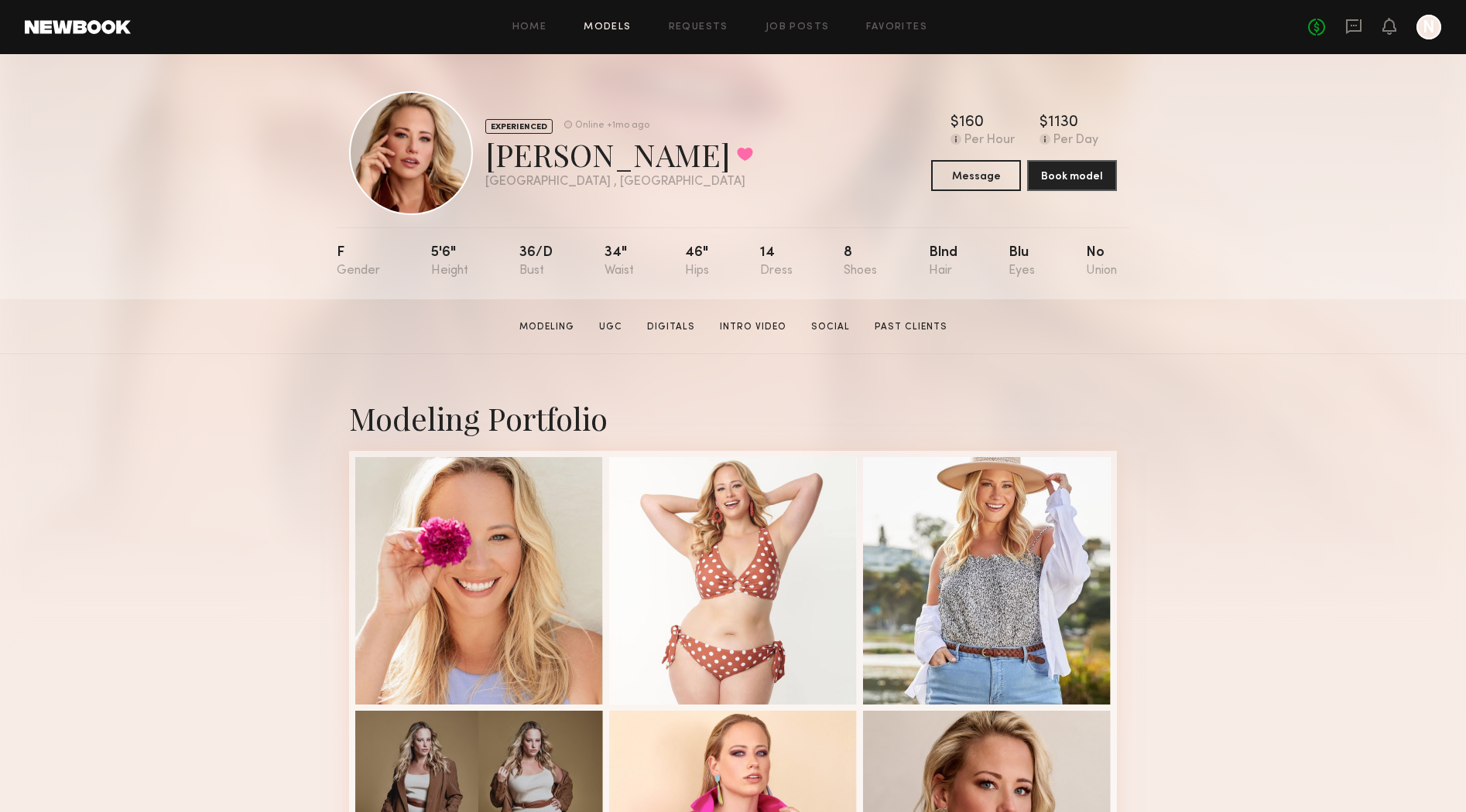
click at [593, 26] on link "Models" at bounding box center [607, 27] width 47 height 10
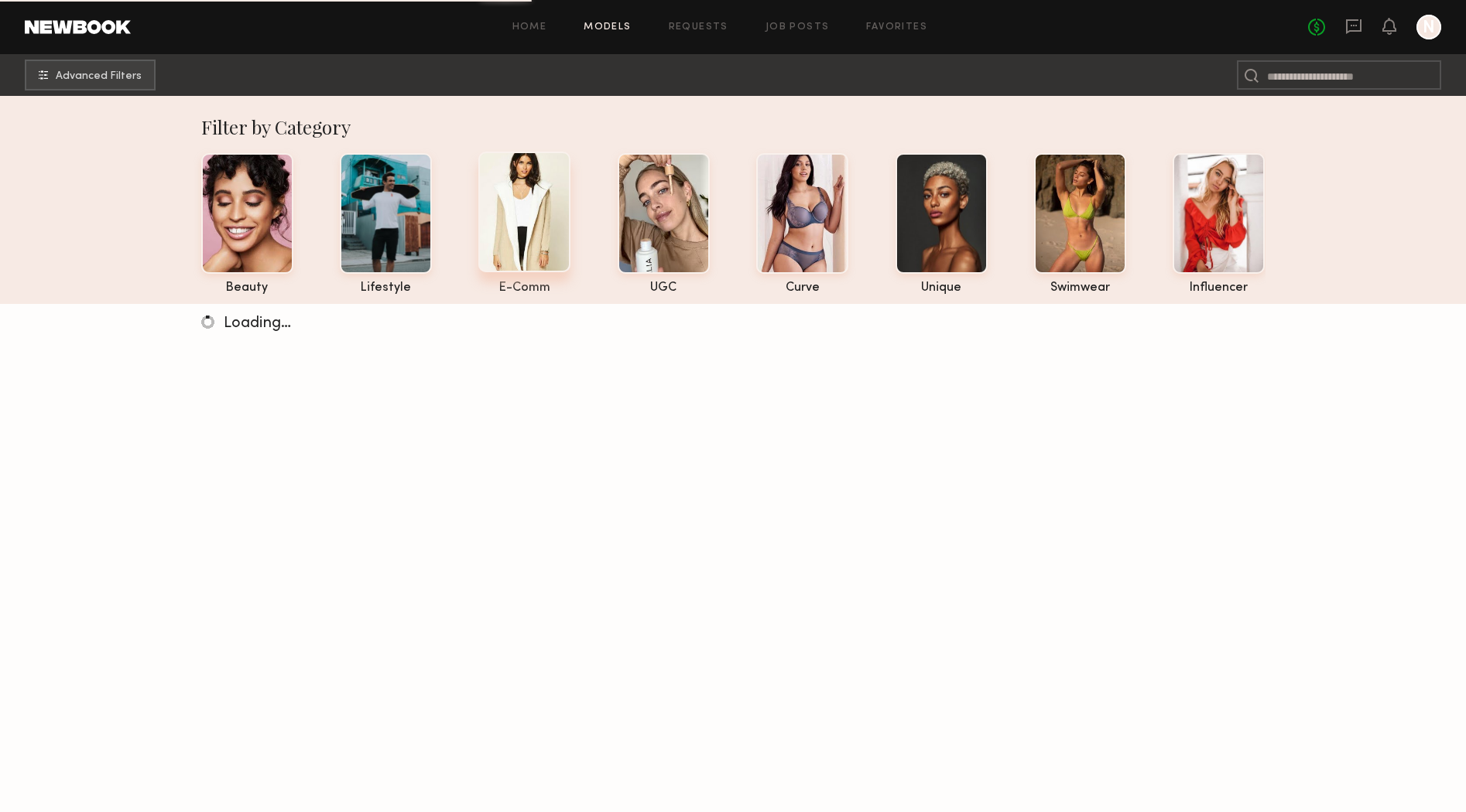
click at [518, 220] on div at bounding box center [524, 212] width 92 height 120
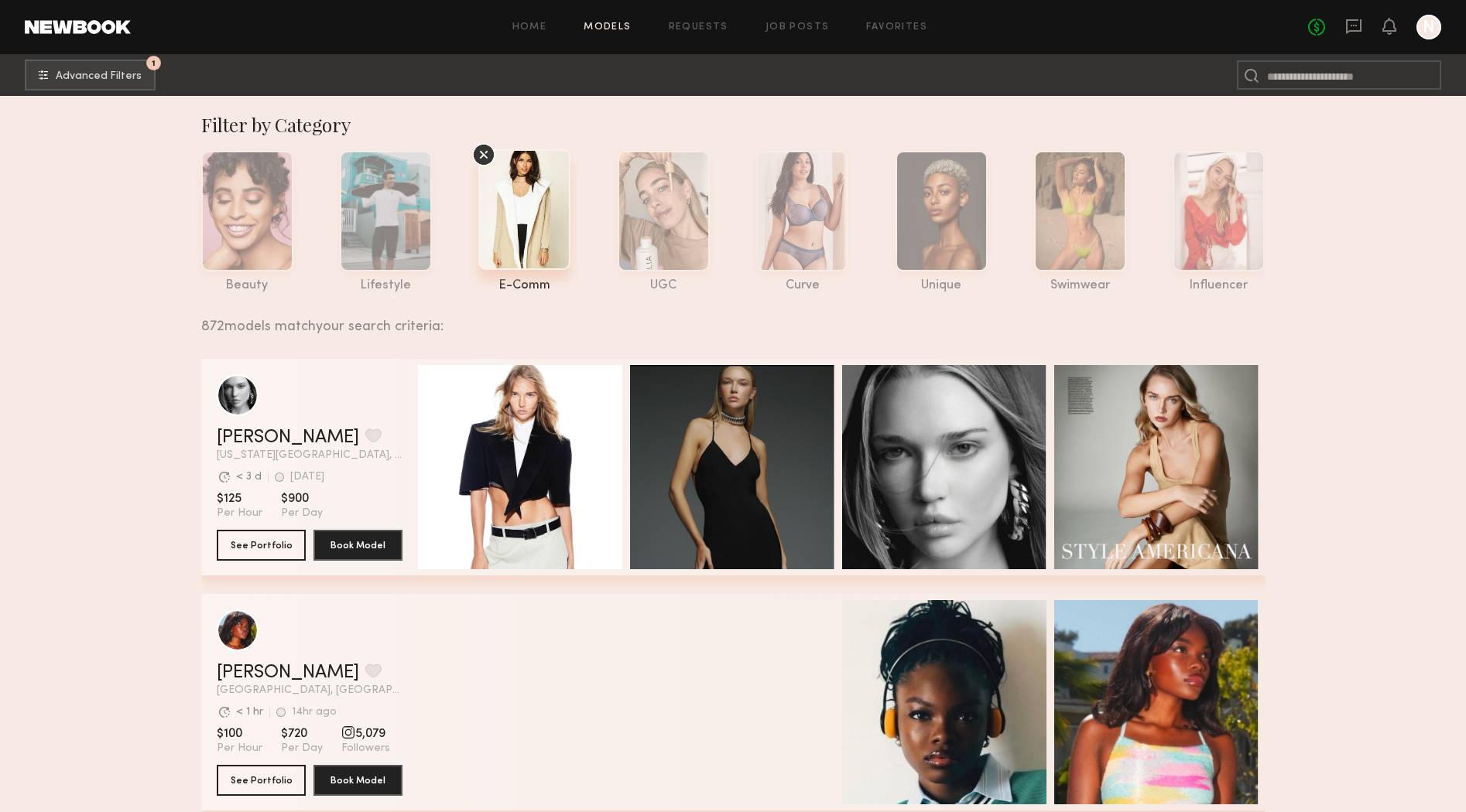
scroll to position [3, 0]
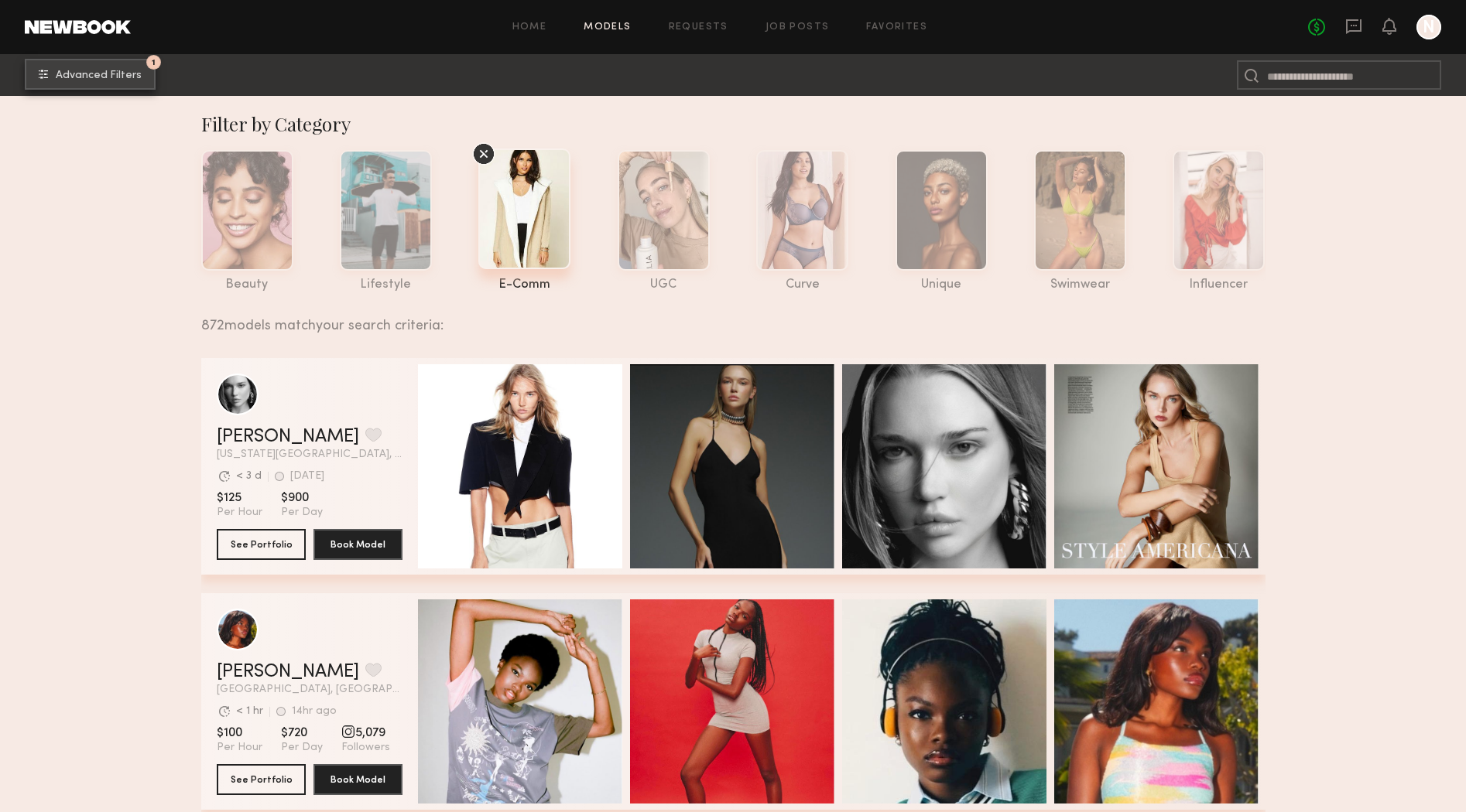
click at [134, 82] on button "1 Advanced Filters" at bounding box center [89, 74] width 131 height 31
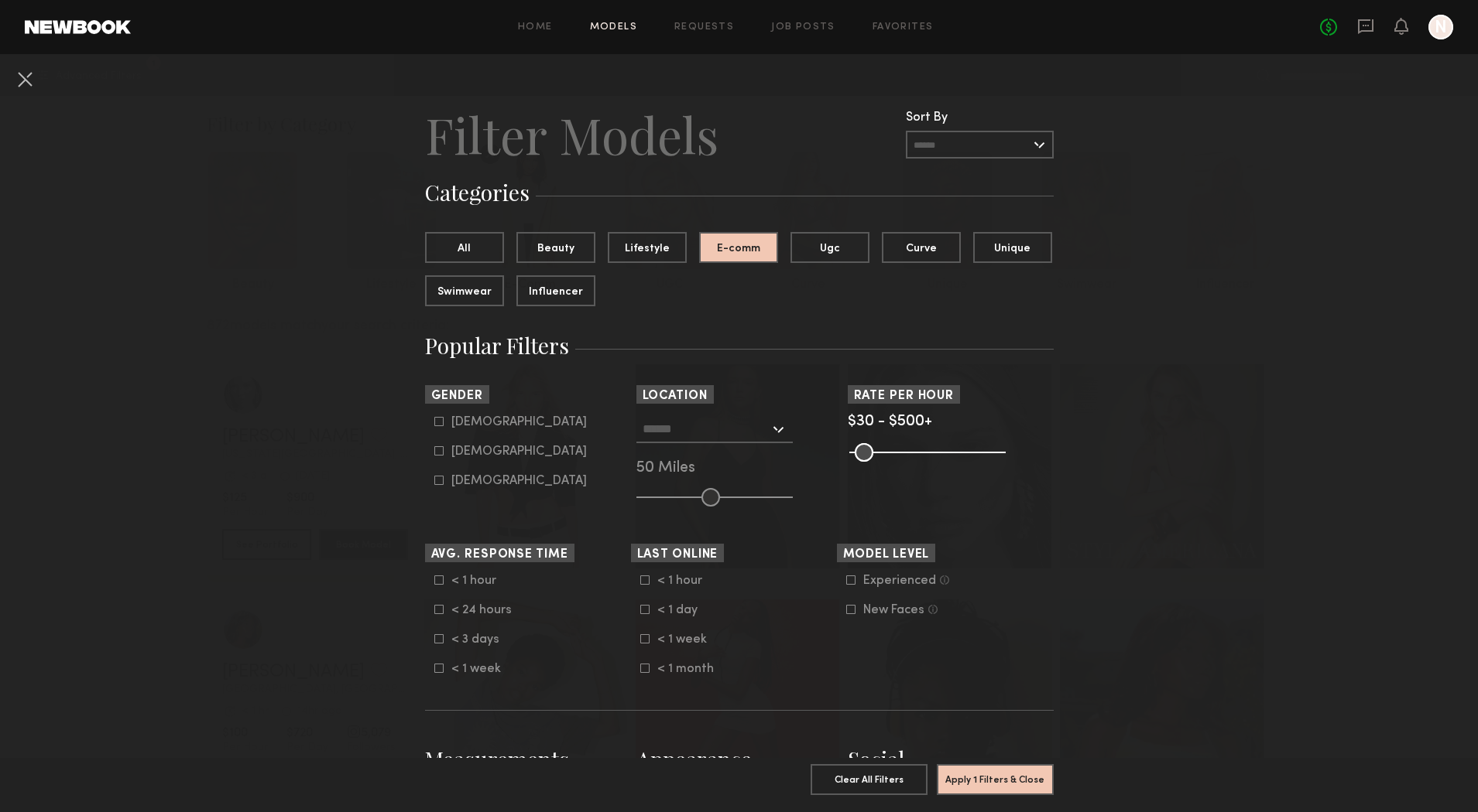
click at [703, 425] on input "text" at bounding box center [706, 428] width 127 height 26
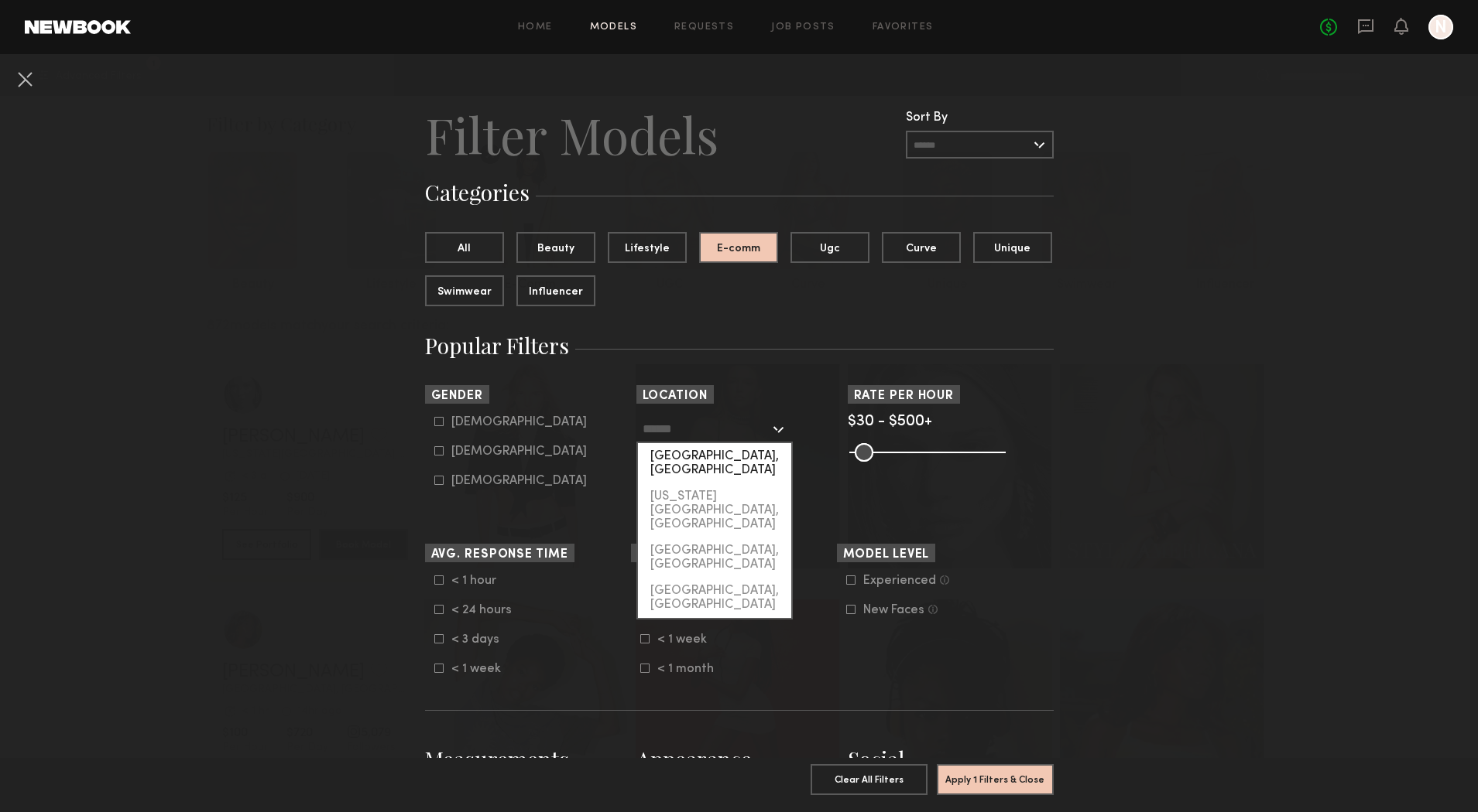
click at [701, 451] on div "[GEOGRAPHIC_DATA], [GEOGRAPHIC_DATA]" at bounding box center [715, 463] width 153 height 40
type input "**********"
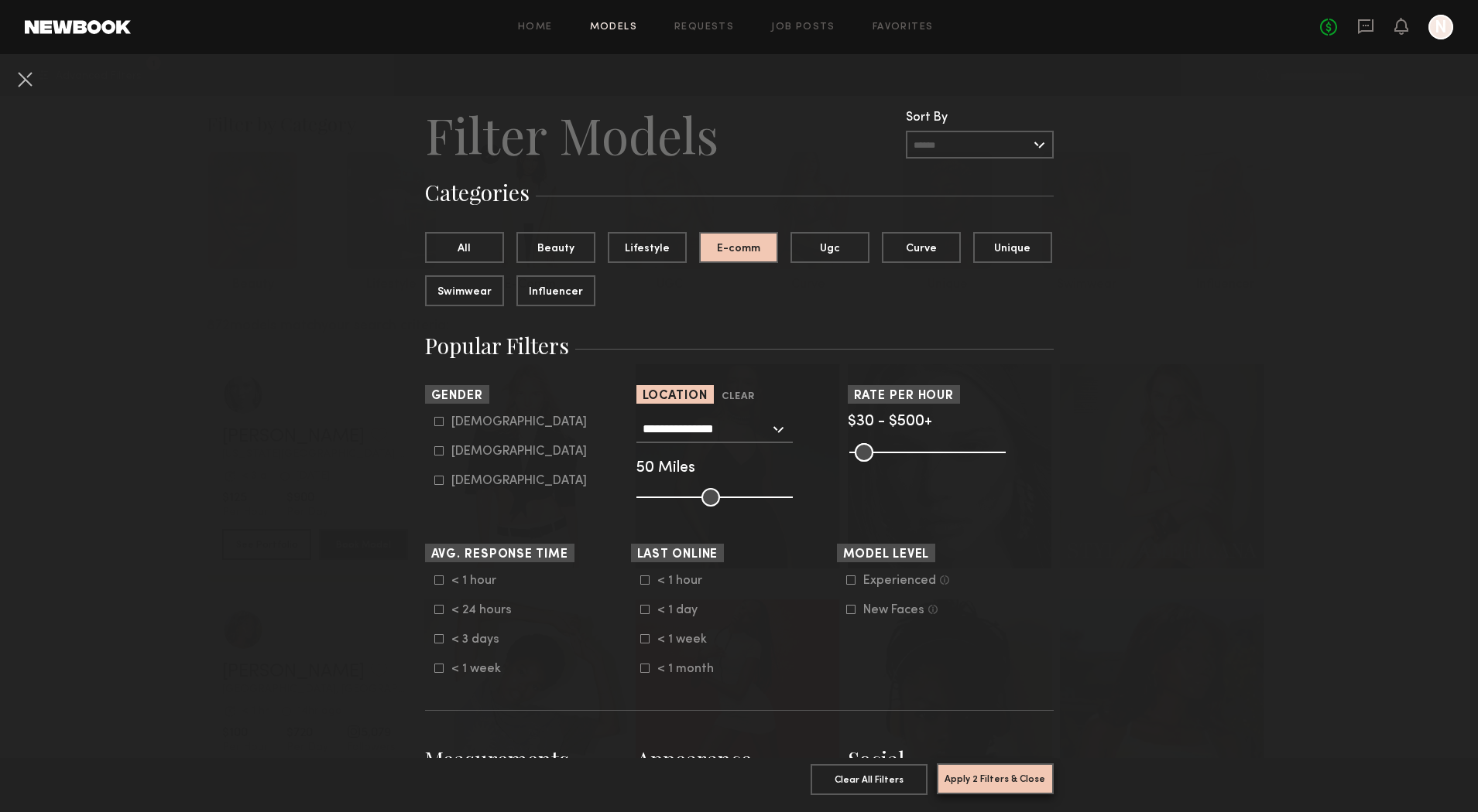
click at [1038, 768] on button "Apply 2 Filters & Close" at bounding box center [995, 779] width 117 height 31
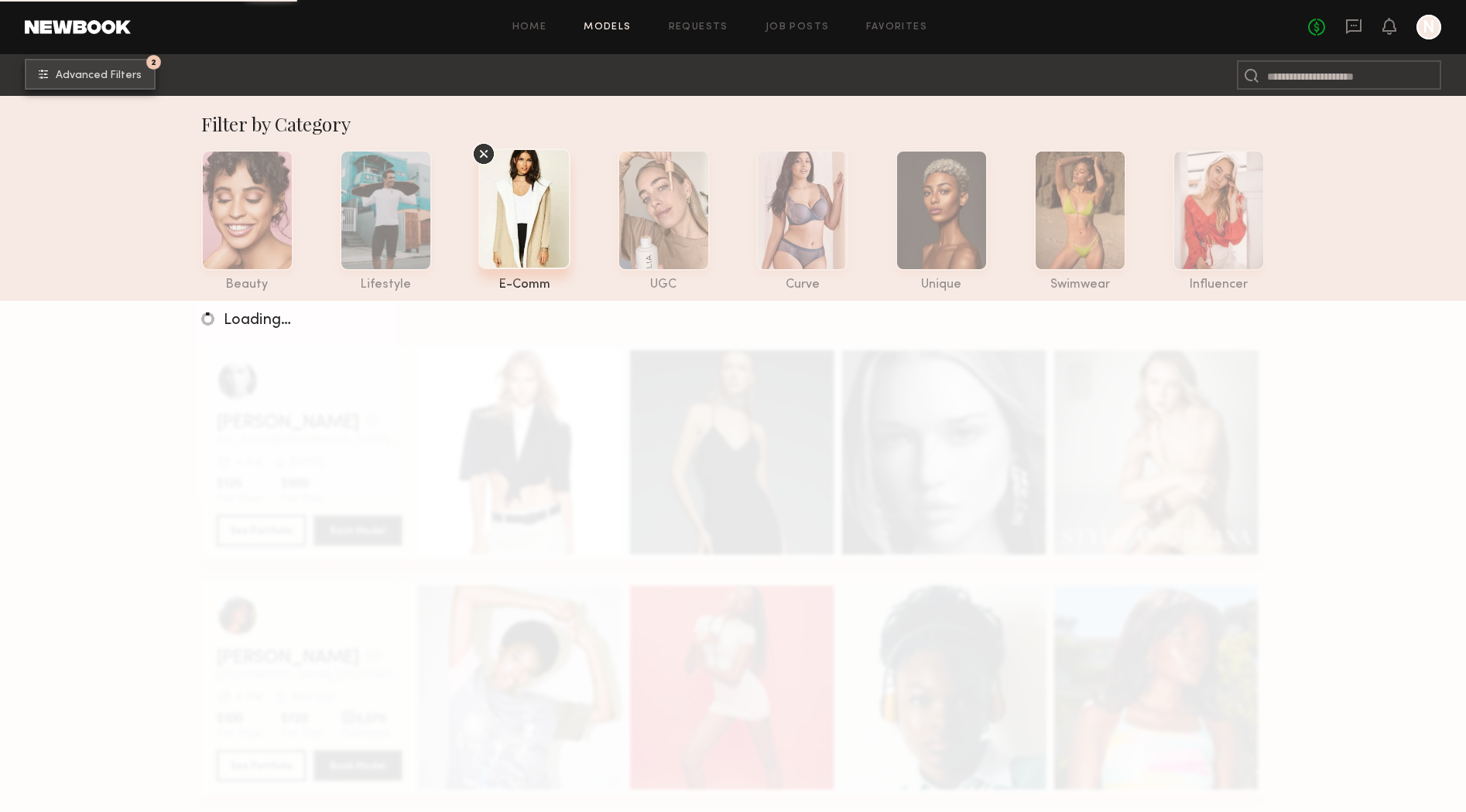
click at [97, 71] on span "Advanced Filters" at bounding box center [99, 76] width 86 height 11
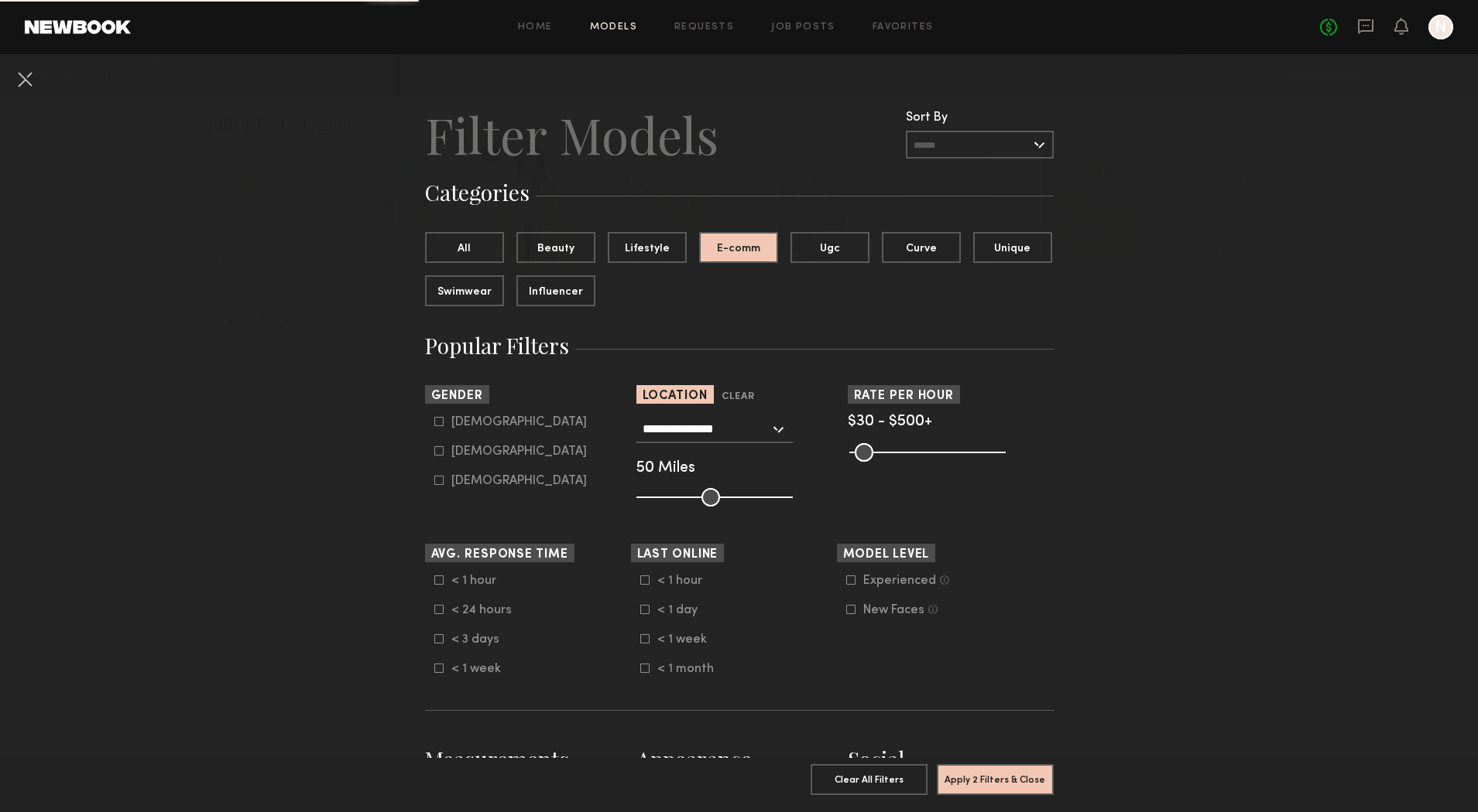
click at [469, 456] on div "Female" at bounding box center [519, 452] width 135 height 9
type input "**"
click at [991, 764] on button "Apply 3 Filters & Close" at bounding box center [995, 779] width 117 height 31
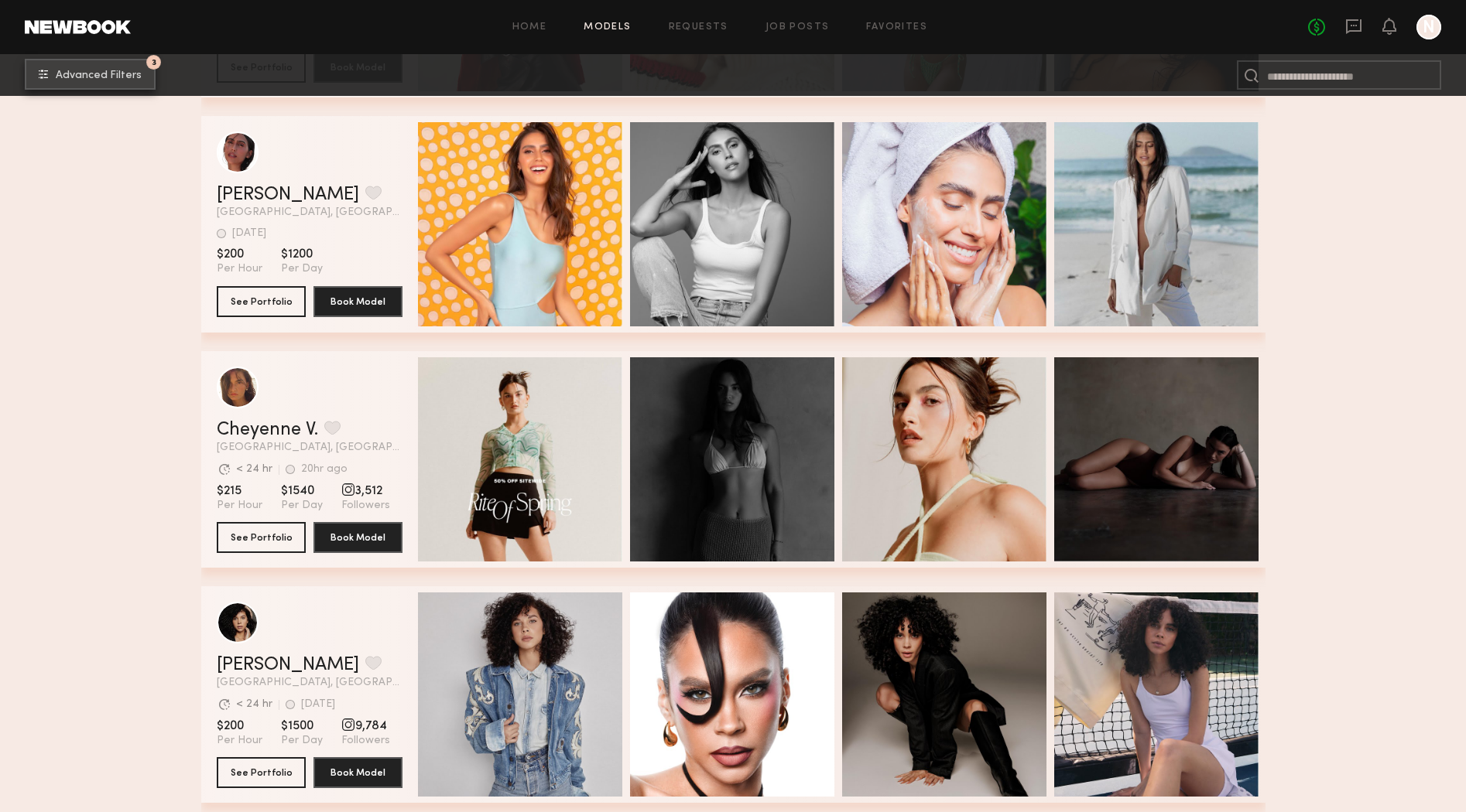
scroll to position [1544, 0]
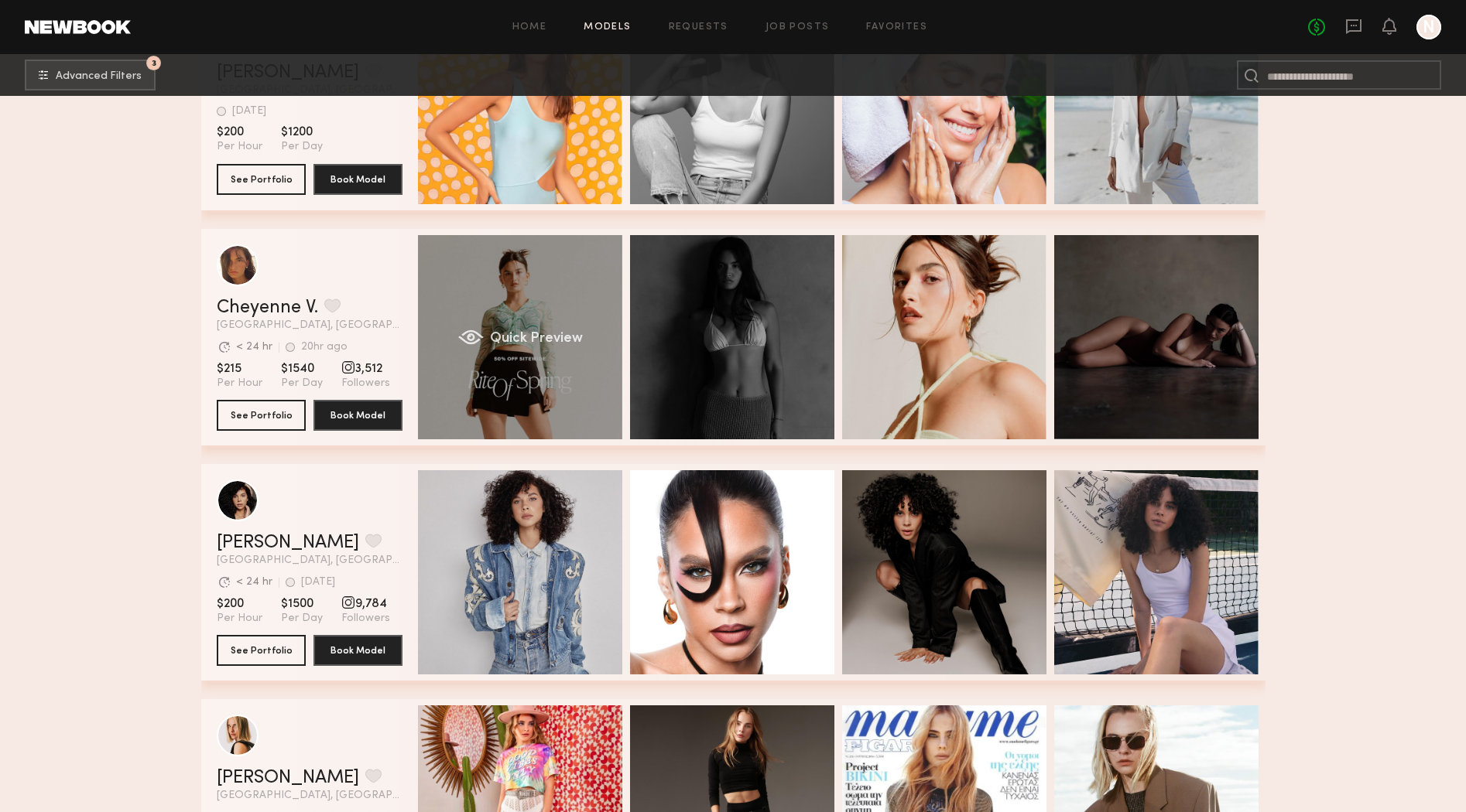
click at [555, 329] on div "Quick Preview" at bounding box center [520, 338] width 204 height 204
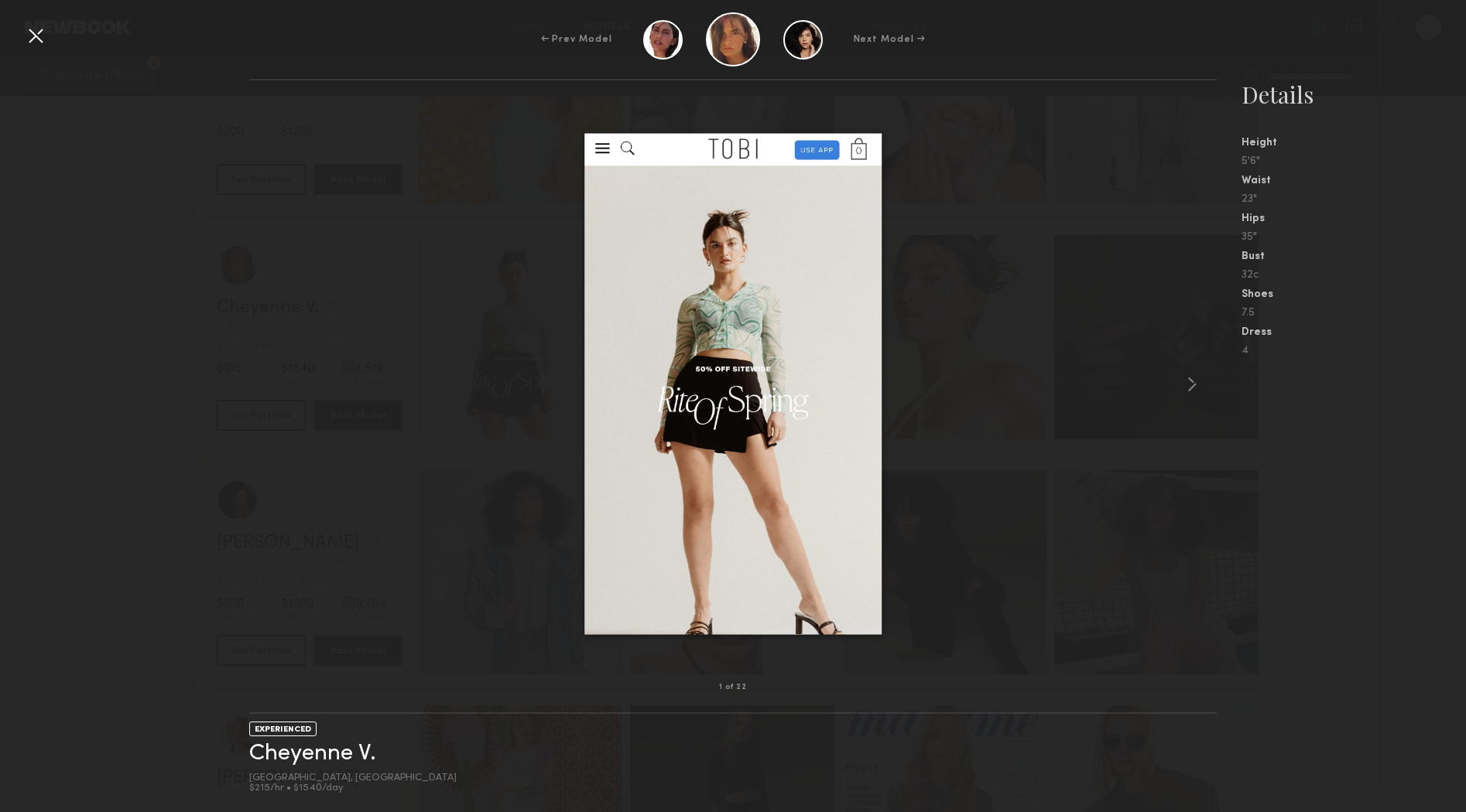
click at [48, 41] on div "← Prev Model Next Model →" at bounding box center [733, 39] width 1466 height 54
click at [45, 41] on div at bounding box center [35, 35] width 25 height 25
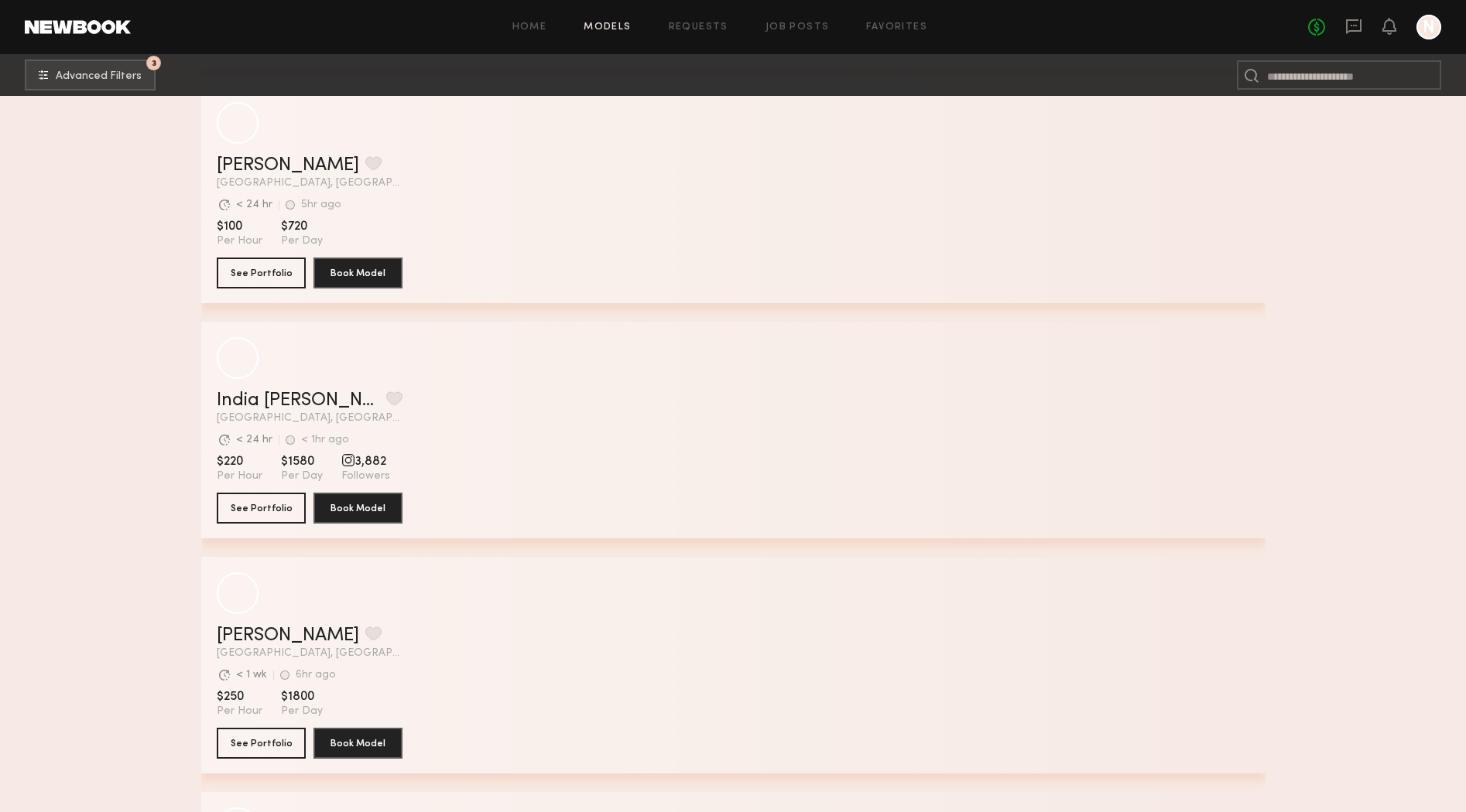
scroll to position [29481, 0]
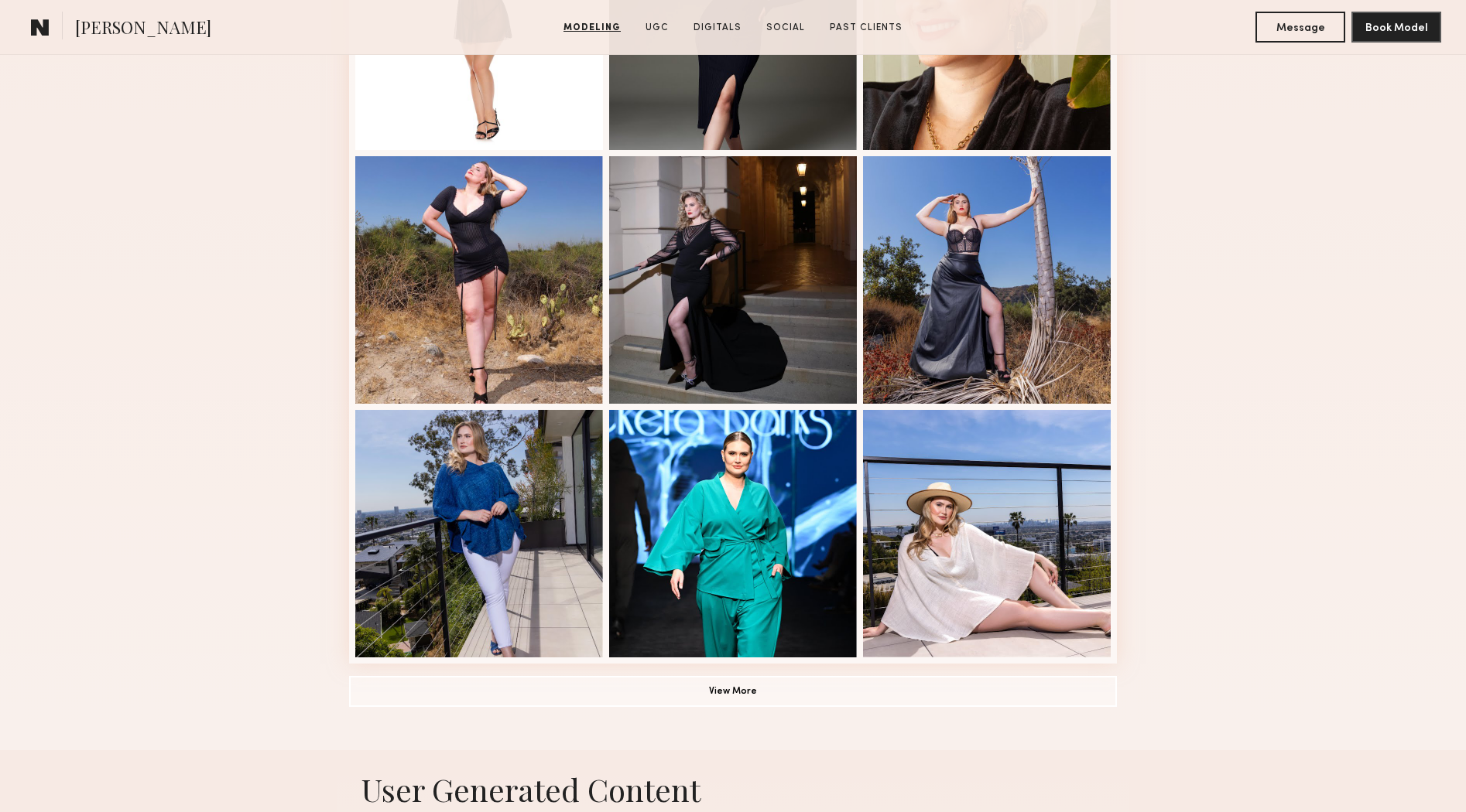
scroll to position [819, 0]
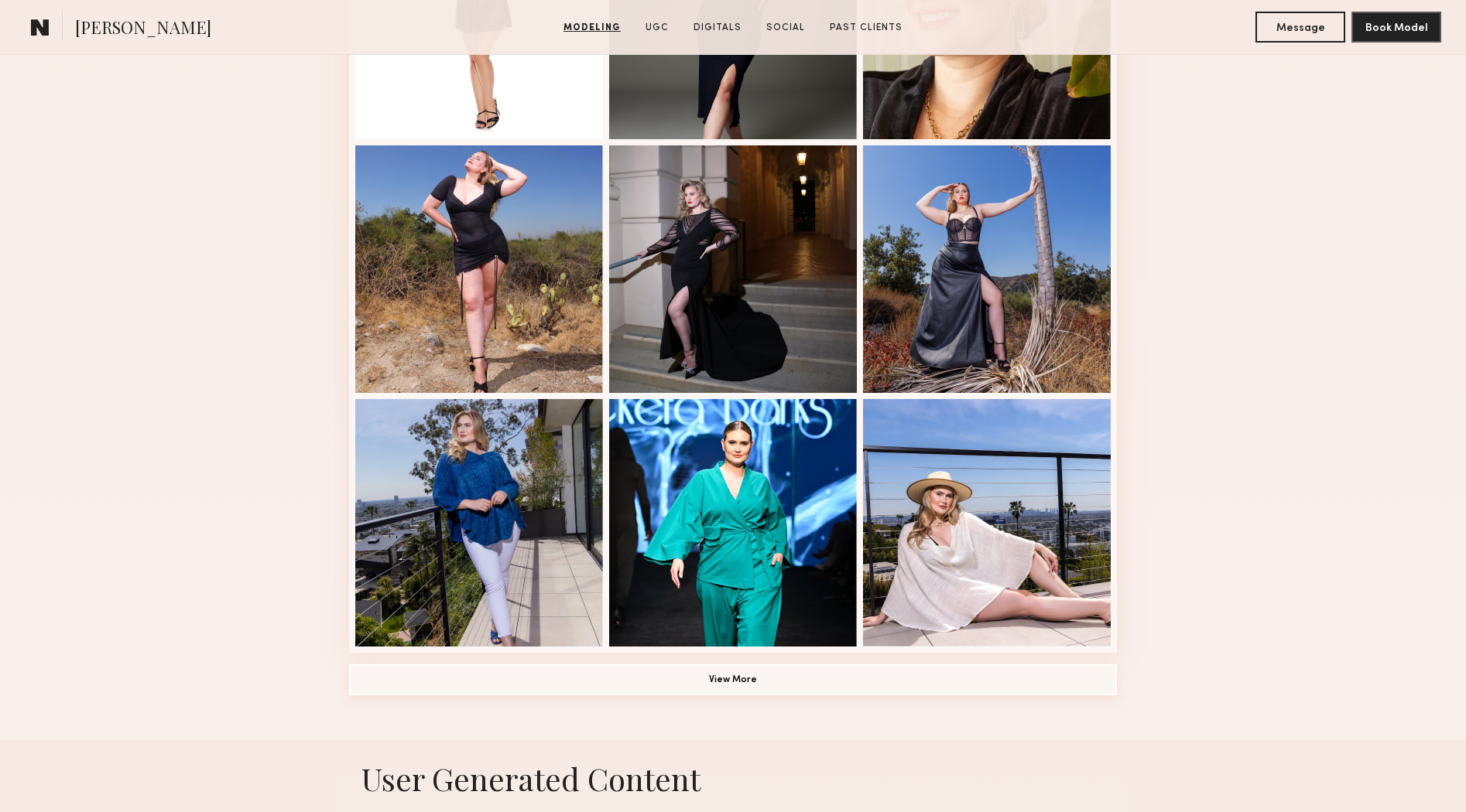
click at [923, 691] on button "View More" at bounding box center [732, 680] width 768 height 31
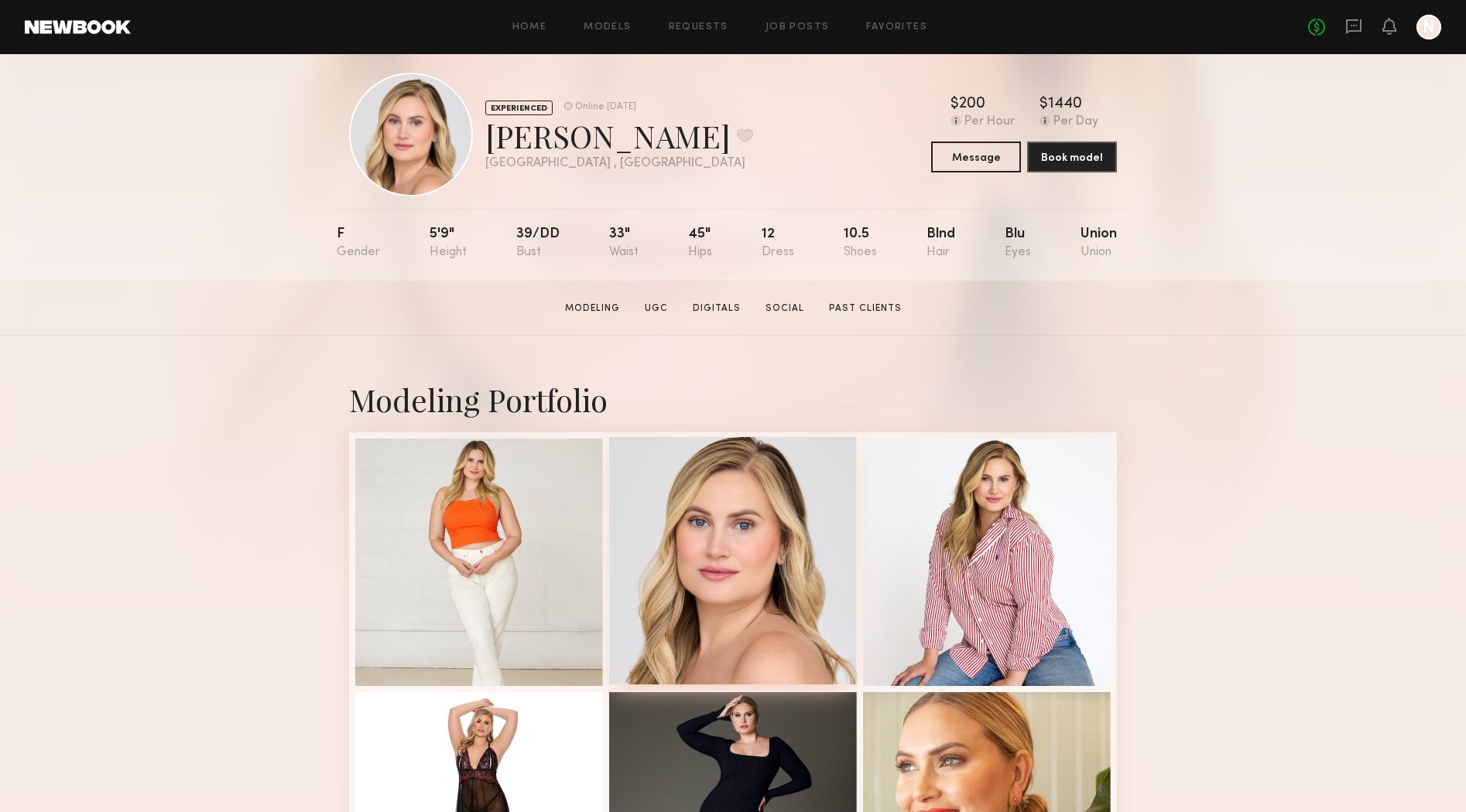
scroll to position [28, 0]
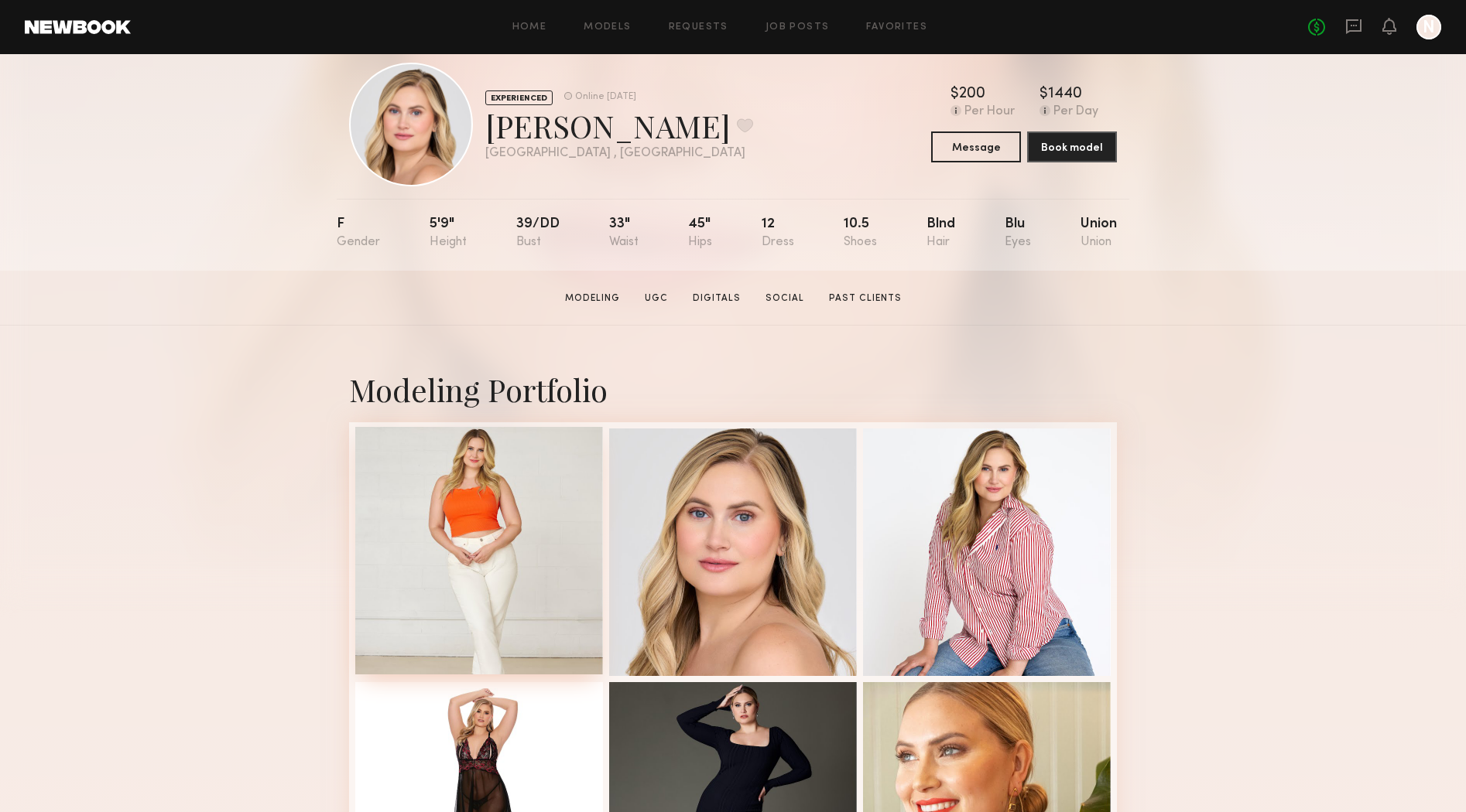
click at [538, 536] on div at bounding box center [478, 550] width 247 height 247
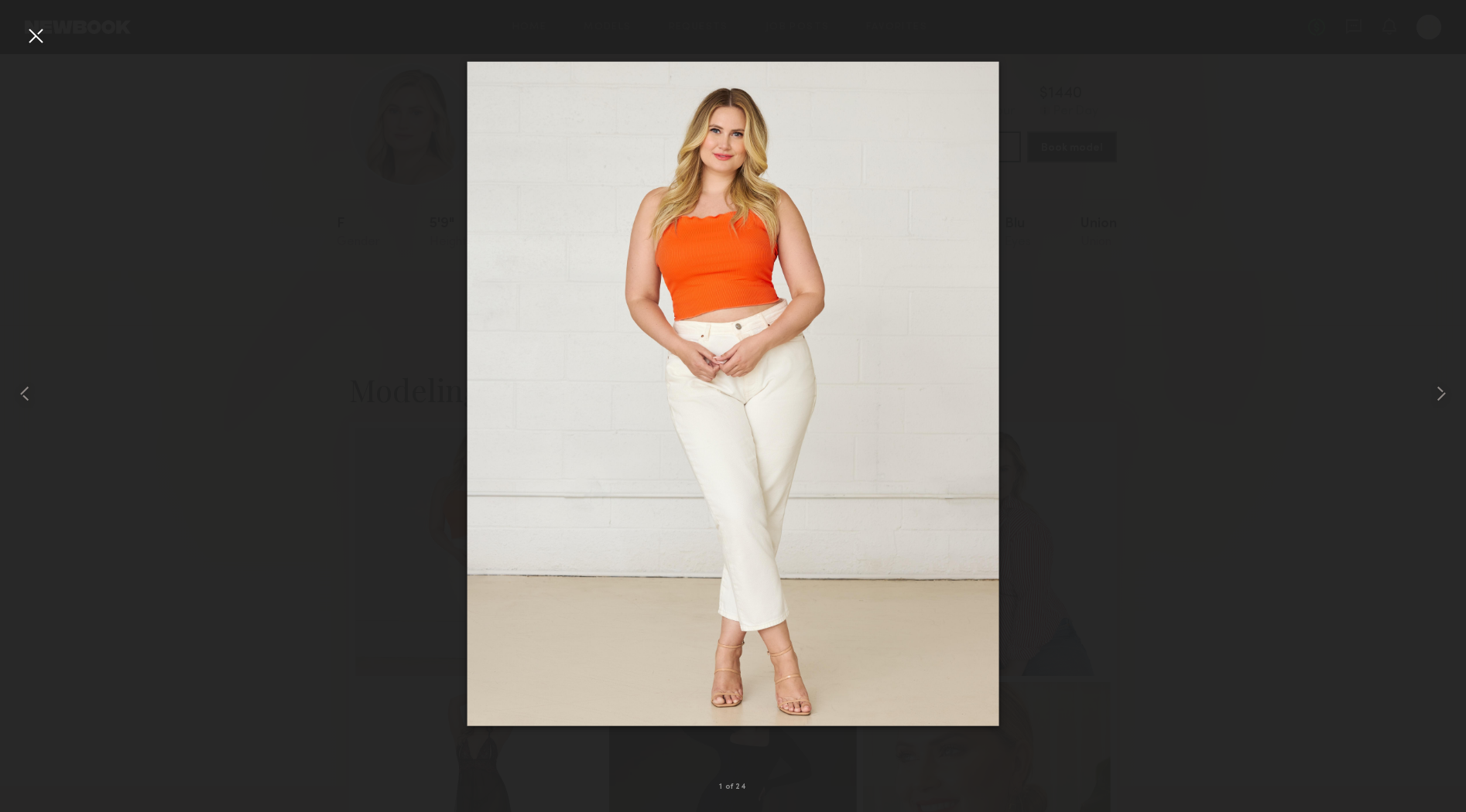
click at [33, 39] on div at bounding box center [35, 35] width 25 height 25
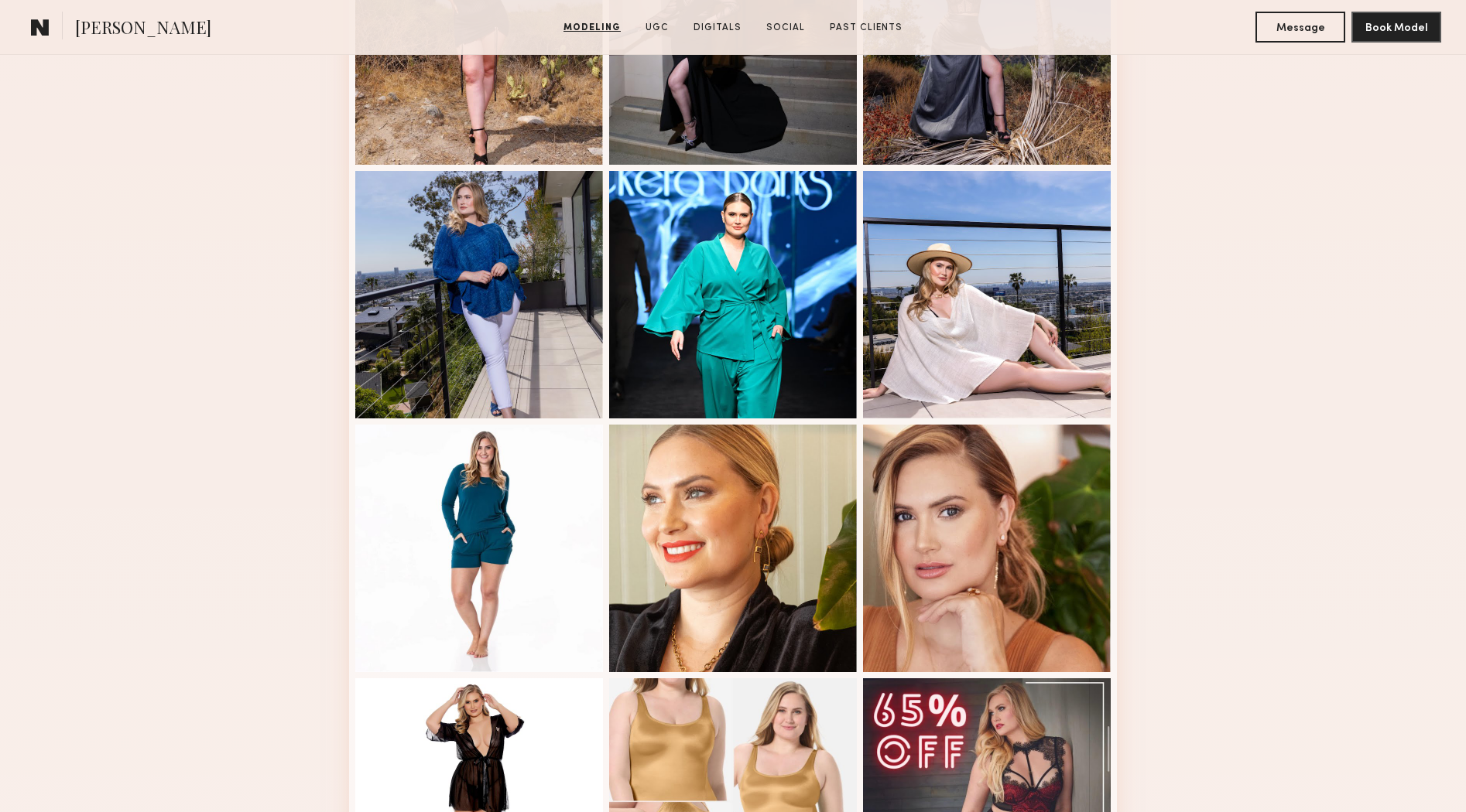
scroll to position [610, 0]
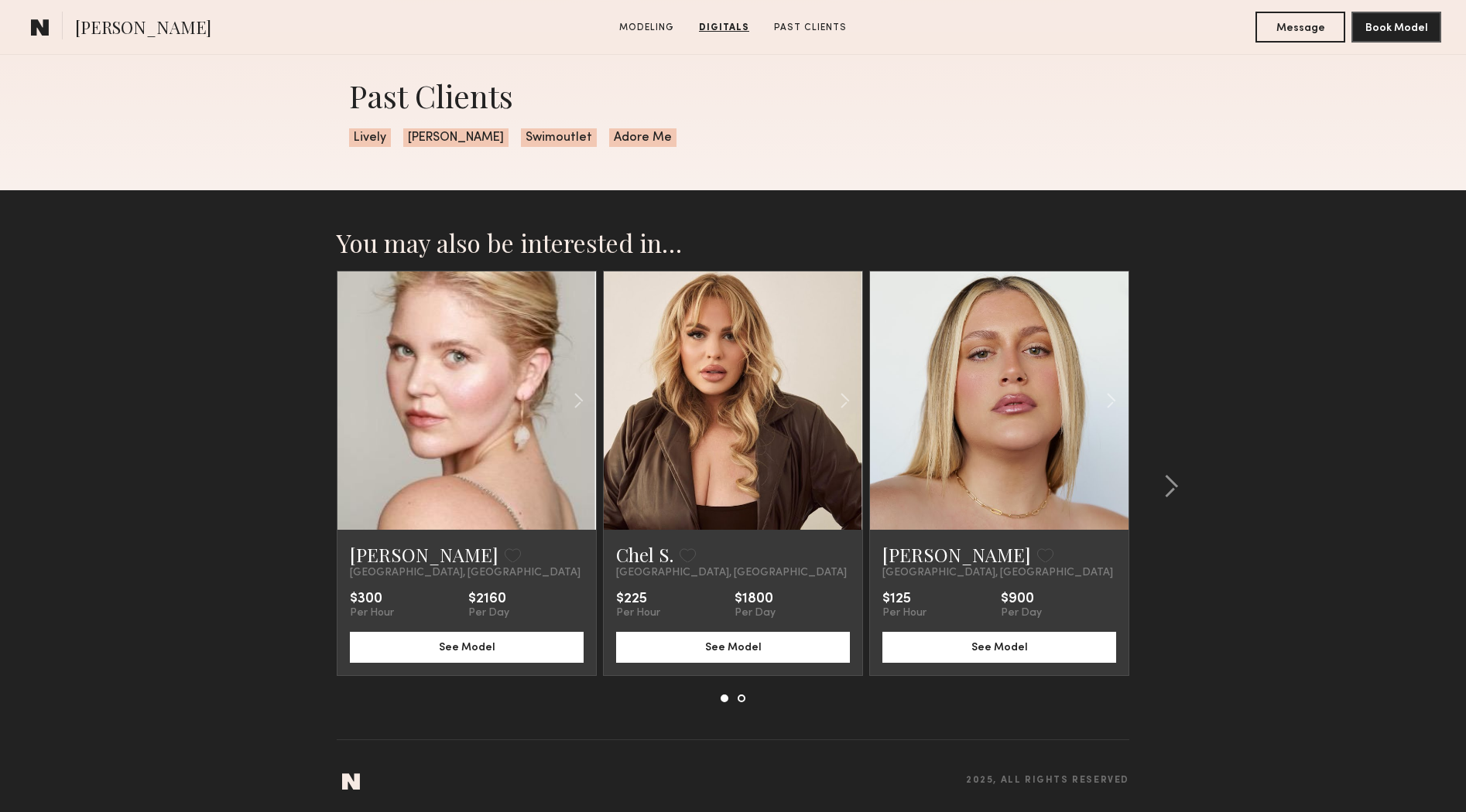
scroll to position [1634, 0]
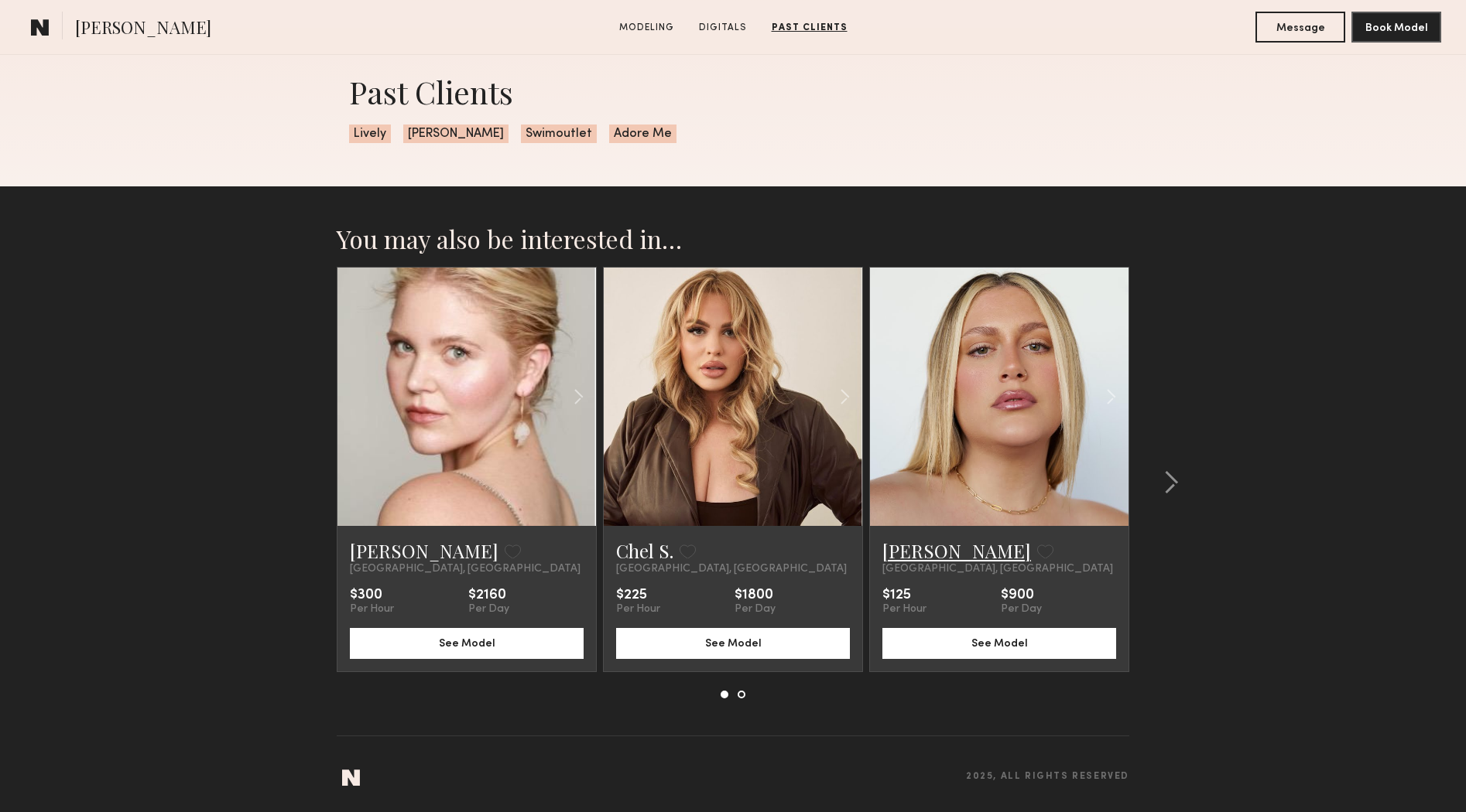
click at [930, 555] on link "[PERSON_NAME]" at bounding box center [957, 550] width 149 height 25
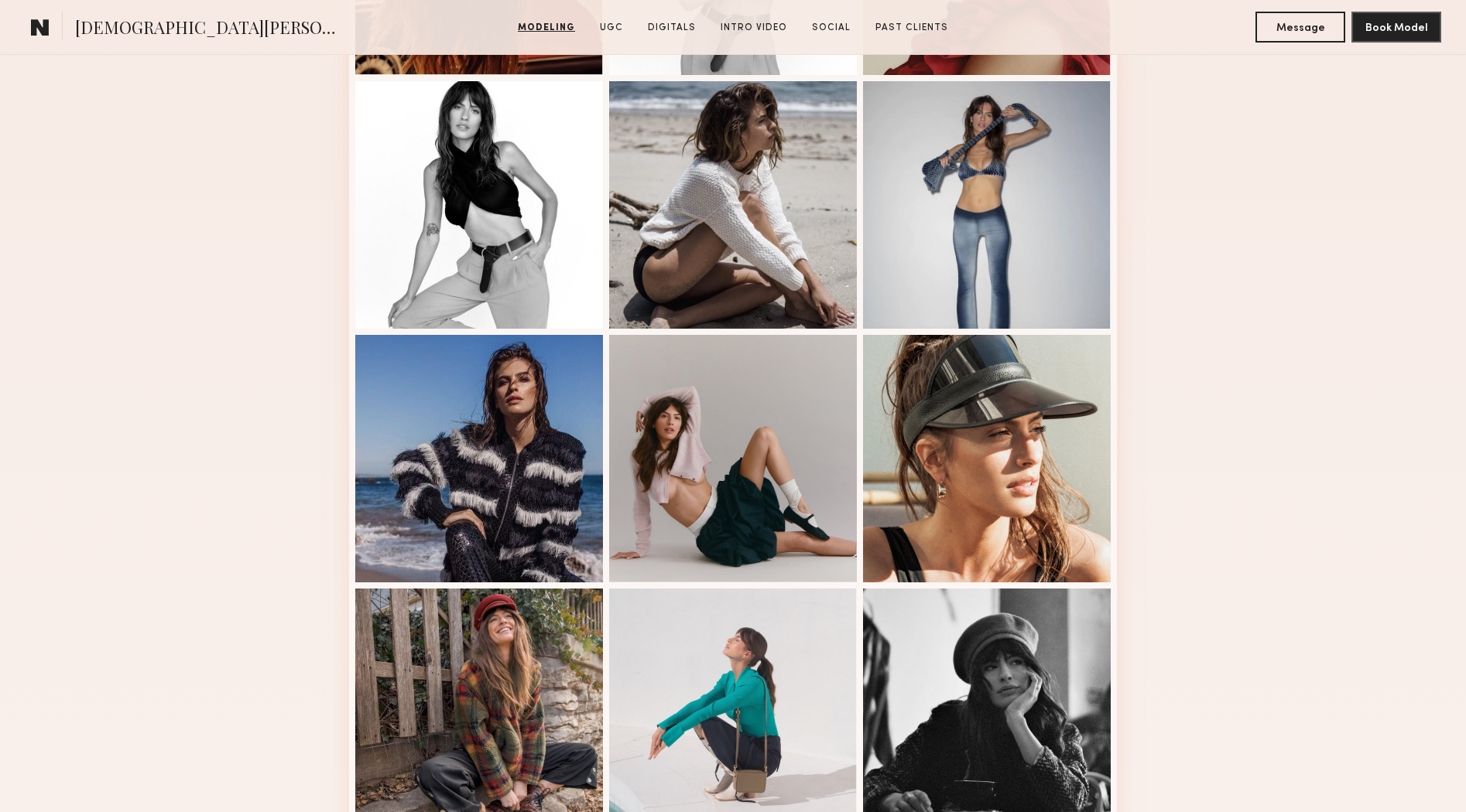
scroll to position [1160, 0]
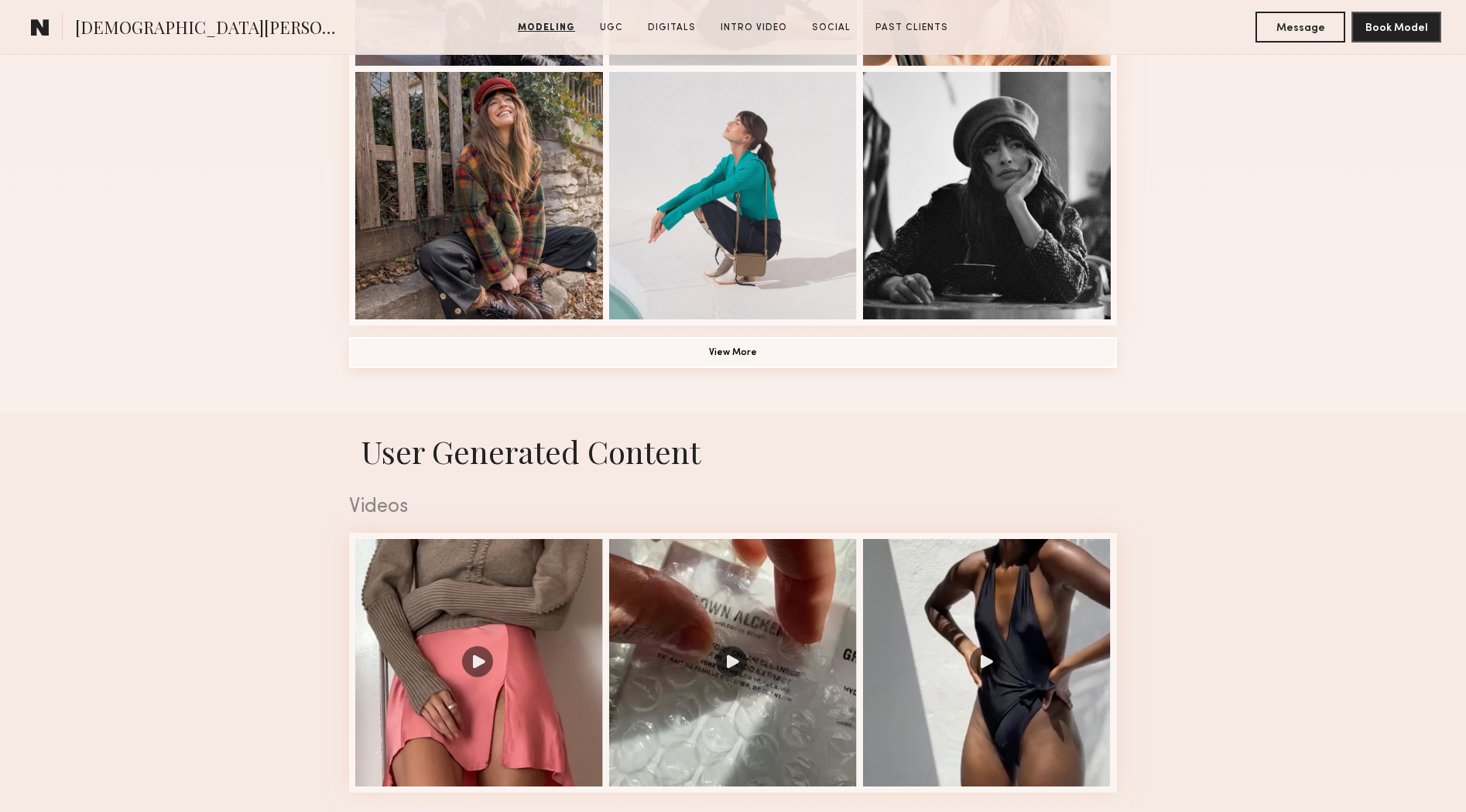
click at [911, 346] on button "View More" at bounding box center [732, 353] width 768 height 31
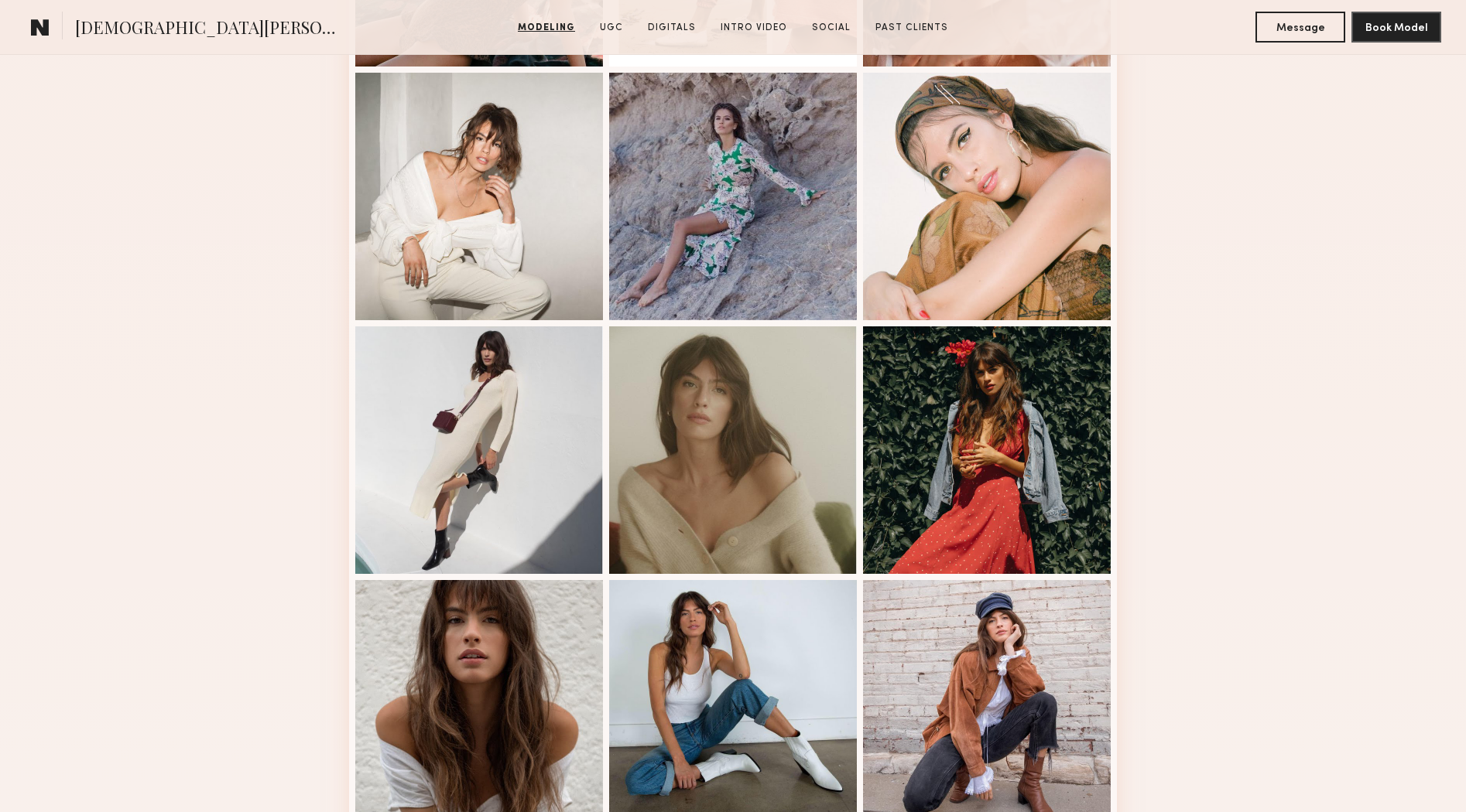
scroll to position [1672, 0]
